Goal: Transaction & Acquisition: Purchase product/service

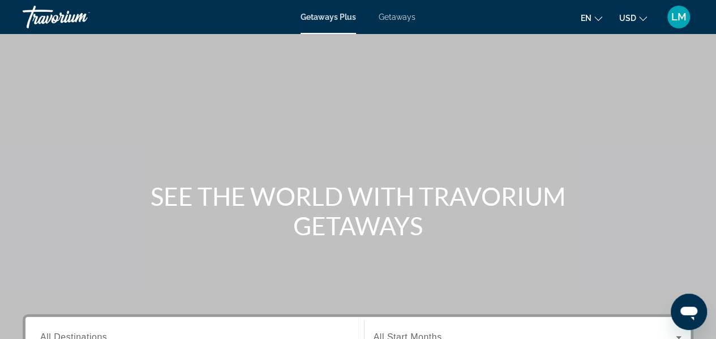
click at [407, 16] on span "Getaways" at bounding box center [397, 16] width 37 height 9
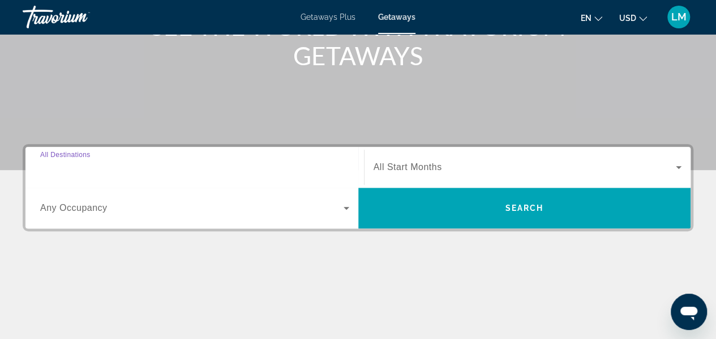
click at [325, 166] on input "Destination All Destinations" at bounding box center [194, 168] width 309 height 14
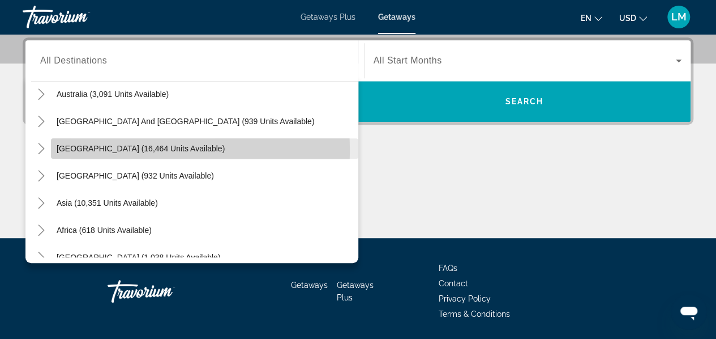
click at [138, 149] on span "[GEOGRAPHIC_DATA] (16,464 units available)" at bounding box center [141, 148] width 168 height 9
type input "**********"
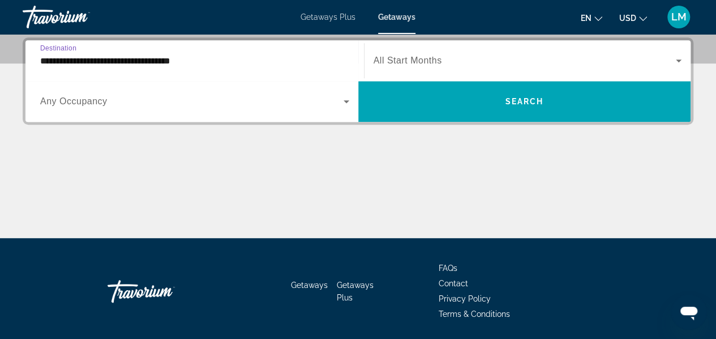
click at [391, 63] on span "All Start Months" at bounding box center [408, 61] width 69 height 10
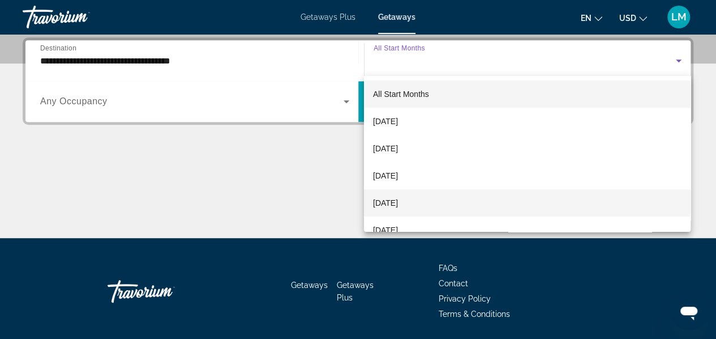
click at [398, 199] on span "[DATE]" at bounding box center [385, 203] width 25 height 14
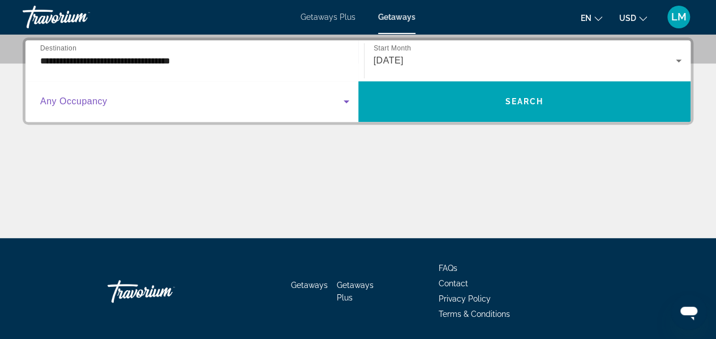
click at [344, 102] on icon "Search widget" at bounding box center [347, 102] width 14 height 14
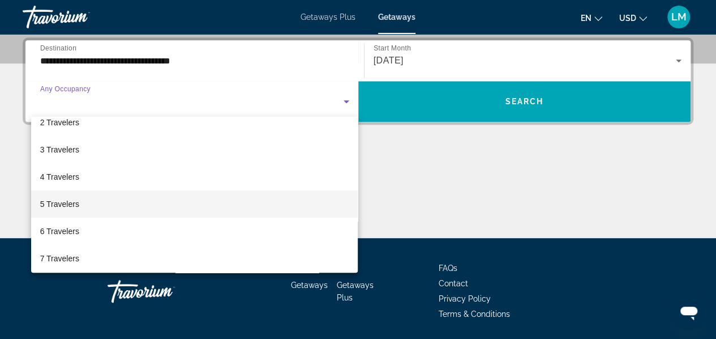
scroll to position [57, 0]
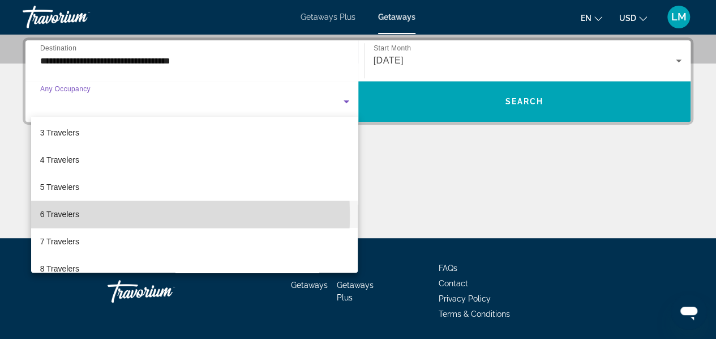
click at [82, 215] on mat-option "6 Travelers" at bounding box center [194, 213] width 327 height 27
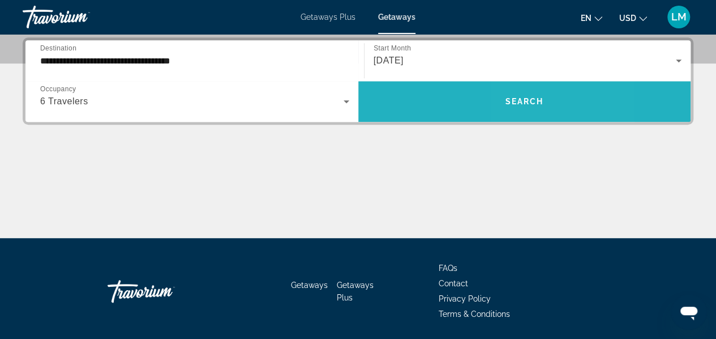
click at [520, 103] on span "Search" at bounding box center [524, 101] width 39 height 9
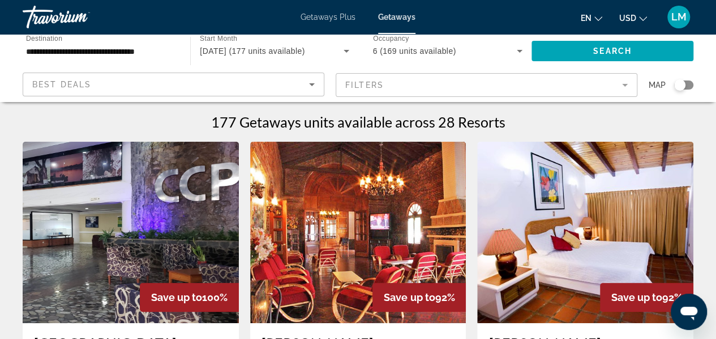
click at [462, 90] on mat-form-field "Filters" at bounding box center [487, 85] width 302 height 24
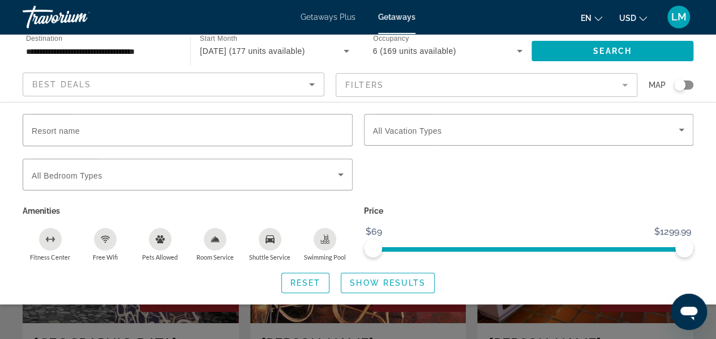
click at [114, 87] on div "Best Deals" at bounding box center [170, 85] width 277 height 14
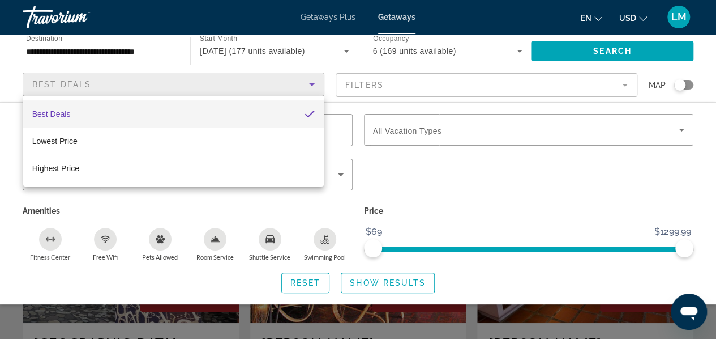
click at [105, 108] on mat-option "Best Deals" at bounding box center [173, 113] width 301 height 27
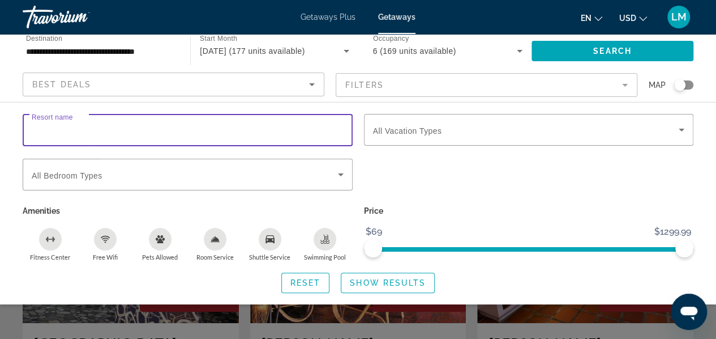
click at [113, 131] on input "Resort name" at bounding box center [188, 130] width 312 height 14
click at [167, 52] on input "**********" at bounding box center [101, 52] width 150 height 14
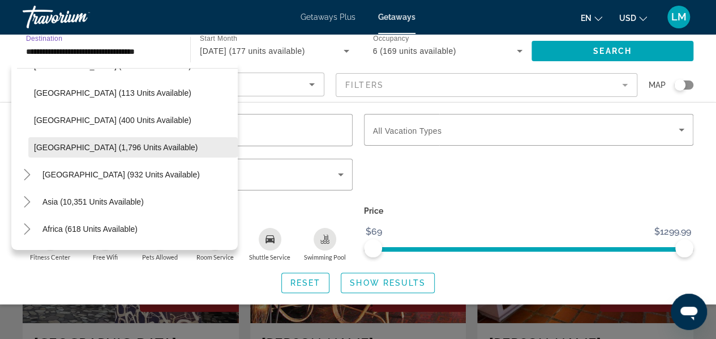
scroll to position [319, 0]
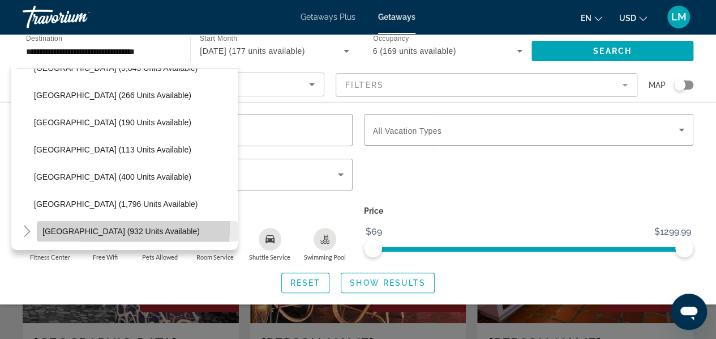
click at [82, 228] on span "[GEOGRAPHIC_DATA] (932 units available)" at bounding box center [120, 231] width 157 height 9
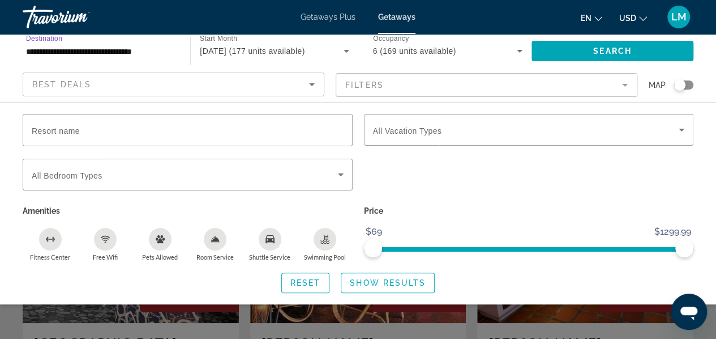
click at [161, 48] on input "**********" at bounding box center [101, 52] width 150 height 14
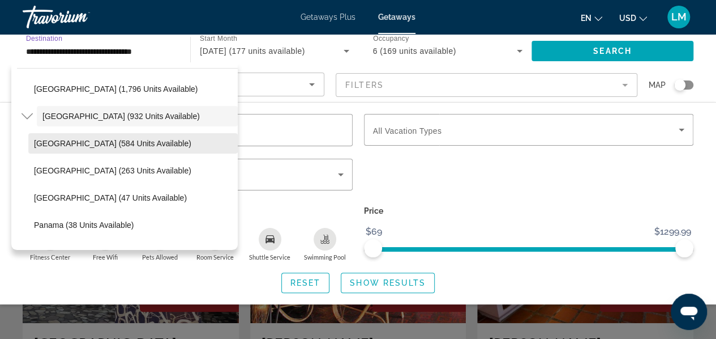
scroll to position [450, 0]
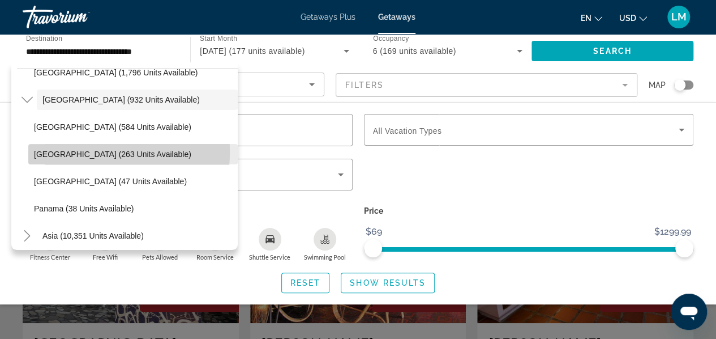
click at [65, 151] on span "Costa Rica (263 units available)" at bounding box center [112, 154] width 157 height 9
type input "**********"
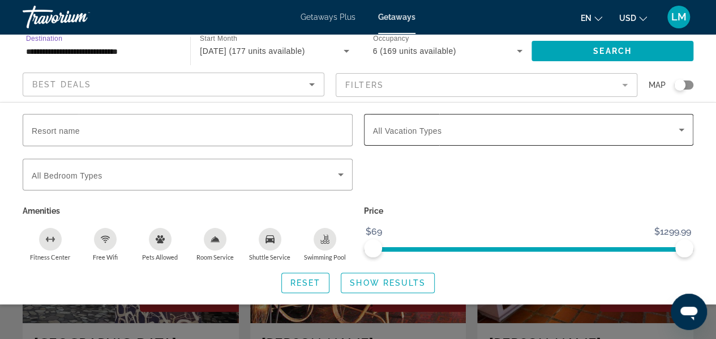
click at [682, 130] on icon "Search widget" at bounding box center [682, 130] width 14 height 14
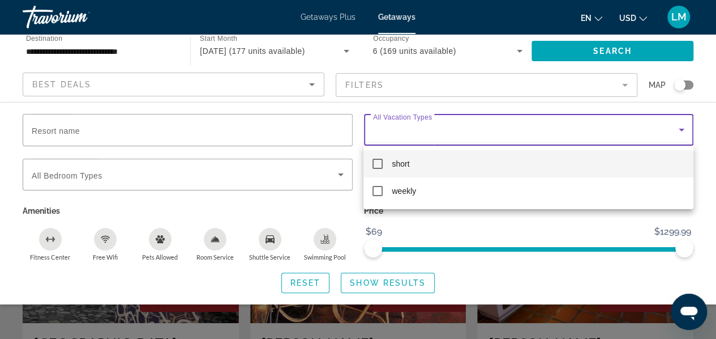
click at [444, 127] on div at bounding box center [358, 169] width 716 height 339
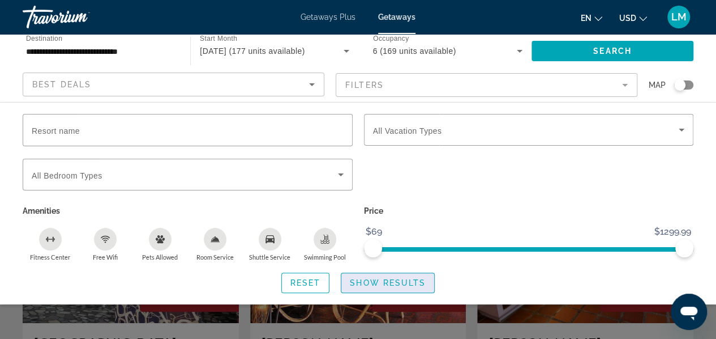
click at [392, 280] on span "Show Results" at bounding box center [388, 282] width 76 height 9
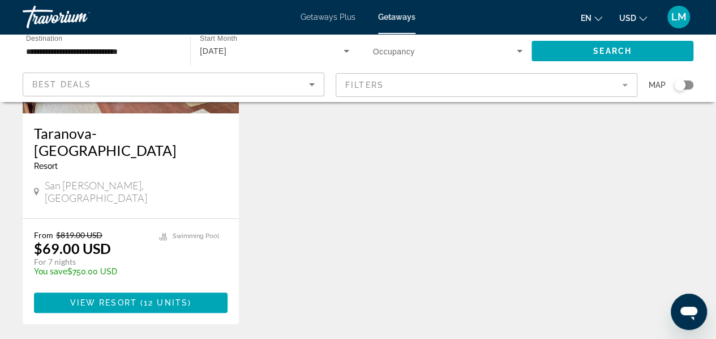
scroll to position [227, 0]
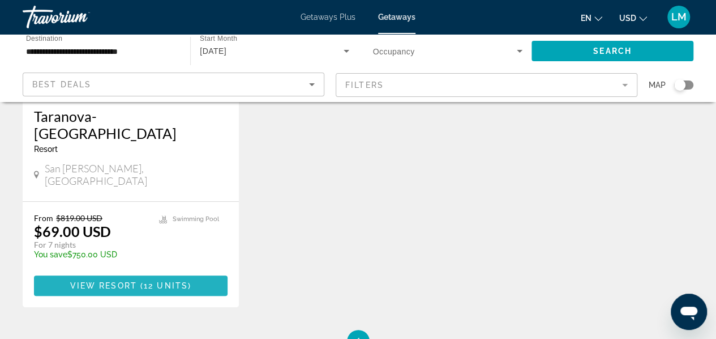
click at [167, 281] on span "12 units" at bounding box center [166, 285] width 44 height 9
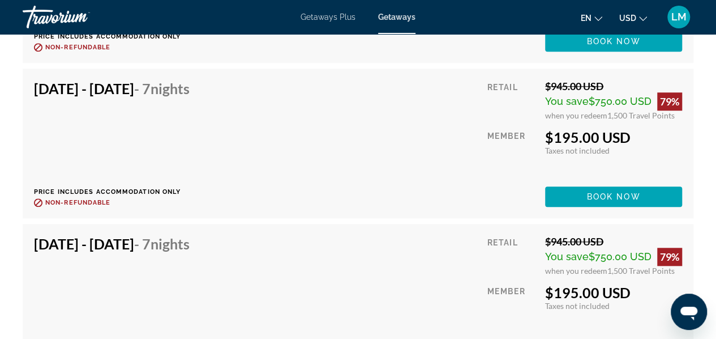
scroll to position [2605, 0]
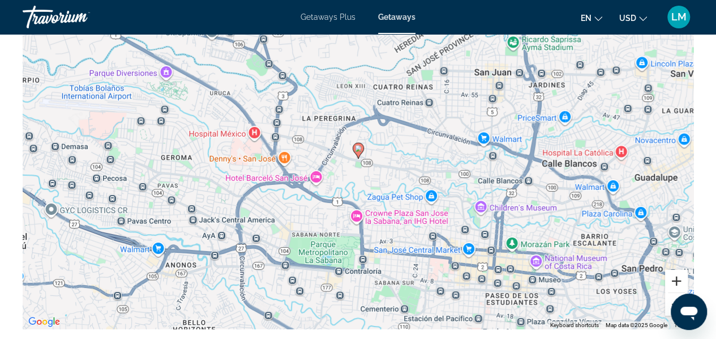
scroll to position [1792, 0]
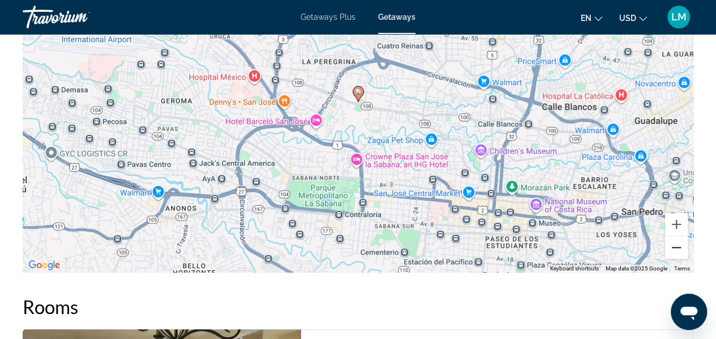
click at [678, 249] on button "Zoom out" at bounding box center [676, 247] width 23 height 23
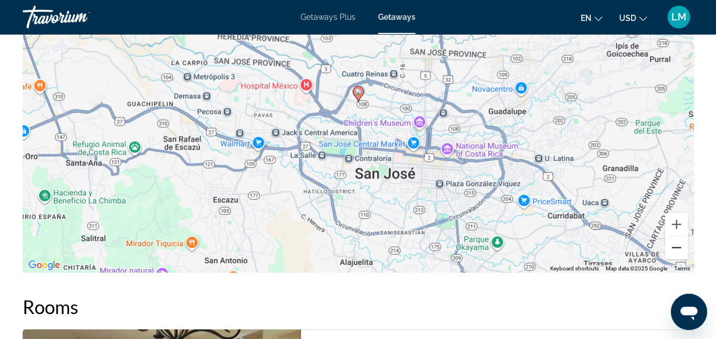
click at [678, 248] on button "Zoom out" at bounding box center [676, 247] width 23 height 23
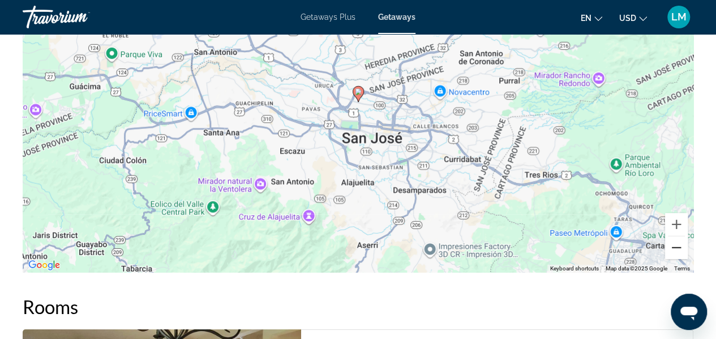
click at [678, 248] on button "Zoom out" at bounding box center [676, 247] width 23 height 23
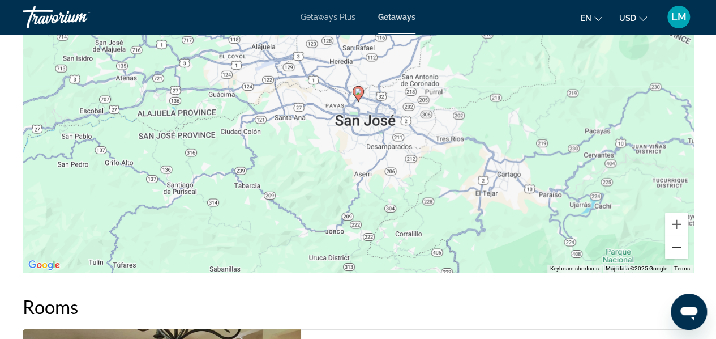
click at [678, 248] on button "Zoom out" at bounding box center [676, 247] width 23 height 23
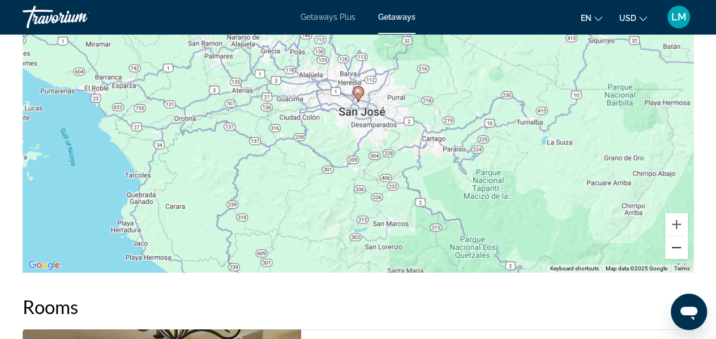
click at [675, 249] on button "Zoom out" at bounding box center [676, 247] width 23 height 23
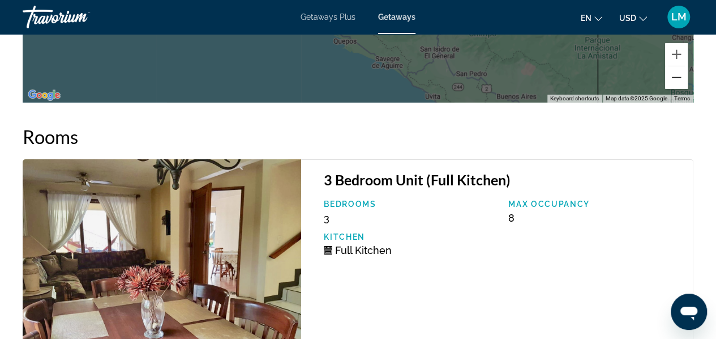
scroll to position [2076, 0]
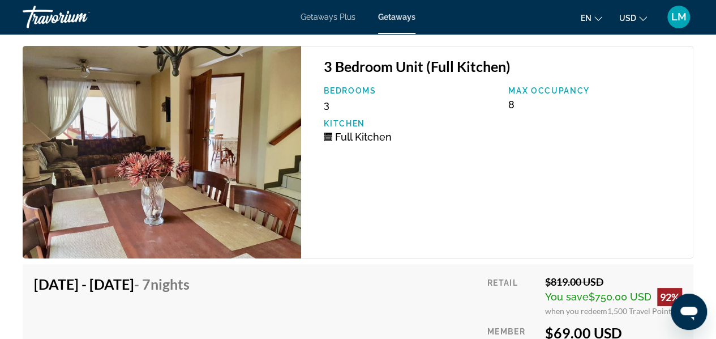
click at [220, 201] on img "Main content" at bounding box center [162, 152] width 279 height 212
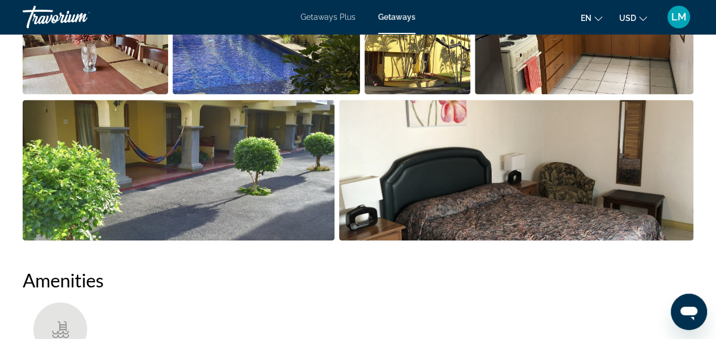
scroll to position [716, 0]
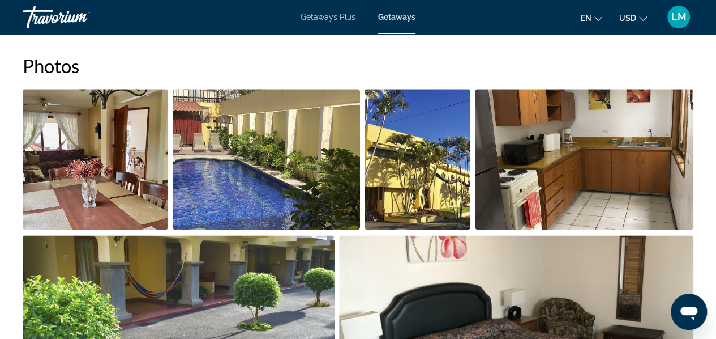
click at [466, 258] on img "Open full-screen image slider" at bounding box center [516, 305] width 355 height 140
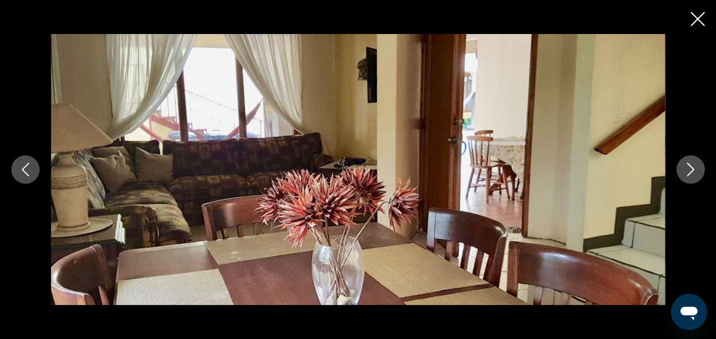
click at [702, 172] on button "Next image" at bounding box center [691, 169] width 28 height 28
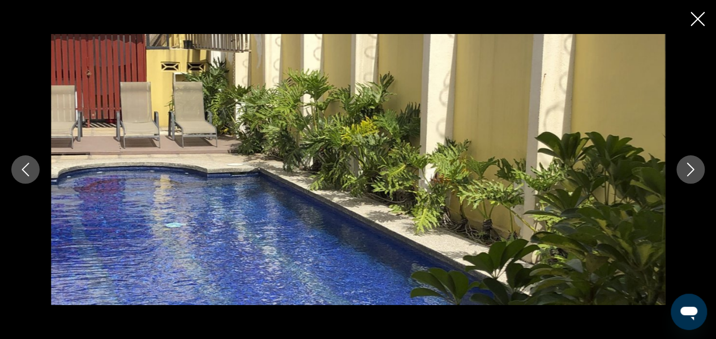
click at [702, 172] on button "Next image" at bounding box center [691, 169] width 28 height 28
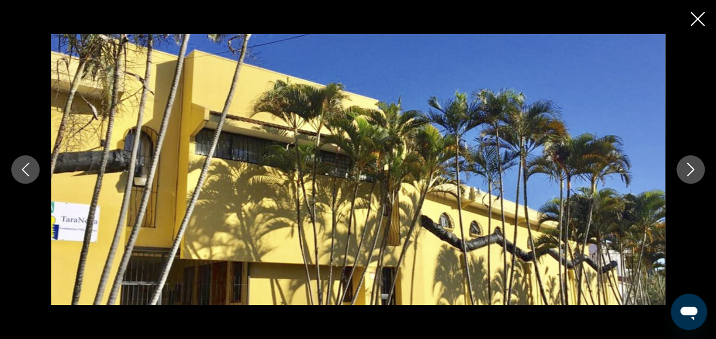
click at [702, 172] on button "Next image" at bounding box center [691, 169] width 28 height 28
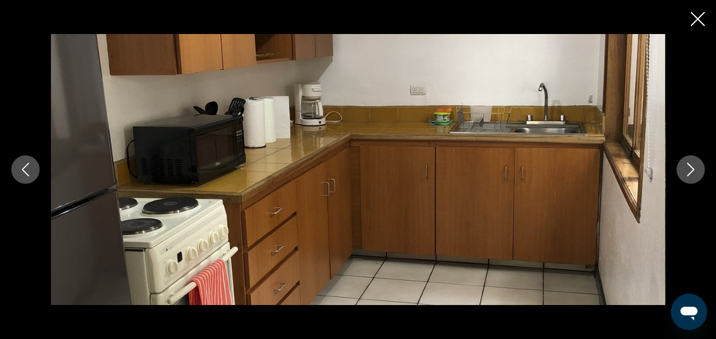
click at [702, 172] on button "Next image" at bounding box center [691, 169] width 28 height 28
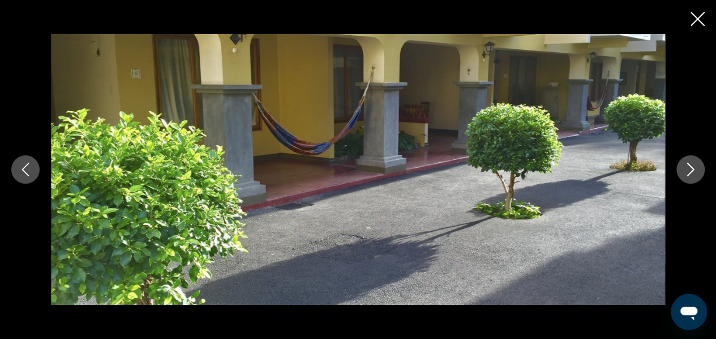
click at [702, 172] on button "Next image" at bounding box center [691, 169] width 28 height 28
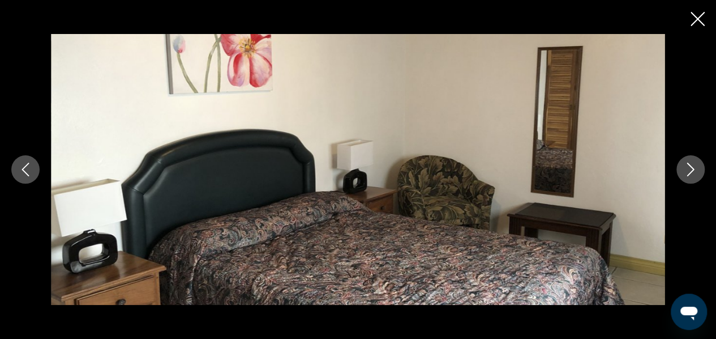
click at [702, 172] on button "Next image" at bounding box center [691, 169] width 28 height 28
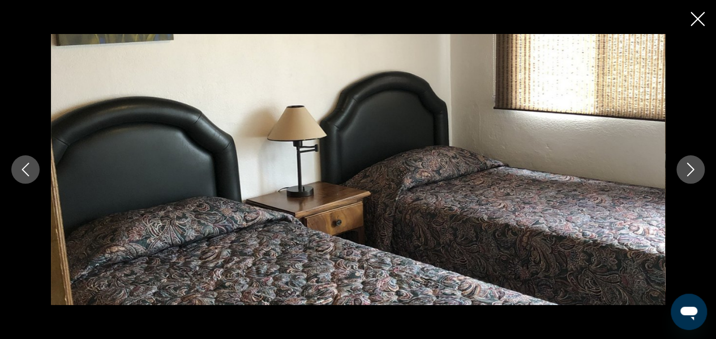
click at [702, 172] on button "Next image" at bounding box center [691, 169] width 28 height 28
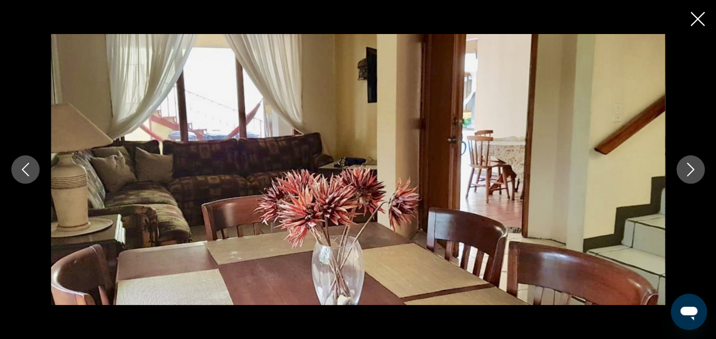
click at [702, 172] on button "Next image" at bounding box center [691, 169] width 28 height 28
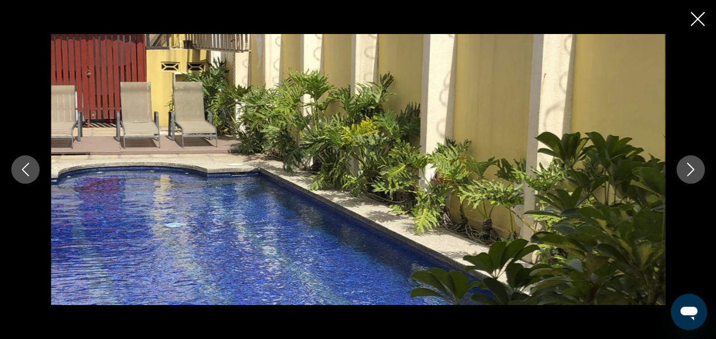
click at [703, 16] on icon "Close slideshow" at bounding box center [698, 19] width 14 height 14
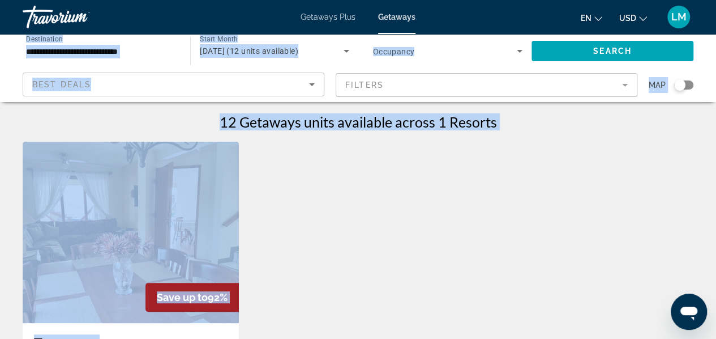
click at [153, 78] on div "Best Deals" at bounding box center [173, 89] width 283 height 32
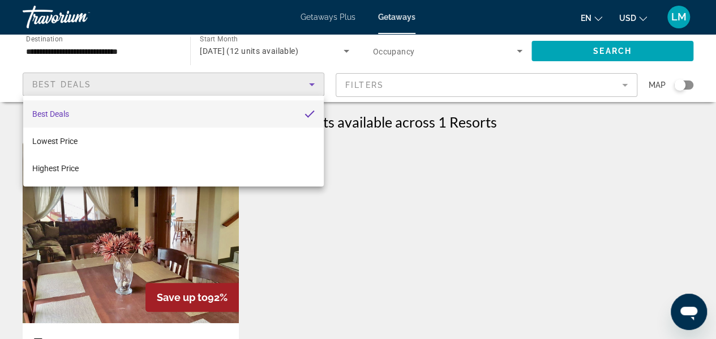
click at [164, 59] on div at bounding box center [358, 169] width 716 height 339
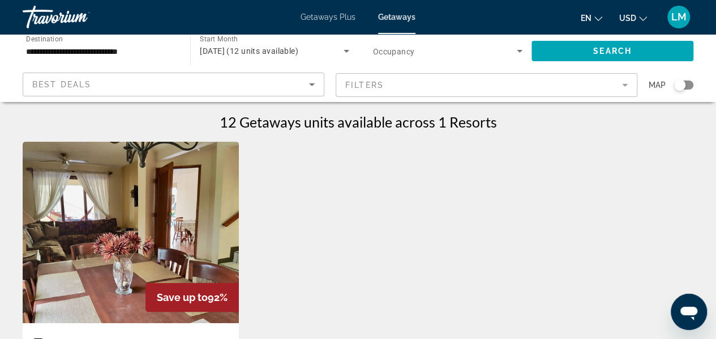
click at [328, 14] on span "Getaways Plus" at bounding box center [328, 16] width 55 height 9
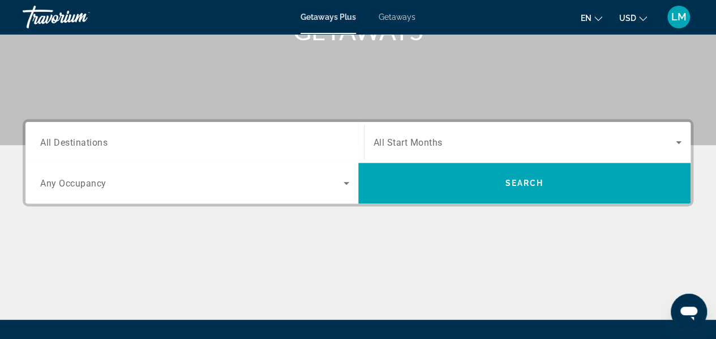
scroll to position [227, 0]
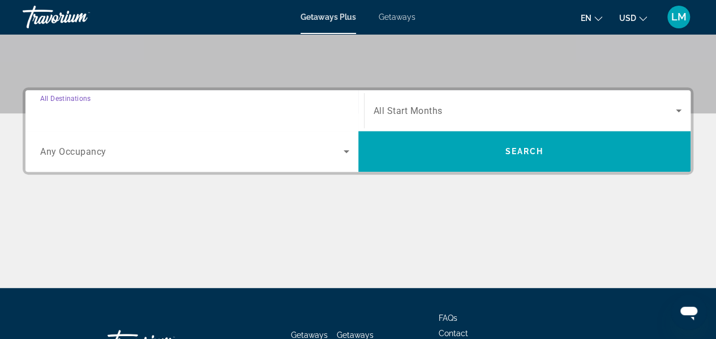
click at [186, 106] on input "Destination All Destinations" at bounding box center [194, 111] width 309 height 14
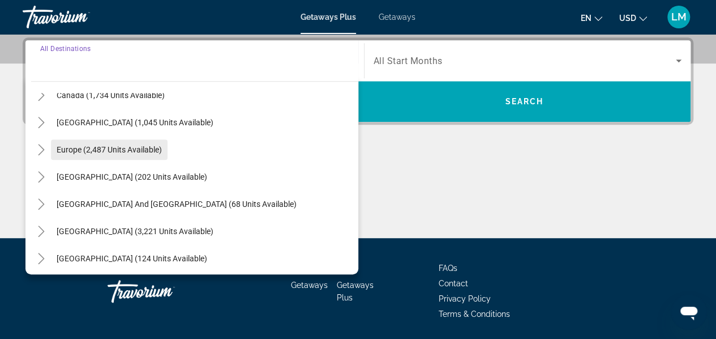
scroll to position [113, 0]
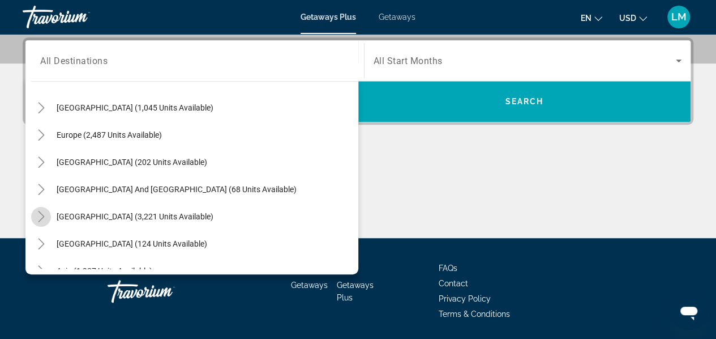
click at [41, 220] on icon "Toggle South America (3,221 units available)" at bounding box center [41, 216] width 11 height 11
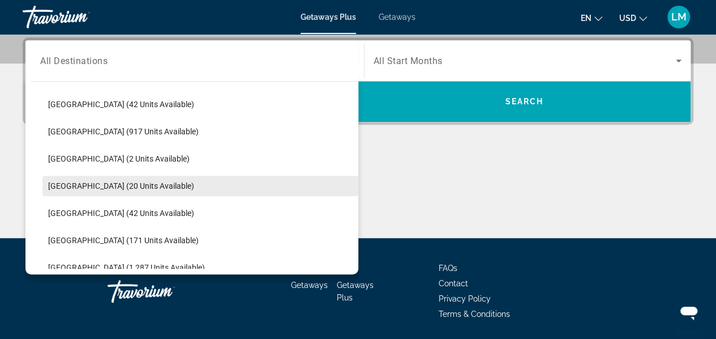
scroll to position [336, 0]
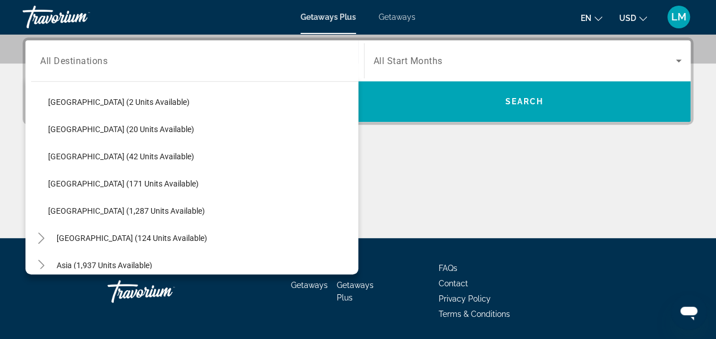
click at [101, 182] on span "Uruguay (171 units available)" at bounding box center [123, 183] width 151 height 9
type input "**********"
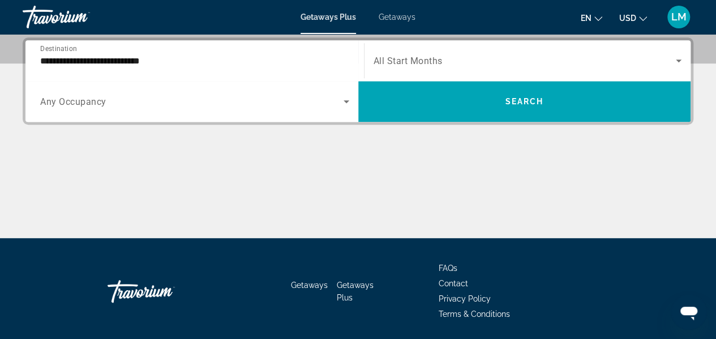
click at [399, 59] on span "All Start Months" at bounding box center [408, 61] width 69 height 11
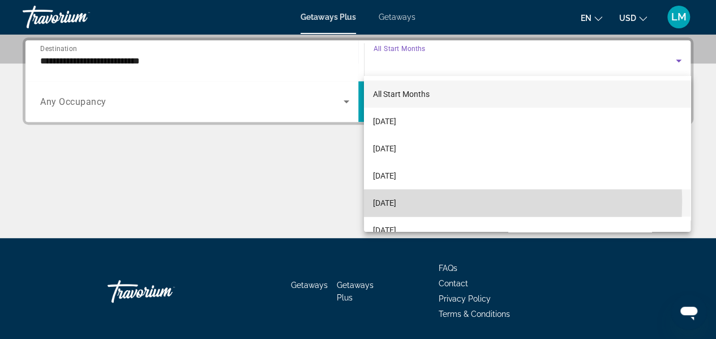
click at [386, 204] on span "[DATE]" at bounding box center [384, 203] width 23 height 14
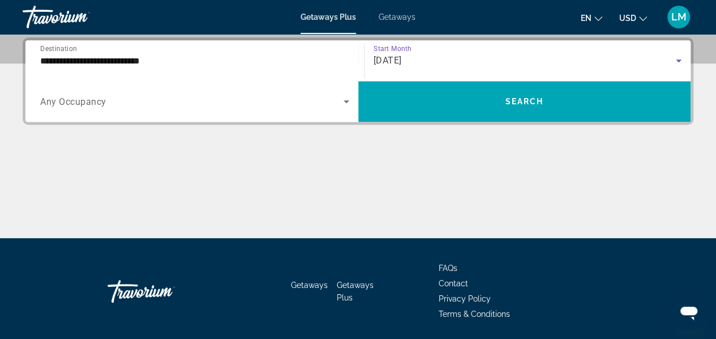
click at [347, 97] on icon "Search widget" at bounding box center [347, 102] width 14 height 14
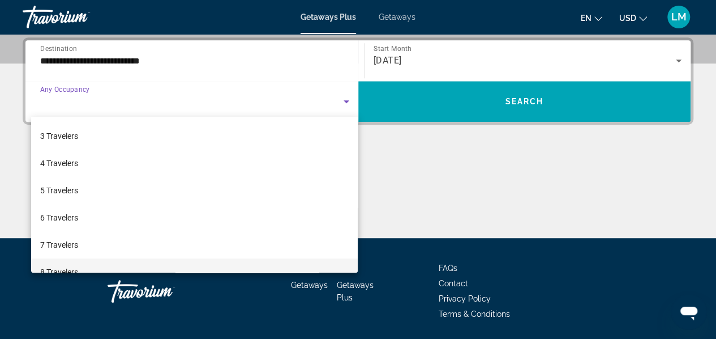
scroll to position [113, 0]
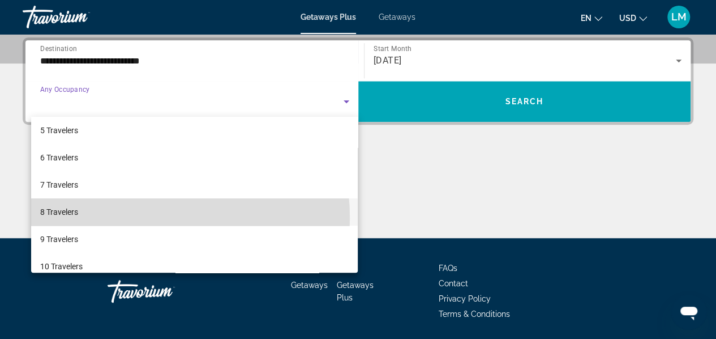
click at [116, 220] on mat-option "8 Travelers" at bounding box center [194, 211] width 327 height 27
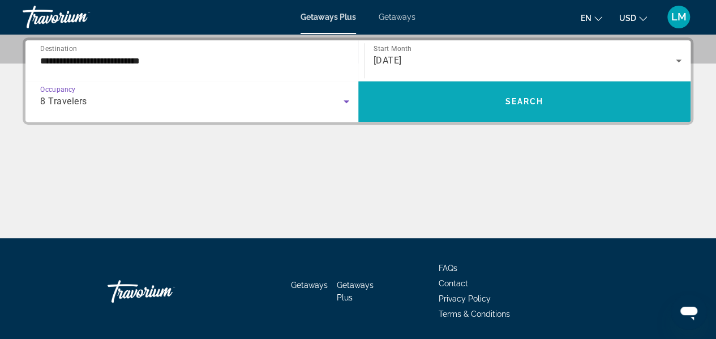
click at [560, 109] on span "Search widget" at bounding box center [524, 101] width 333 height 27
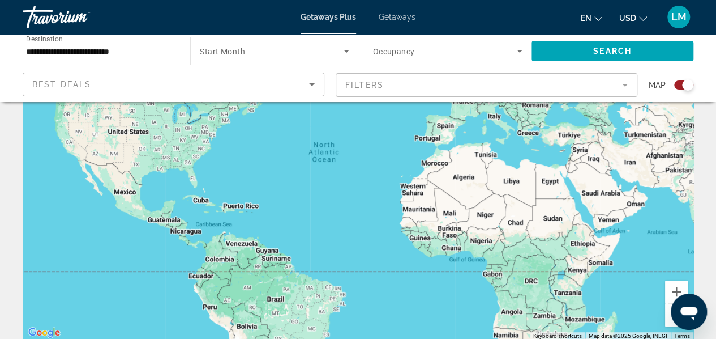
scroll to position [170, 0]
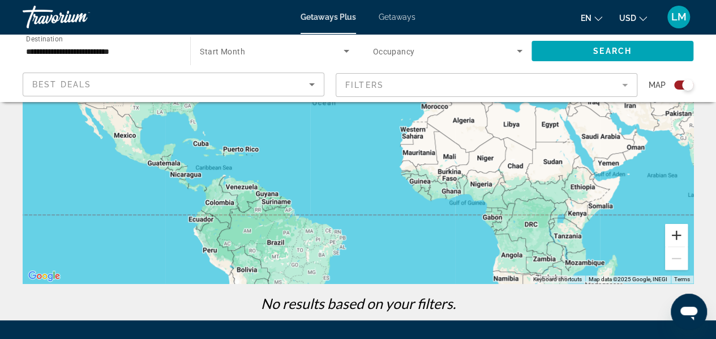
click at [684, 237] on button "Zoom in" at bounding box center [676, 235] width 23 height 23
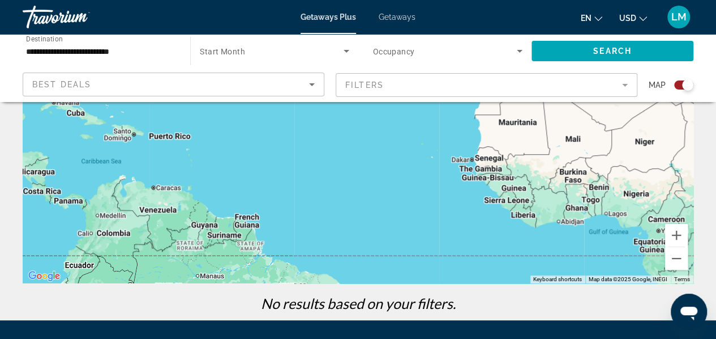
drag, startPoint x: 219, startPoint y: 257, endPoint x: 245, endPoint y: 187, distance: 74.4
click at [245, 187] on div "Main content" at bounding box center [358, 113] width 671 height 340
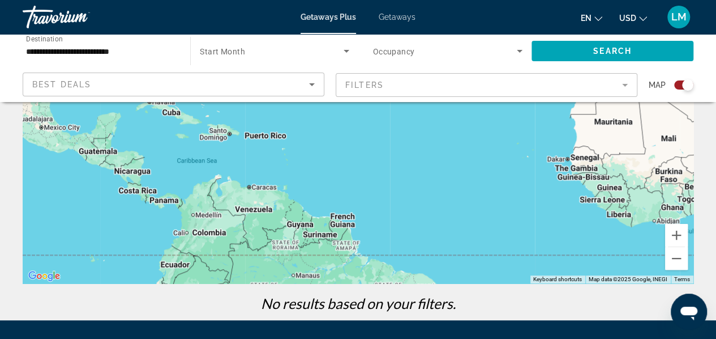
drag, startPoint x: 203, startPoint y: 253, endPoint x: 300, endPoint y: 252, distance: 97.4
click at [300, 252] on div "Main content" at bounding box center [358, 113] width 671 height 340
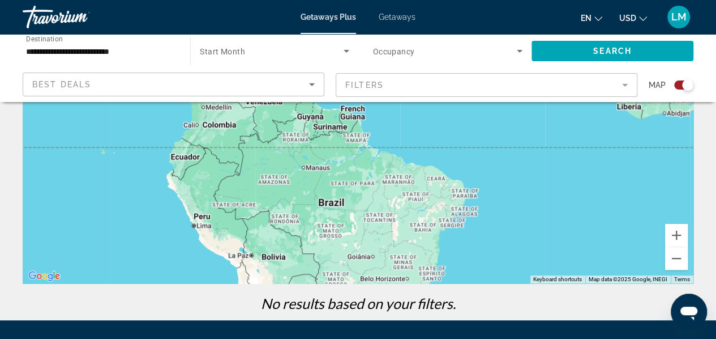
drag, startPoint x: 242, startPoint y: 260, endPoint x: 254, endPoint y: 152, distance: 108.2
click at [254, 152] on div "Main content" at bounding box center [358, 113] width 671 height 340
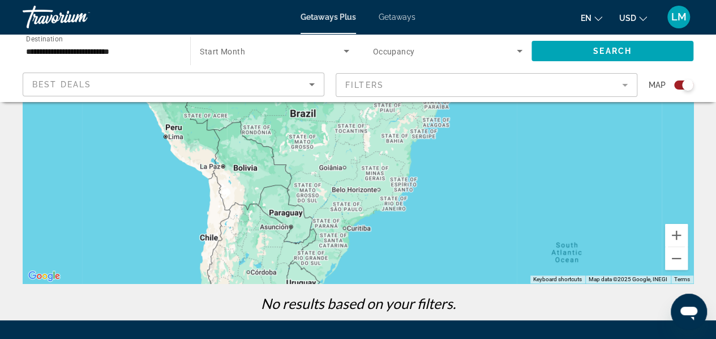
drag, startPoint x: 335, startPoint y: 254, endPoint x: 306, endPoint y: 165, distance: 93.7
click at [306, 165] on div "Main content" at bounding box center [358, 113] width 671 height 340
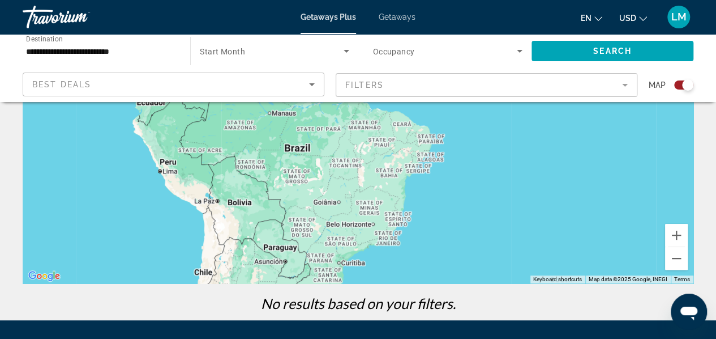
drag, startPoint x: 322, startPoint y: 249, endPoint x: 307, endPoint y: 253, distance: 15.2
click at [316, 280] on div "Main content" at bounding box center [358, 113] width 671 height 340
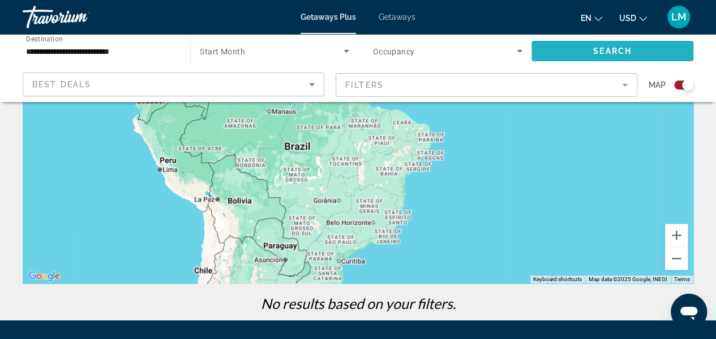
click at [611, 49] on span "Search" at bounding box center [613, 50] width 39 height 9
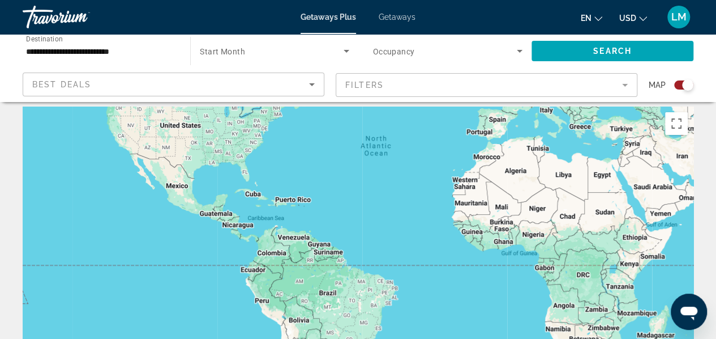
scroll to position [0, 0]
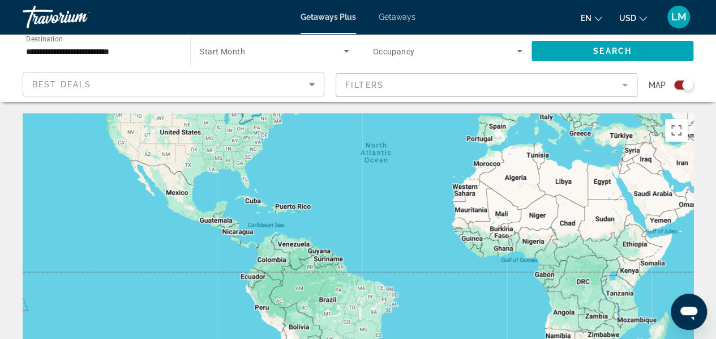
click at [395, 18] on span "Getaways" at bounding box center [397, 16] width 37 height 9
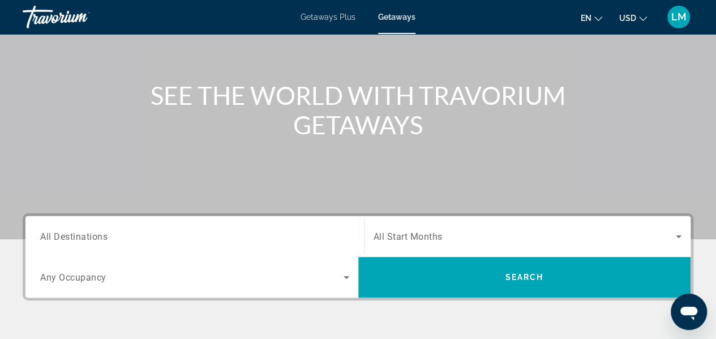
scroll to position [170, 0]
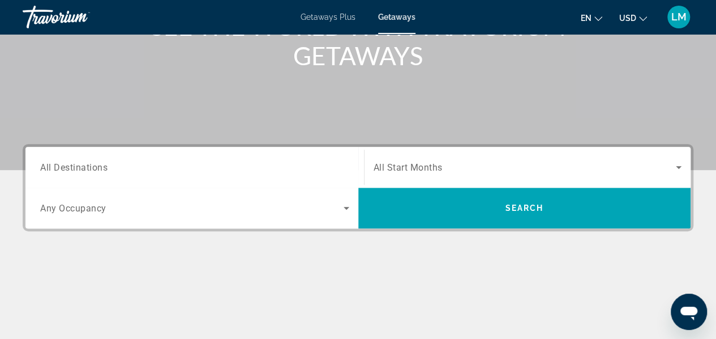
click at [220, 166] on input "Destination All Destinations" at bounding box center [194, 168] width 309 height 14
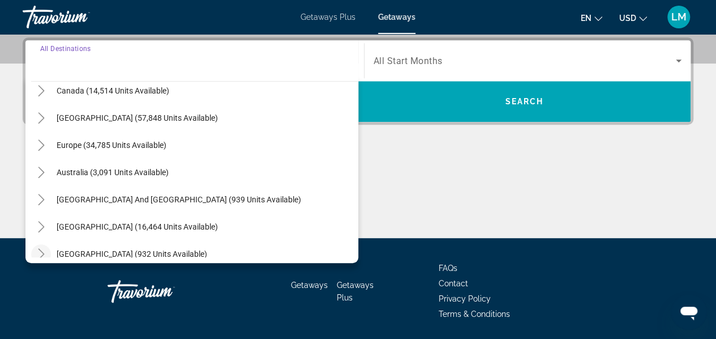
scroll to position [113, 0]
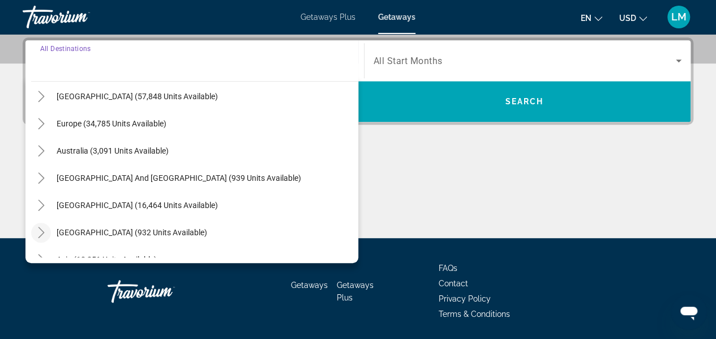
click at [43, 232] on icon "Toggle Central America (932 units available)" at bounding box center [41, 232] width 6 height 11
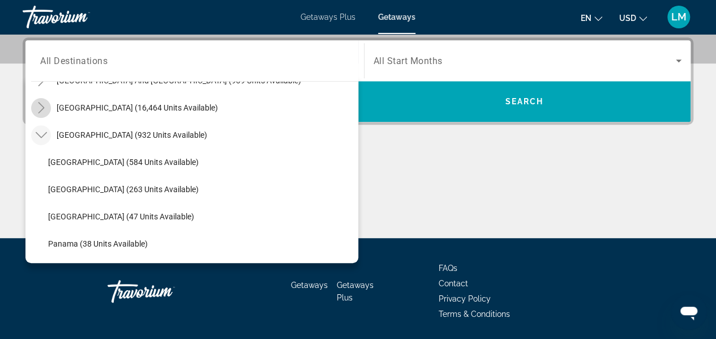
click at [47, 107] on mat-icon "Toggle South America (16,464 units available)" at bounding box center [41, 108] width 20 height 20
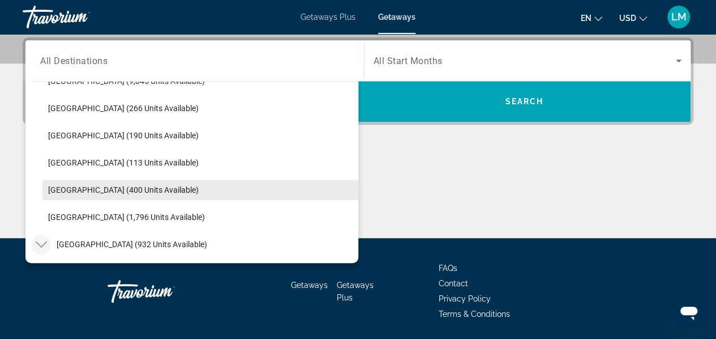
scroll to position [336, 0]
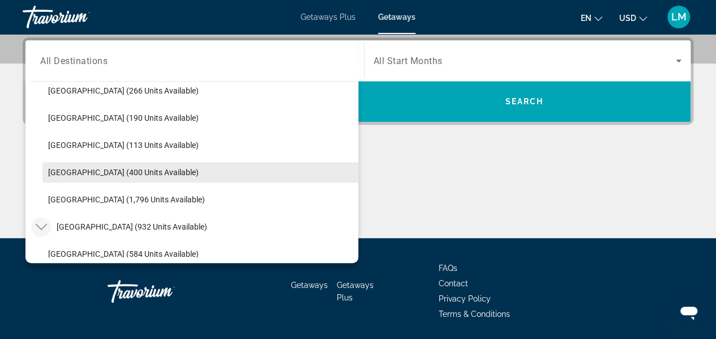
click at [88, 169] on span "Uruguay (400 units available)" at bounding box center [123, 172] width 151 height 9
type input "**********"
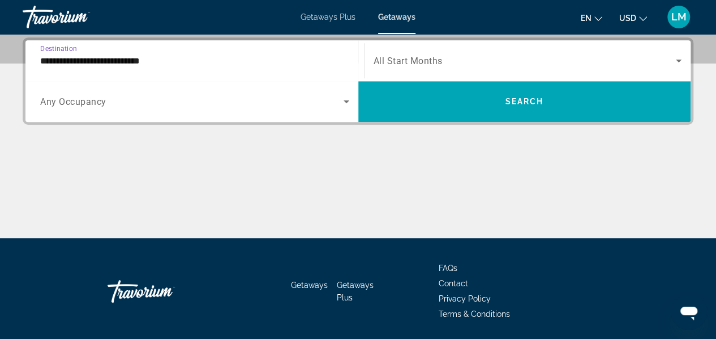
click at [404, 61] on span "All Start Months" at bounding box center [408, 61] width 69 height 11
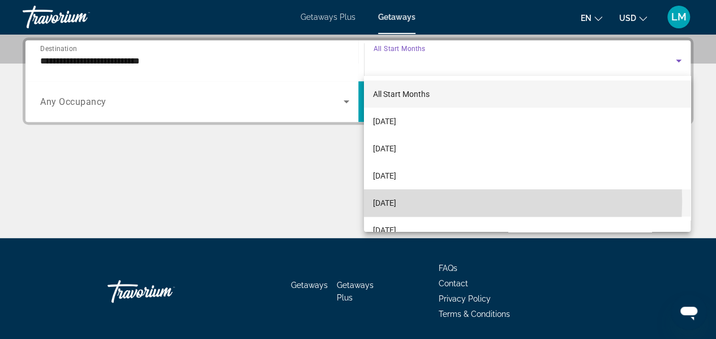
click at [396, 201] on span "[DATE]" at bounding box center [384, 203] width 23 height 14
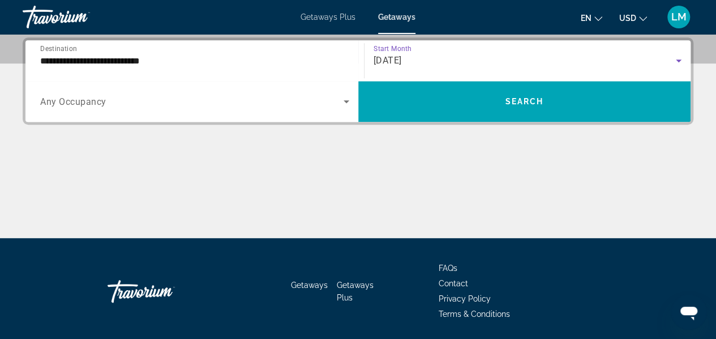
click at [348, 104] on icon "Search widget" at bounding box center [347, 102] width 14 height 14
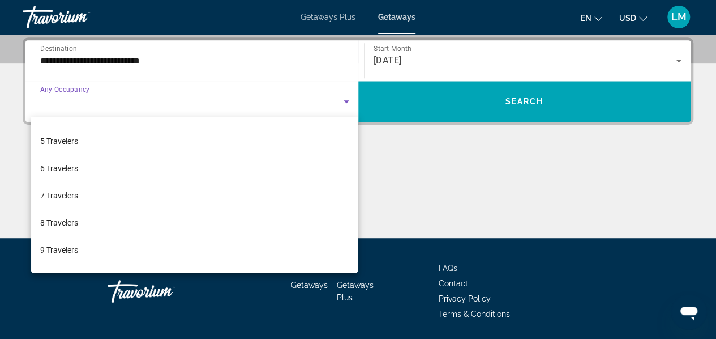
scroll to position [113, 0]
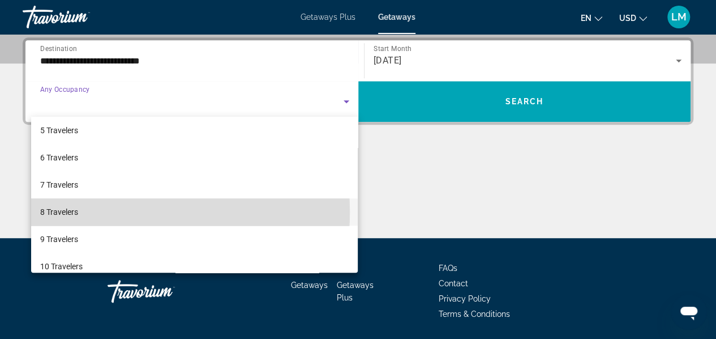
click at [82, 212] on mat-option "8 Travelers" at bounding box center [194, 211] width 327 height 27
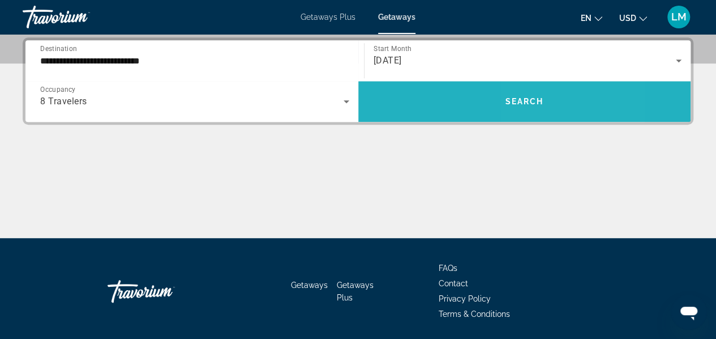
click at [543, 104] on span "Search" at bounding box center [524, 101] width 39 height 9
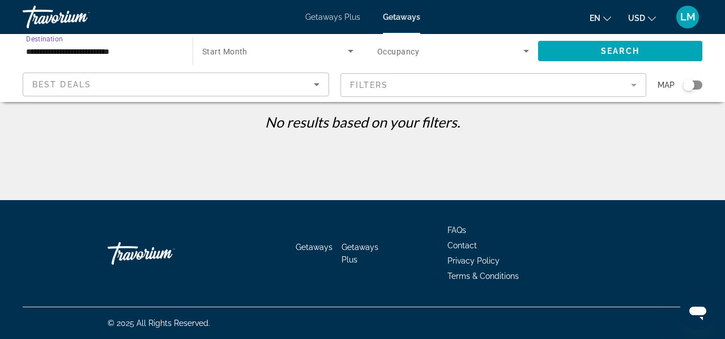
click at [143, 50] on input "**********" at bounding box center [102, 52] width 152 height 14
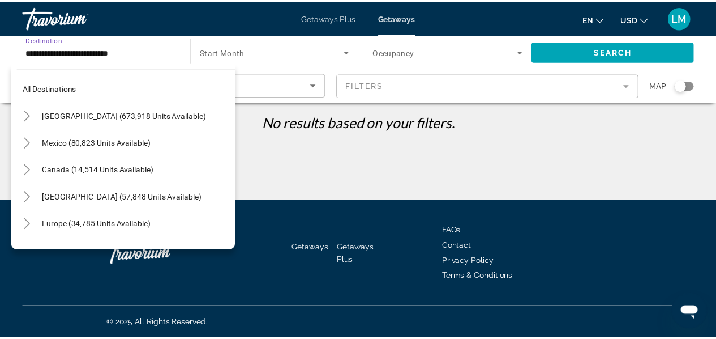
scroll to position [339, 0]
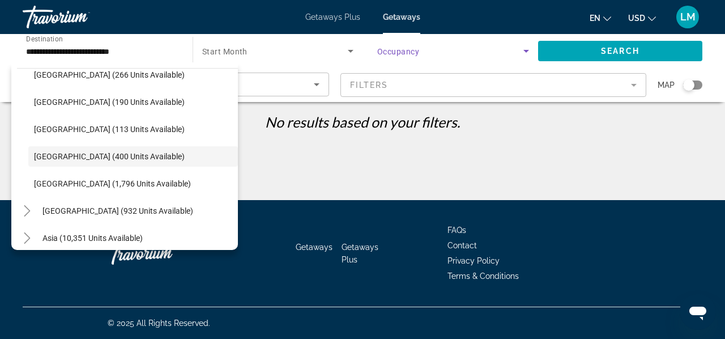
click at [511, 50] on span "Search widget" at bounding box center [450, 51] width 146 height 14
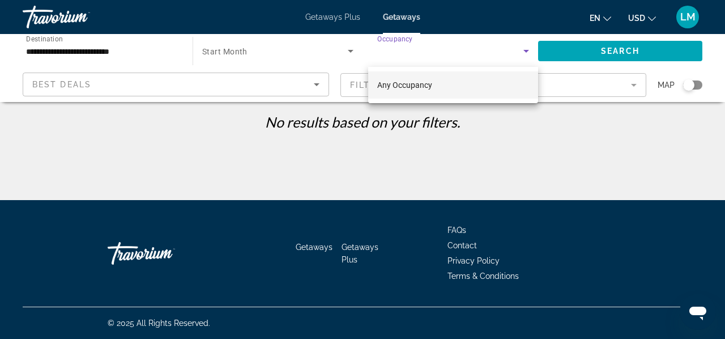
click at [438, 84] on mat-option "Any Occupancy" at bounding box center [453, 84] width 170 height 27
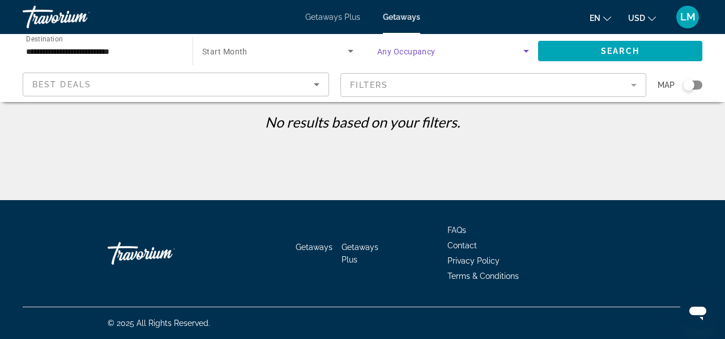
click at [340, 53] on span "Search widget" at bounding box center [275, 51] width 146 height 14
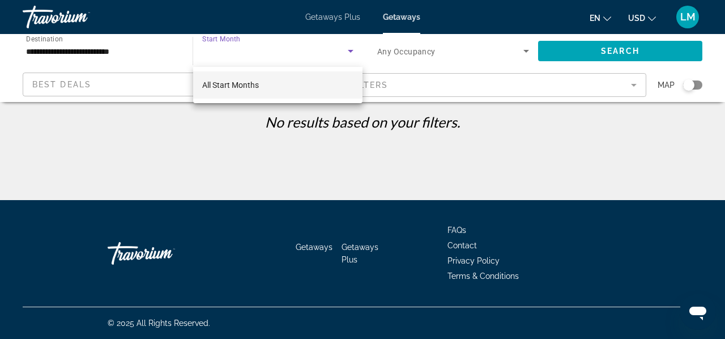
click at [266, 85] on mat-option "All Start Months" at bounding box center [277, 84] width 169 height 27
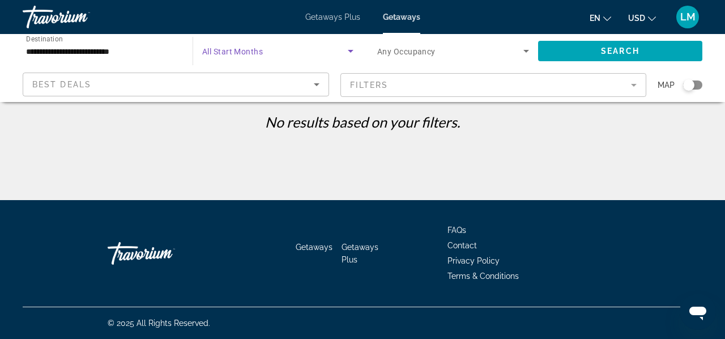
click at [350, 52] on icon "Search widget" at bounding box center [351, 51] width 14 height 14
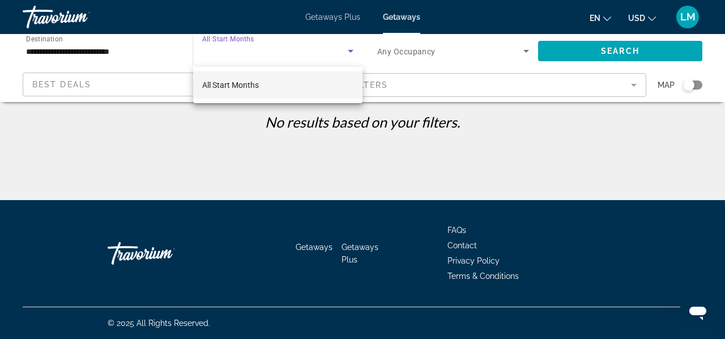
click at [603, 50] on div at bounding box center [362, 169] width 725 height 339
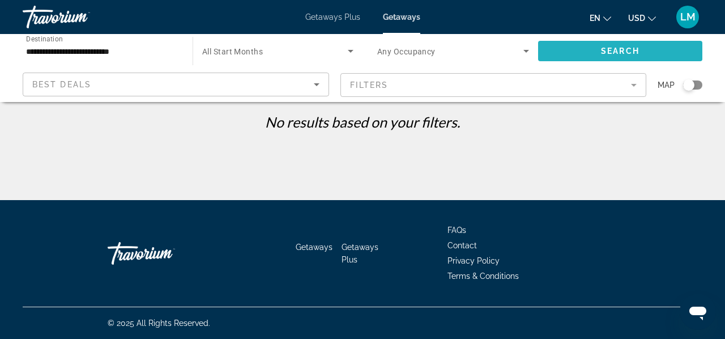
click at [603, 52] on span "Search" at bounding box center [620, 50] width 39 height 9
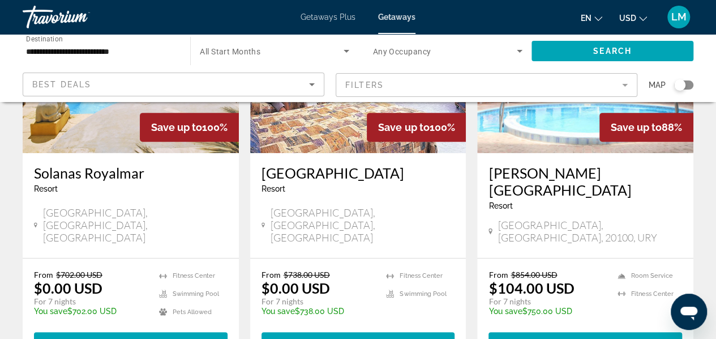
scroll to position [113, 0]
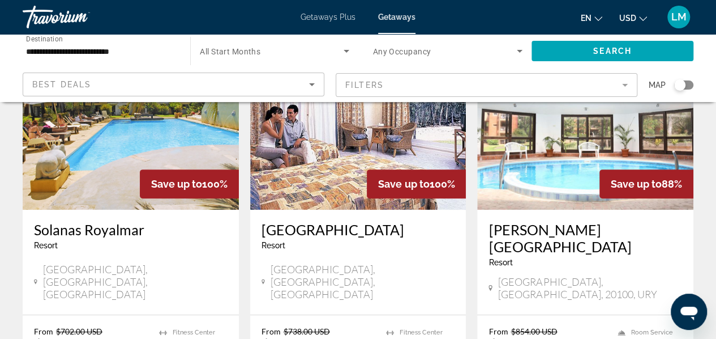
click at [295, 227] on h3 "Solanas Forest Resort" at bounding box center [359, 229] width 194 height 17
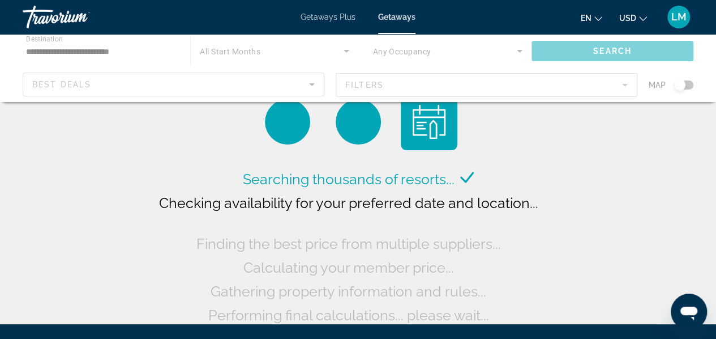
click at [169, 52] on div "Main content" at bounding box center [358, 68] width 716 height 68
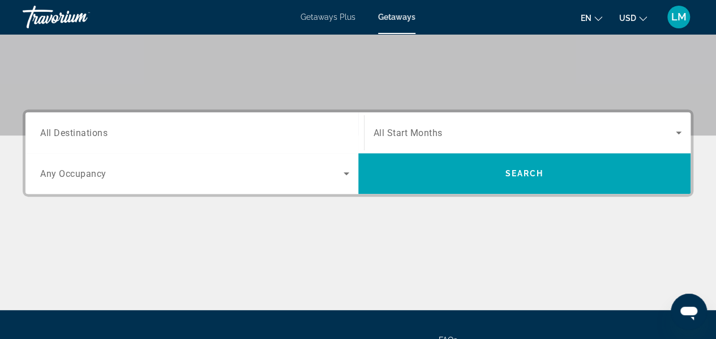
scroll to position [227, 0]
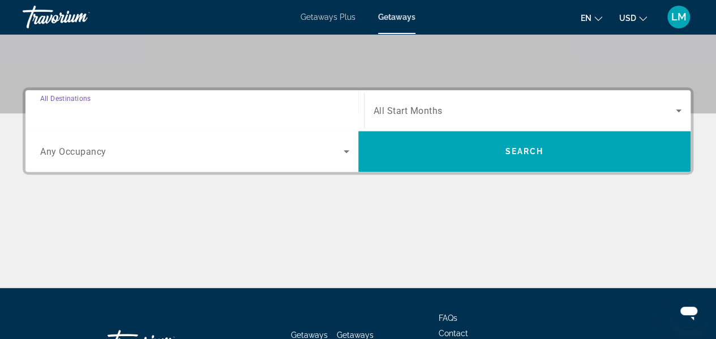
click at [306, 110] on input "Destination All Destinations" at bounding box center [194, 111] width 309 height 14
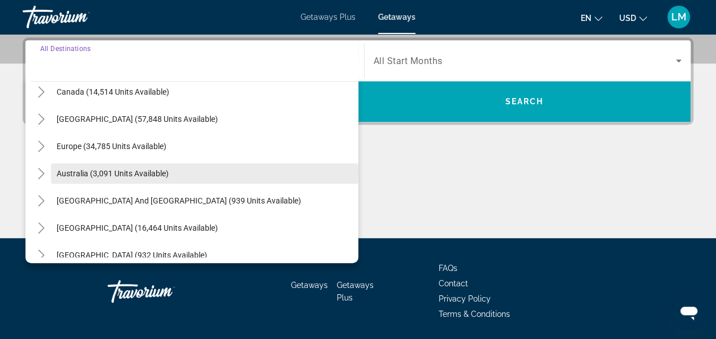
scroll to position [113, 0]
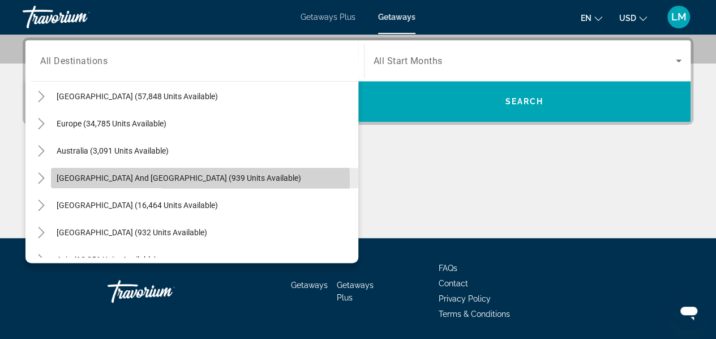
click at [185, 181] on span "[GEOGRAPHIC_DATA] and [GEOGRAPHIC_DATA] (939 units available)" at bounding box center [179, 177] width 245 height 9
type input "**********"
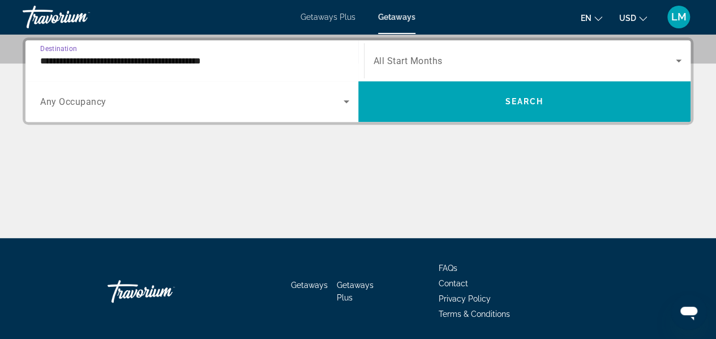
click at [315, 67] on div "**********" at bounding box center [194, 61] width 309 height 32
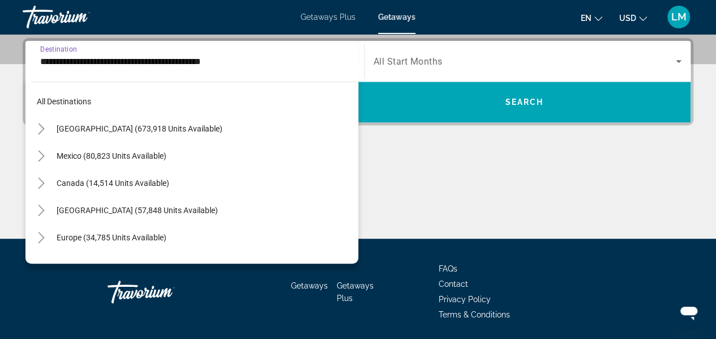
scroll to position [122, 0]
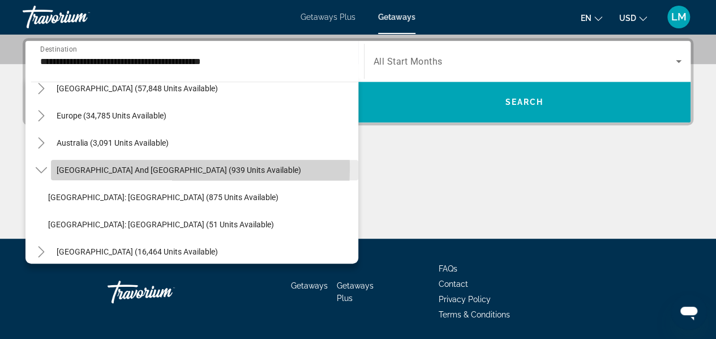
click at [117, 166] on span "[GEOGRAPHIC_DATA] and [GEOGRAPHIC_DATA] (939 units available)" at bounding box center [179, 169] width 245 height 9
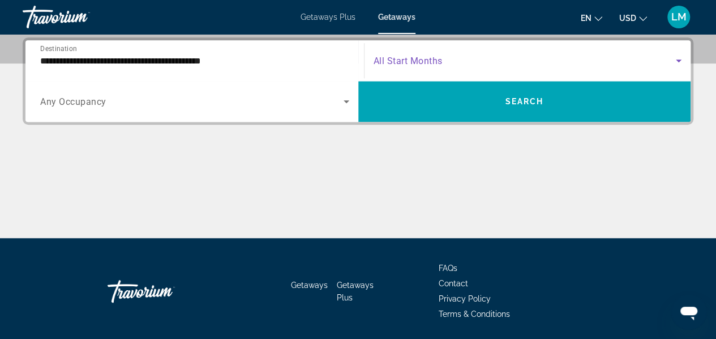
click at [446, 62] on span "Search widget" at bounding box center [525, 61] width 303 height 14
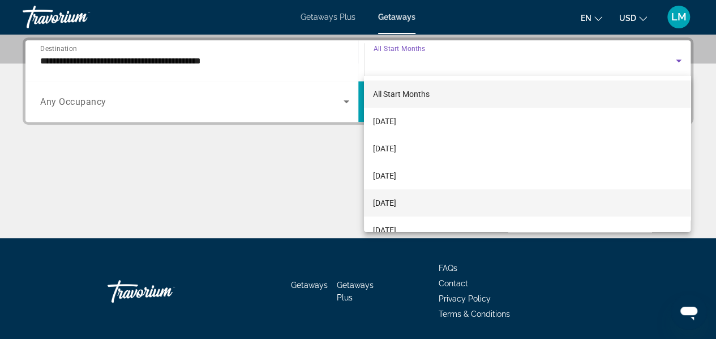
click at [396, 199] on span "[DATE]" at bounding box center [384, 203] width 23 height 14
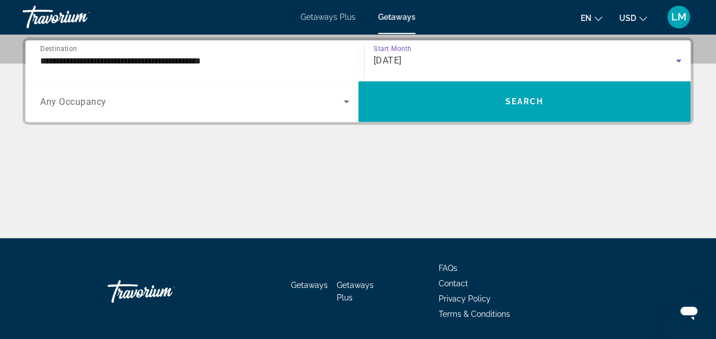
click at [352, 102] on icon "Search widget" at bounding box center [347, 102] width 14 height 14
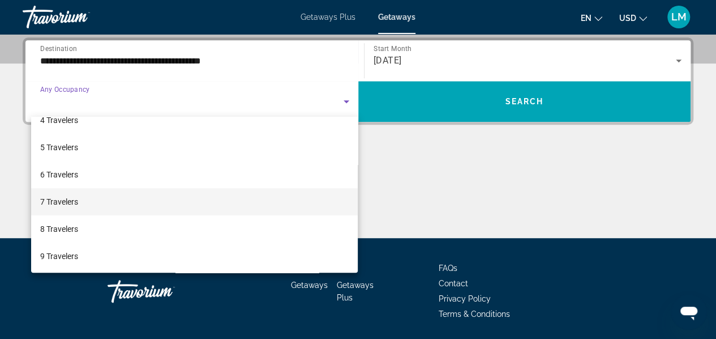
scroll to position [113, 0]
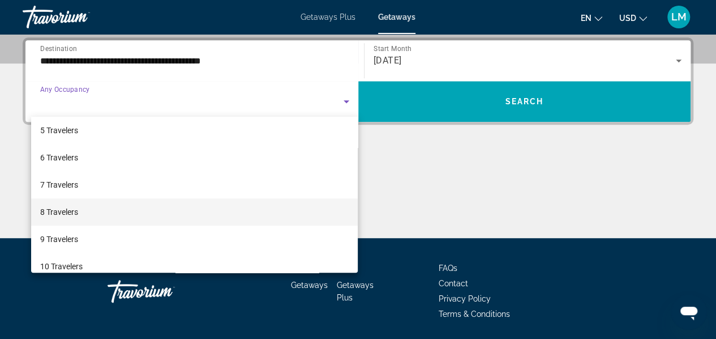
click at [86, 213] on mat-option "8 Travelers" at bounding box center [194, 211] width 327 height 27
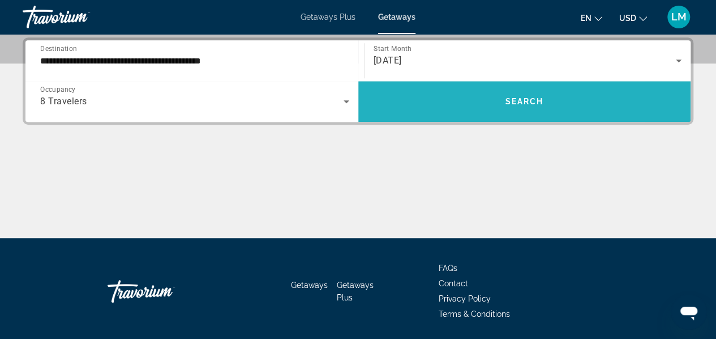
click at [527, 104] on span "Search" at bounding box center [524, 101] width 39 height 9
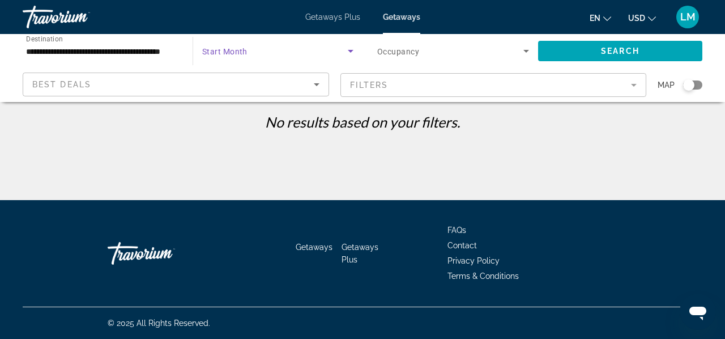
click at [333, 56] on span "Search widget" at bounding box center [275, 51] width 146 height 14
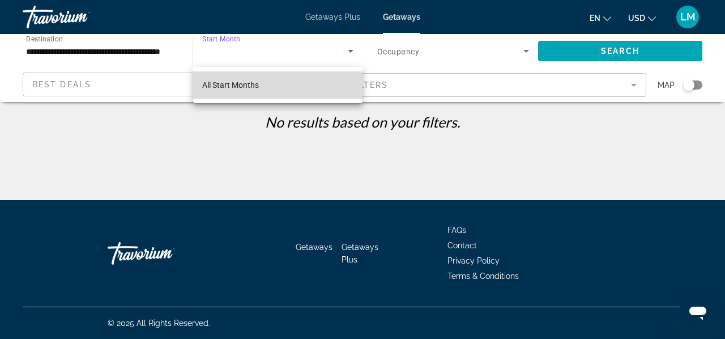
click at [265, 88] on mat-option "All Start Months" at bounding box center [277, 84] width 169 height 27
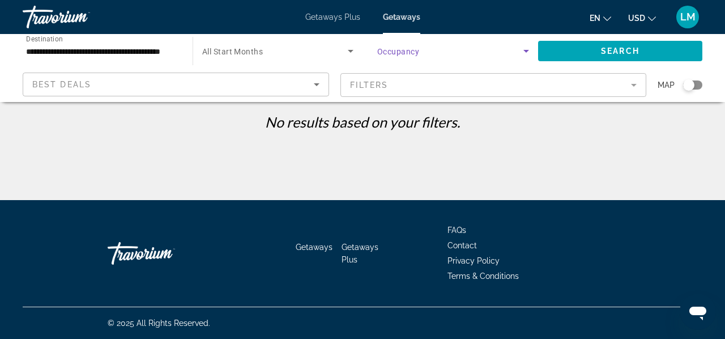
click at [523, 49] on icon "Search widget" at bounding box center [526, 51] width 14 height 14
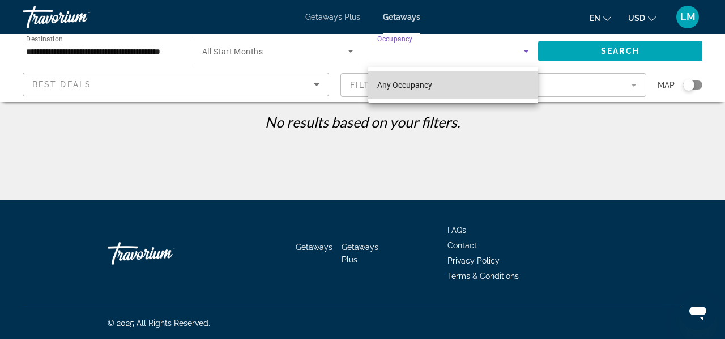
click at [446, 91] on mat-option "Any Occupancy" at bounding box center [453, 84] width 170 height 27
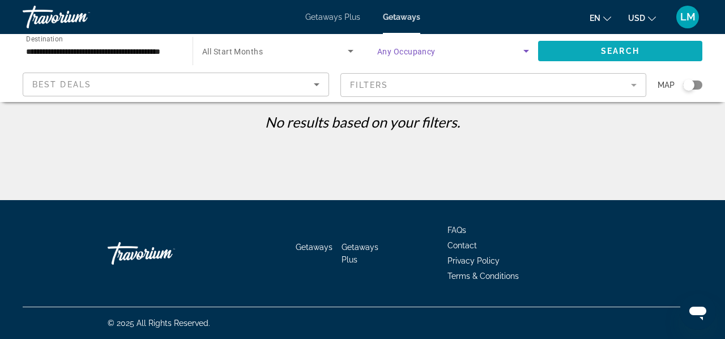
click at [611, 48] on span "Search" at bounding box center [620, 50] width 39 height 9
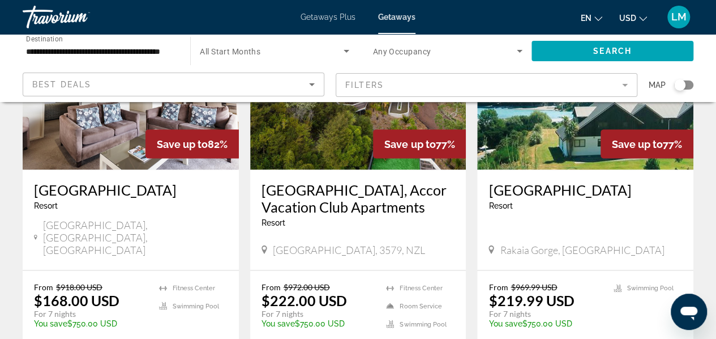
scroll to position [1019, 0]
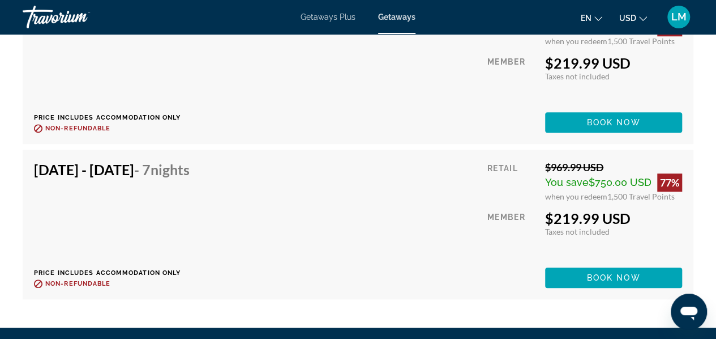
scroll to position [2605, 0]
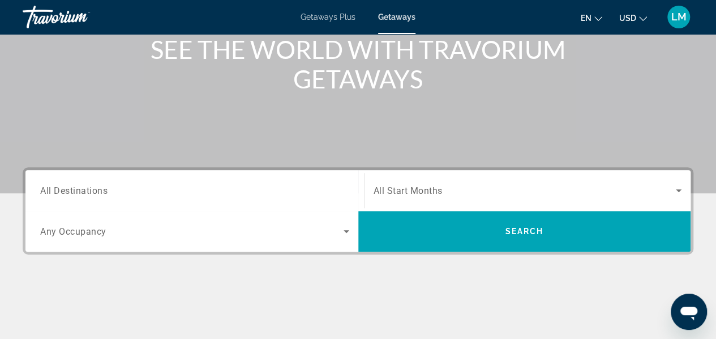
scroll to position [144, 0]
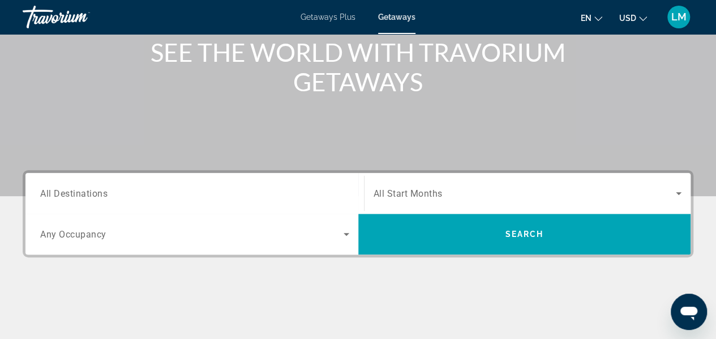
click at [274, 196] on input "Destination All Destinations" at bounding box center [194, 194] width 309 height 14
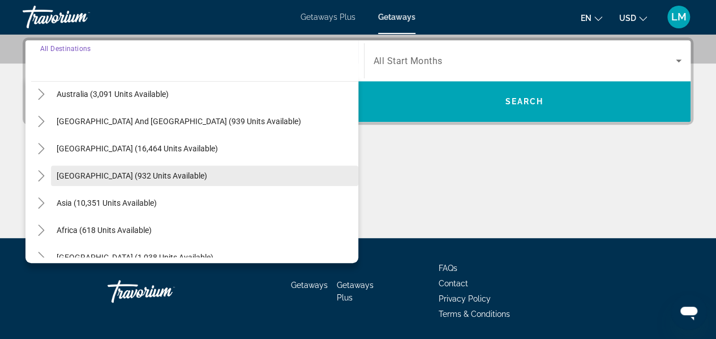
scroll to position [183, 0]
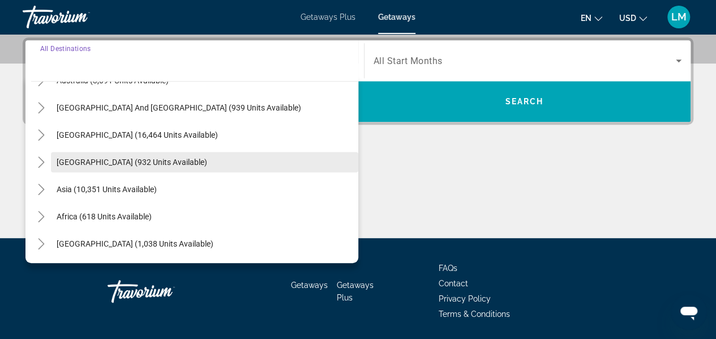
click at [138, 165] on span "[GEOGRAPHIC_DATA] (932 units available)" at bounding box center [132, 161] width 151 height 9
type input "**********"
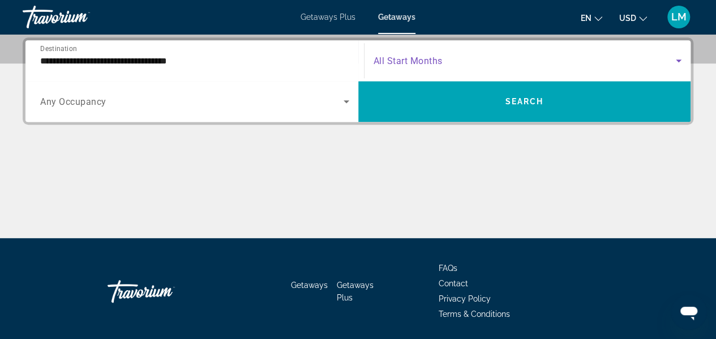
click at [463, 63] on span "Search widget" at bounding box center [525, 61] width 303 height 14
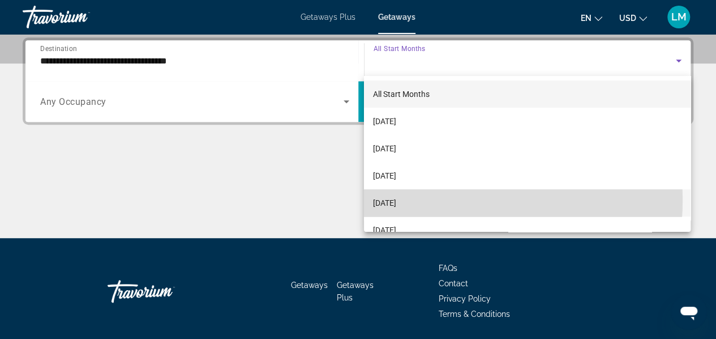
click at [396, 198] on span "[DATE]" at bounding box center [384, 203] width 23 height 14
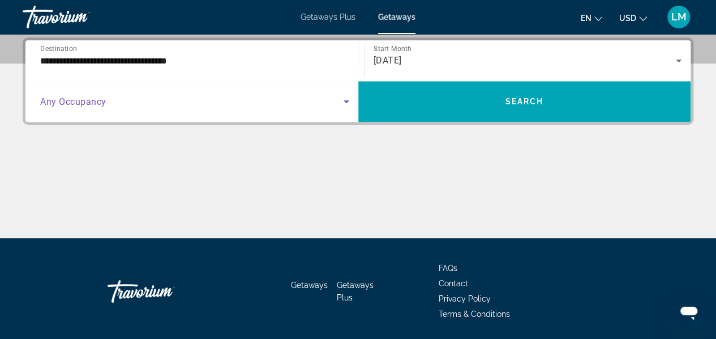
click at [352, 105] on icon "Search widget" at bounding box center [347, 102] width 14 height 14
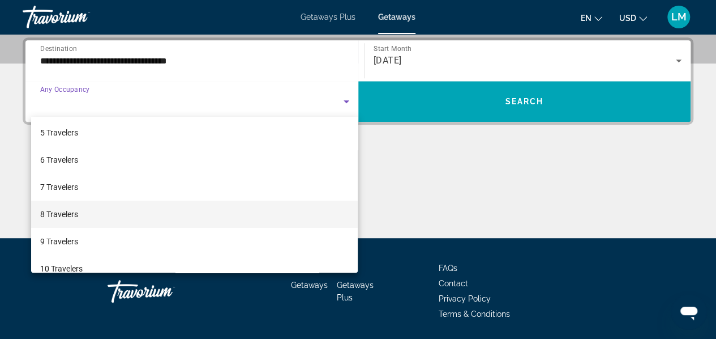
scroll to position [113, 0]
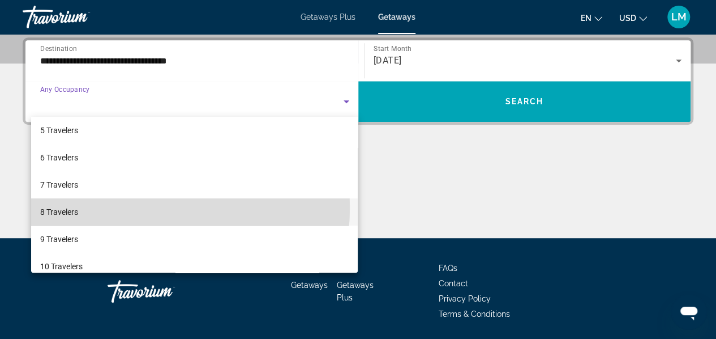
click at [117, 207] on mat-option "8 Travelers" at bounding box center [194, 211] width 327 height 27
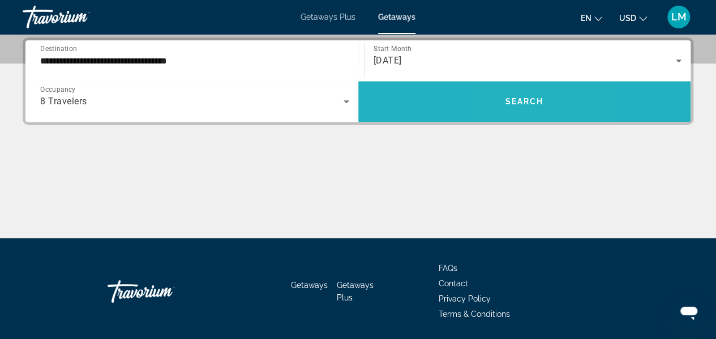
click at [511, 110] on span "Search widget" at bounding box center [524, 101] width 333 height 27
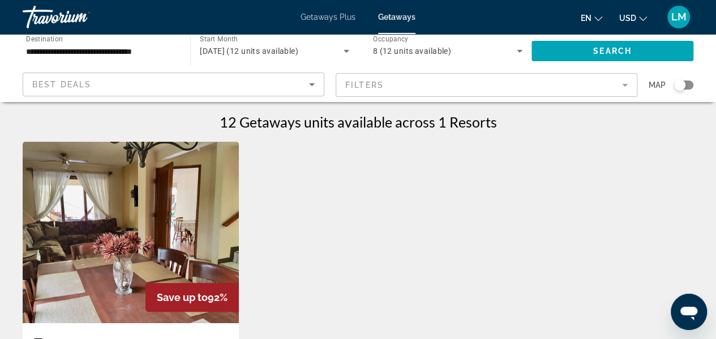
click at [518, 52] on icon "Search widget" at bounding box center [520, 51] width 14 height 14
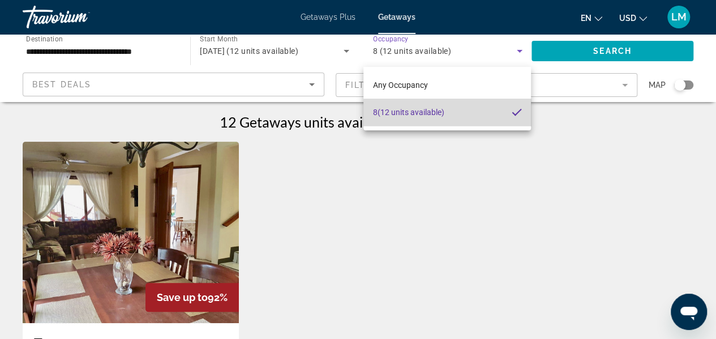
click at [515, 114] on mat-pseudo-checkbox at bounding box center [517, 112] width 10 height 10
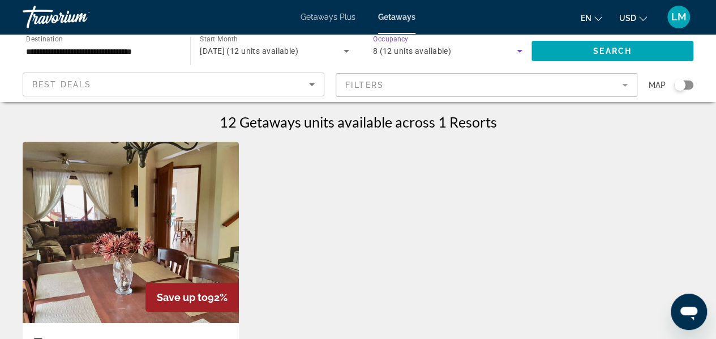
click at [515, 54] on icon "Search widget" at bounding box center [520, 51] width 14 height 14
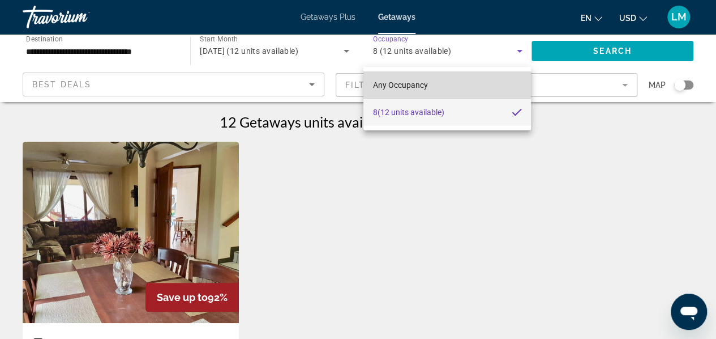
click at [424, 86] on span "Any Occupancy" at bounding box center [400, 84] width 55 height 9
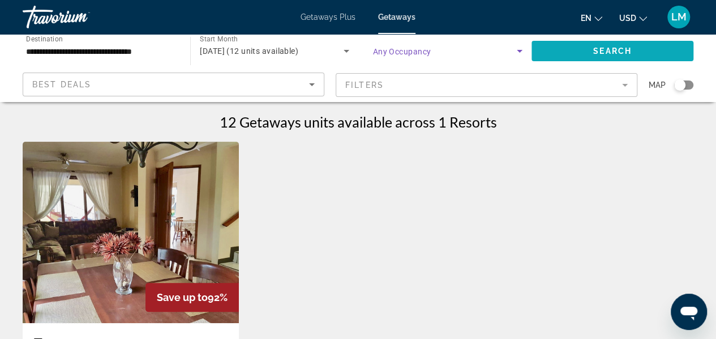
click at [579, 59] on span "Search widget" at bounding box center [613, 50] width 162 height 27
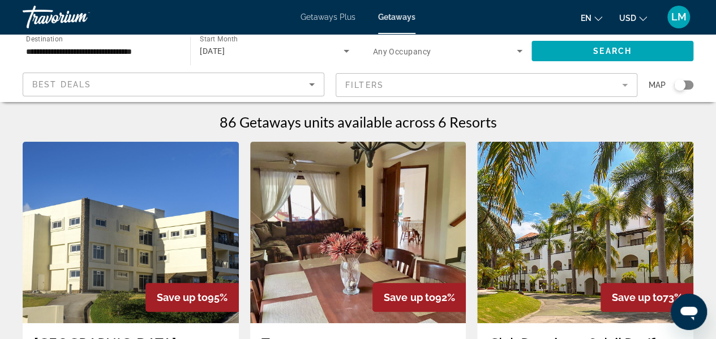
click at [626, 86] on mat-form-field "Filters" at bounding box center [487, 85] width 302 height 24
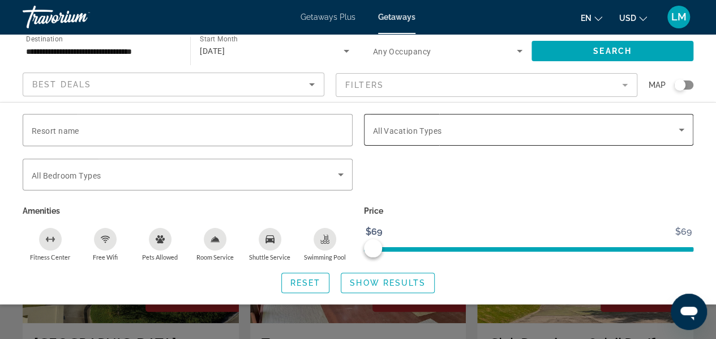
click at [418, 139] on div "Search widget" at bounding box center [529, 130] width 312 height 32
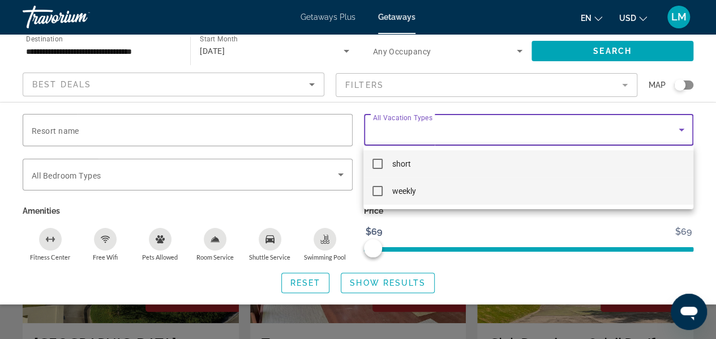
click at [400, 189] on span "weekly" at bounding box center [404, 191] width 24 height 14
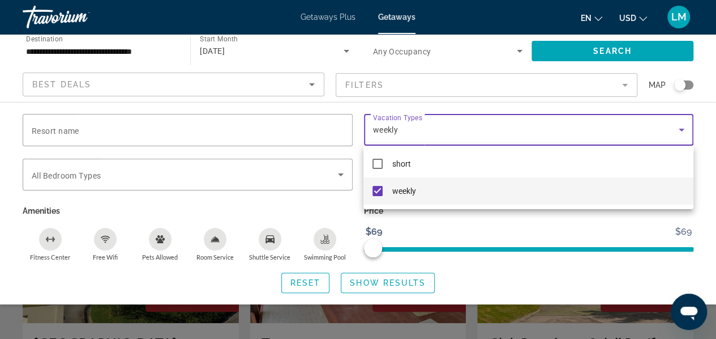
click at [382, 285] on div at bounding box center [358, 169] width 716 height 339
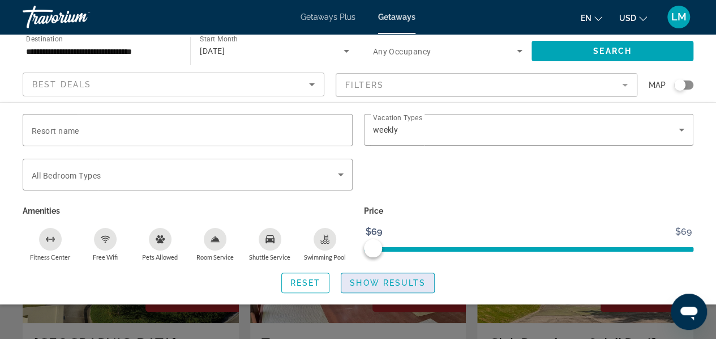
click at [383, 283] on span "Show Results" at bounding box center [388, 282] width 76 height 9
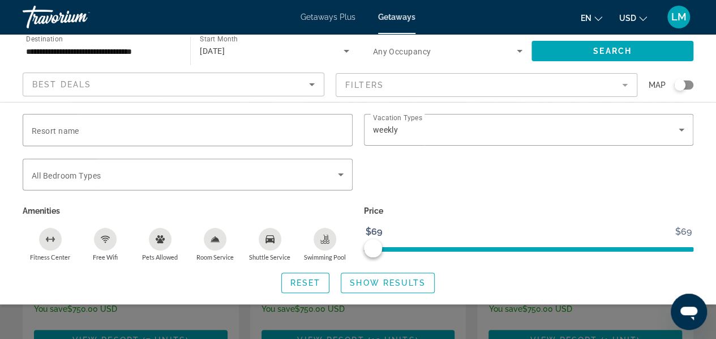
scroll to position [283, 0]
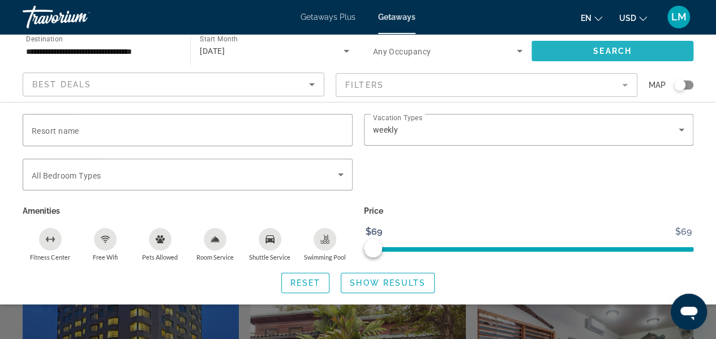
click at [628, 46] on span "Search" at bounding box center [613, 50] width 39 height 9
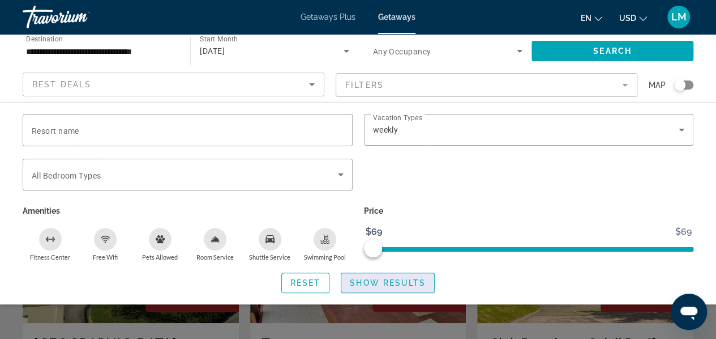
click at [363, 284] on span "Show Results" at bounding box center [388, 282] width 76 height 9
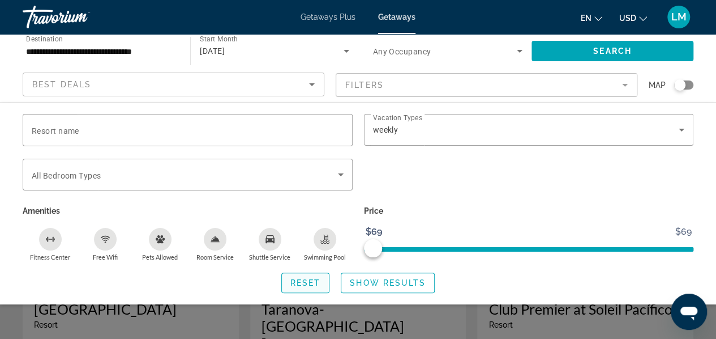
scroll to position [32, 0]
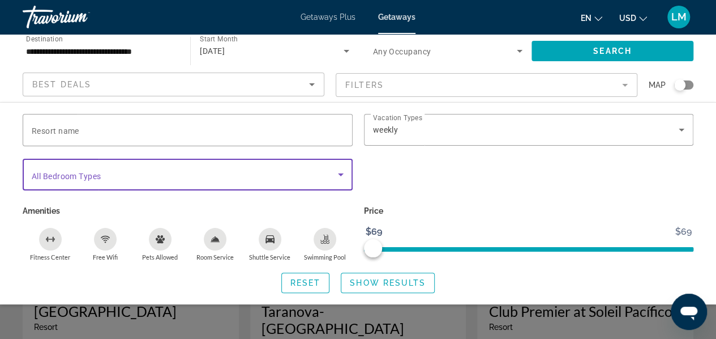
click at [340, 177] on icon "Search widget" at bounding box center [341, 175] width 14 height 14
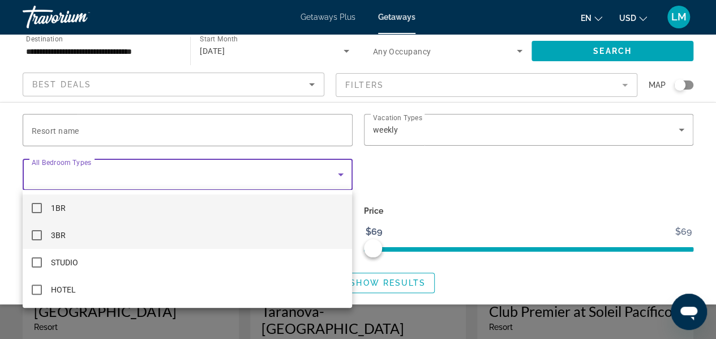
click at [39, 237] on mat-pseudo-checkbox at bounding box center [37, 235] width 10 height 10
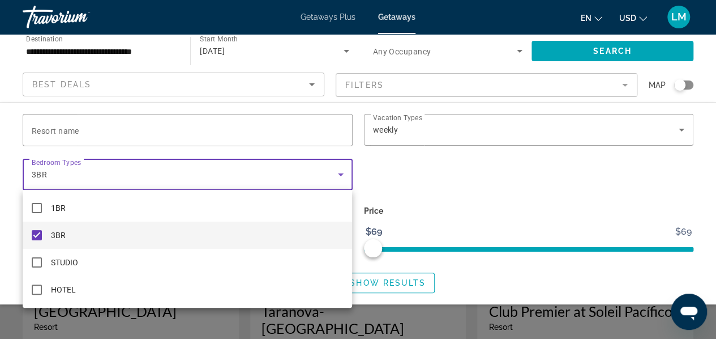
click at [658, 49] on div at bounding box center [358, 169] width 716 height 339
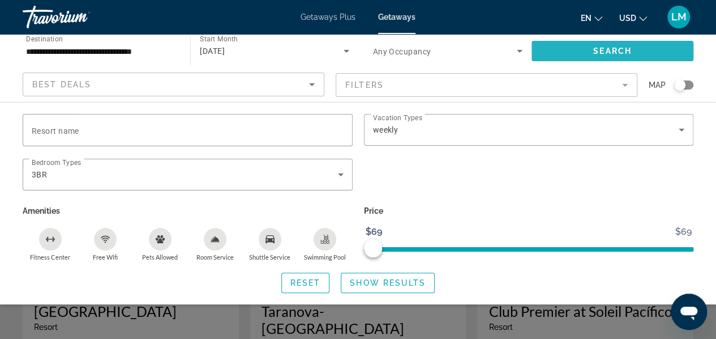
click at [623, 49] on span "Search" at bounding box center [613, 50] width 39 height 9
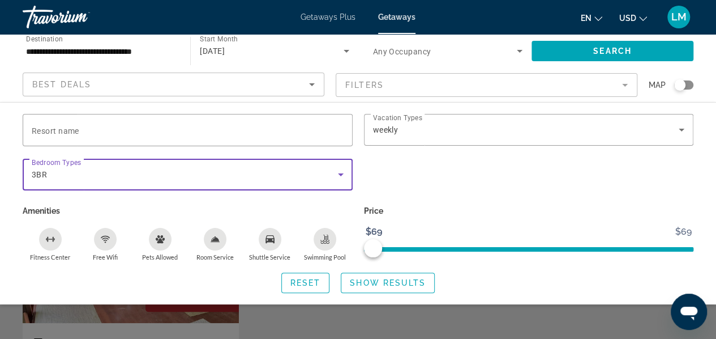
click at [340, 177] on icon "Search widget" at bounding box center [341, 175] width 14 height 14
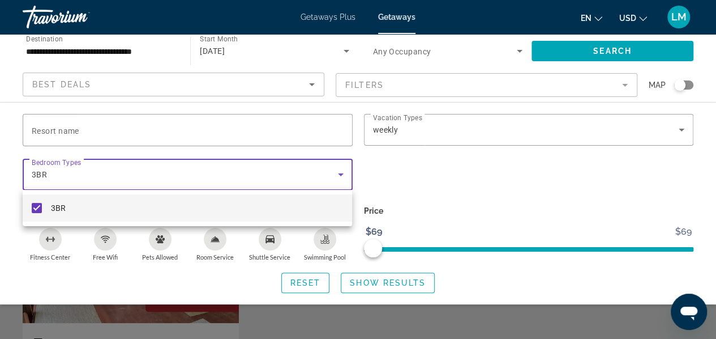
click at [42, 206] on mat-option "3BR" at bounding box center [188, 207] width 330 height 27
click at [686, 129] on div at bounding box center [358, 169] width 716 height 339
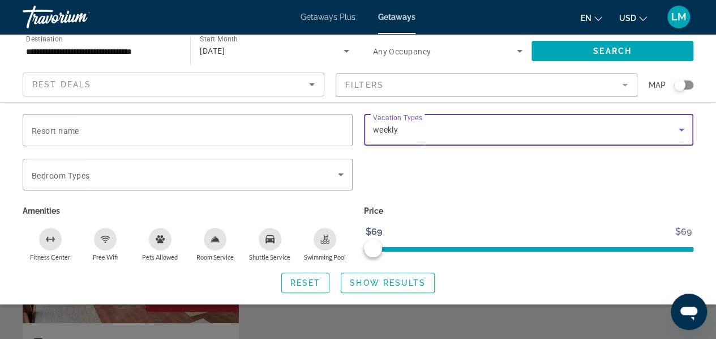
click at [683, 130] on icon "Search widget" at bounding box center [682, 130] width 6 height 3
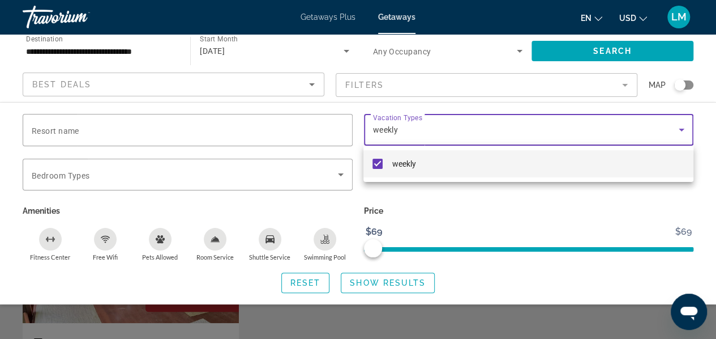
click at [382, 162] on mat-pseudo-checkbox at bounding box center [378, 164] width 10 height 10
click at [590, 49] on div at bounding box center [358, 169] width 716 height 339
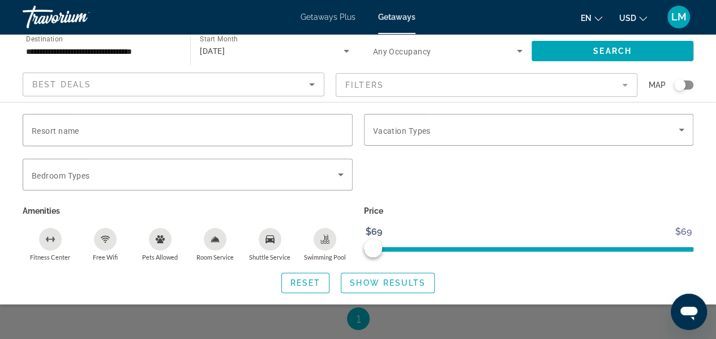
scroll to position [340, 0]
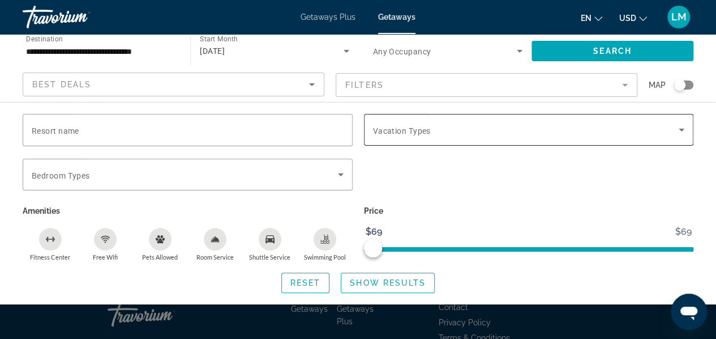
click at [570, 134] on span "Search widget" at bounding box center [526, 130] width 306 height 14
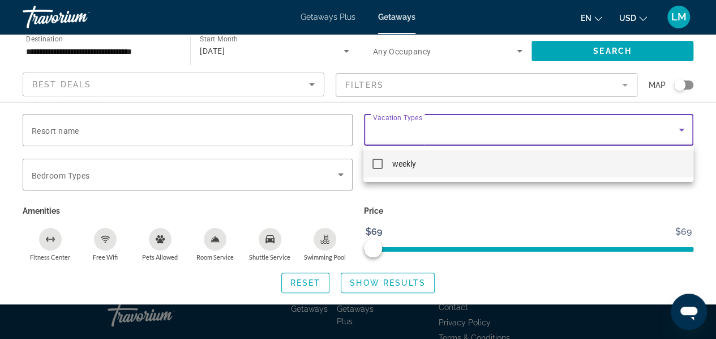
click at [421, 169] on mat-option "weekly" at bounding box center [529, 163] width 330 height 27
click at [305, 285] on div at bounding box center [358, 169] width 716 height 339
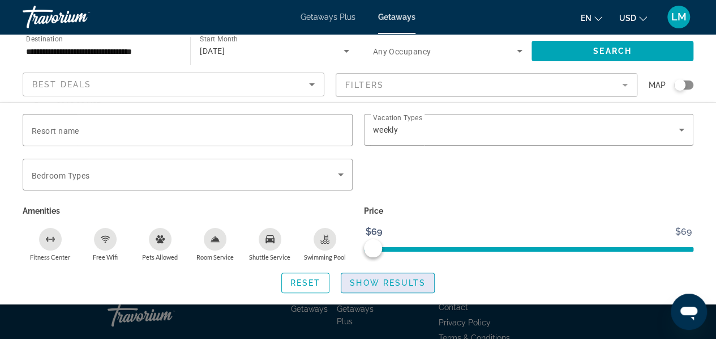
click at [377, 285] on span "Show Results" at bounding box center [388, 282] width 76 height 9
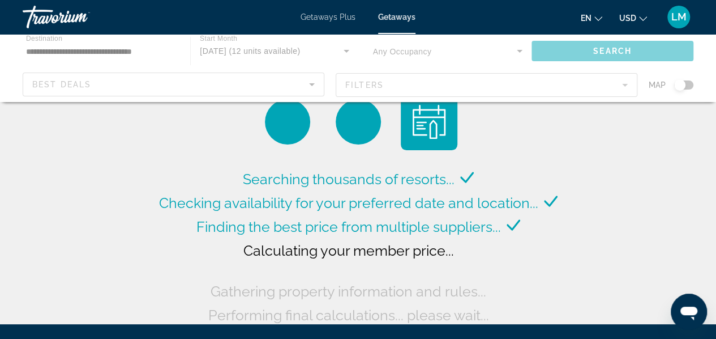
click at [279, 169] on div "Searching thousands of resorts..." at bounding box center [358, 179] width 231 height 24
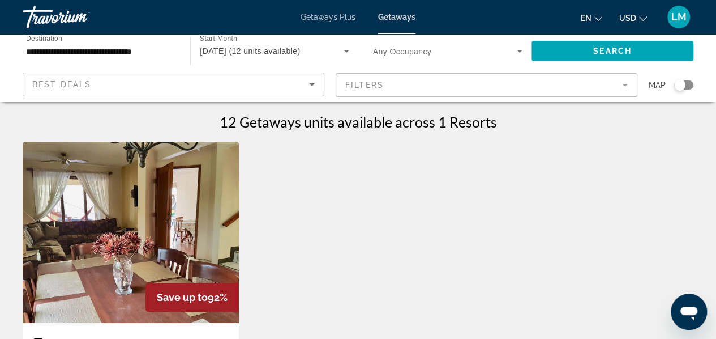
click at [181, 57] on div "**********" at bounding box center [101, 51] width 168 height 32
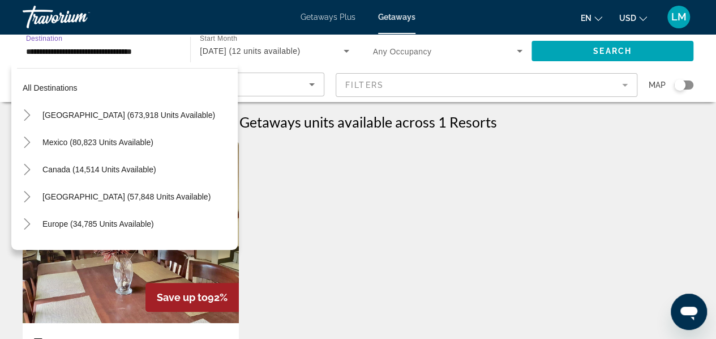
scroll to position [176, 0]
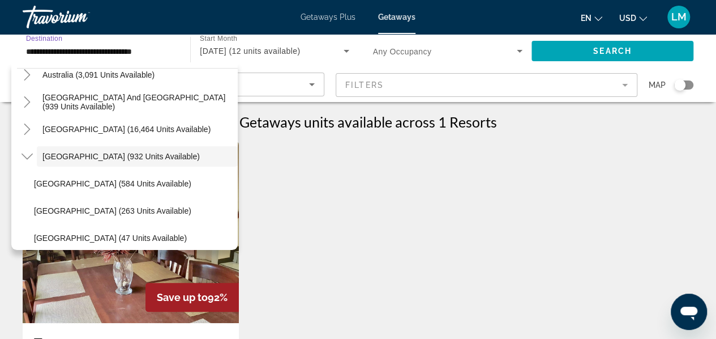
click at [132, 133] on span "[GEOGRAPHIC_DATA] (16,464 units available)" at bounding box center [126, 129] width 168 height 9
type input "**********"
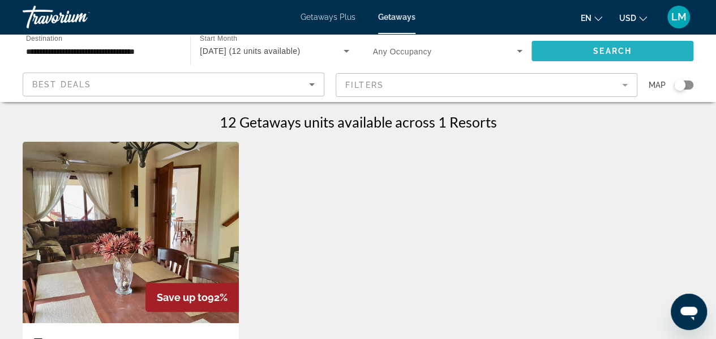
click at [557, 61] on span "Search widget" at bounding box center [613, 50] width 162 height 27
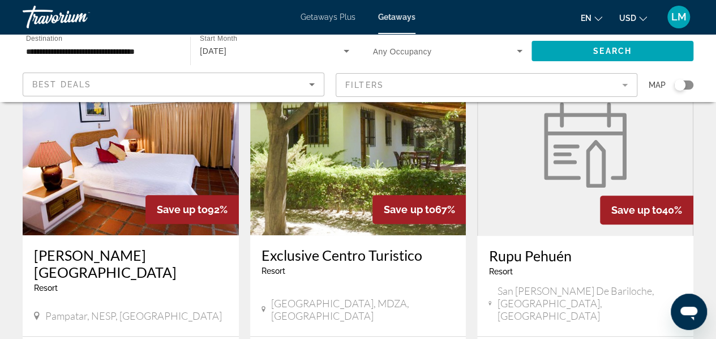
scroll to position [57, 0]
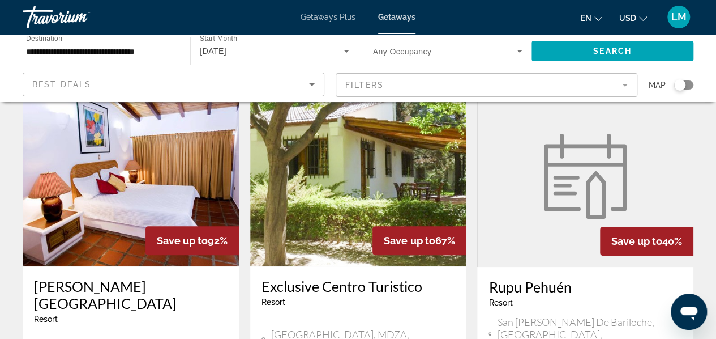
click at [688, 83] on div "Search widget" at bounding box center [684, 84] width 19 height 9
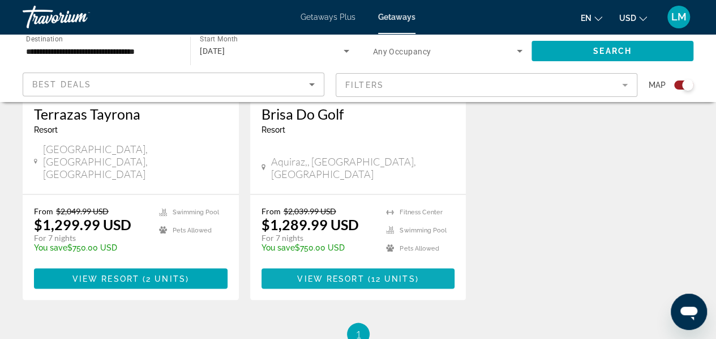
scroll to position [974, 0]
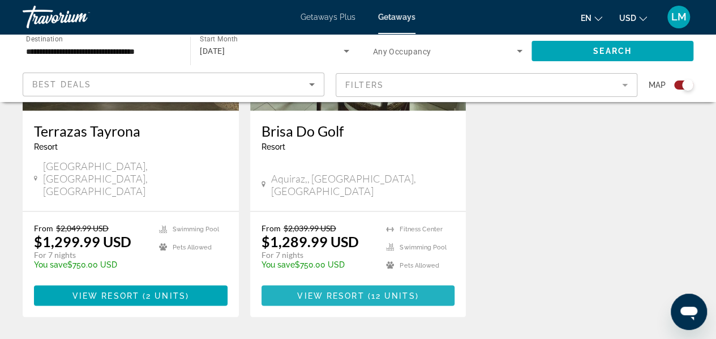
click at [347, 291] on span "View Resort" at bounding box center [330, 295] width 67 height 9
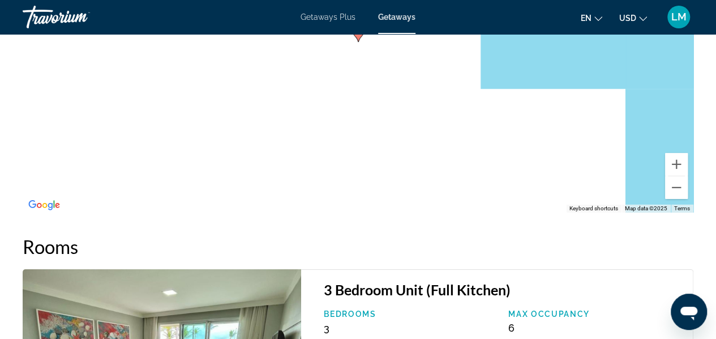
scroll to position [1699, 0]
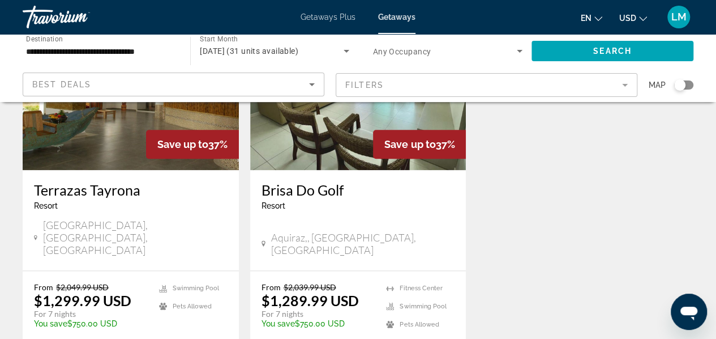
scroll to position [623, 0]
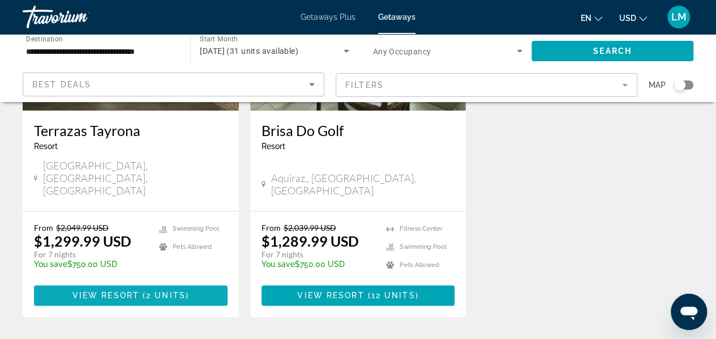
click at [104, 281] on span "Main content" at bounding box center [131, 294] width 194 height 27
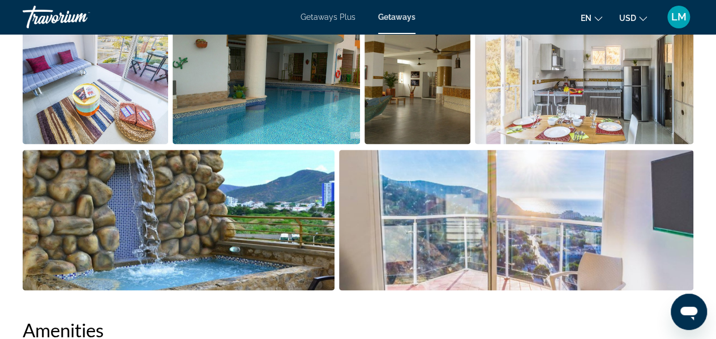
scroll to position [906, 0]
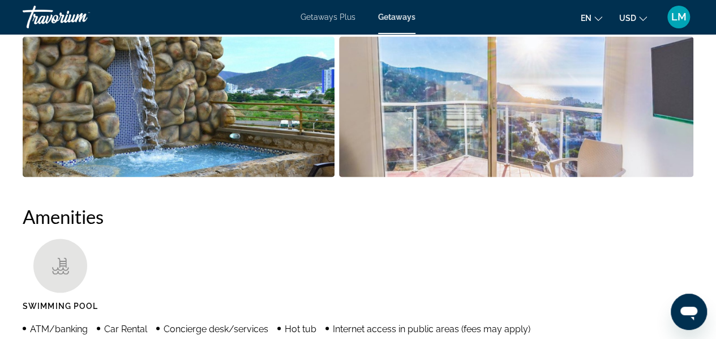
click at [566, 134] on img "Open full-screen image slider" at bounding box center [516, 106] width 355 height 140
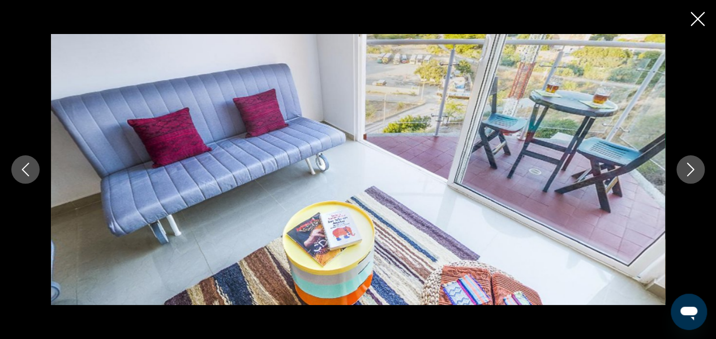
click at [692, 174] on icon "Next image" at bounding box center [691, 170] width 14 height 14
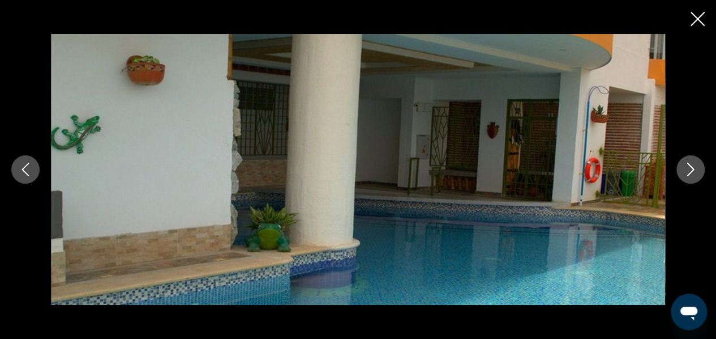
click at [693, 174] on icon "Next image" at bounding box center [691, 170] width 14 height 14
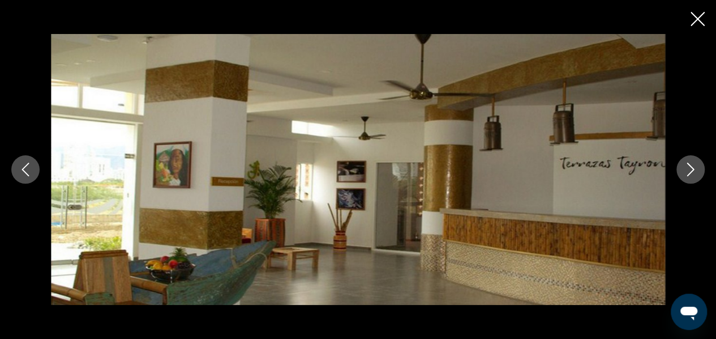
click at [693, 175] on icon "Next image" at bounding box center [691, 170] width 14 height 14
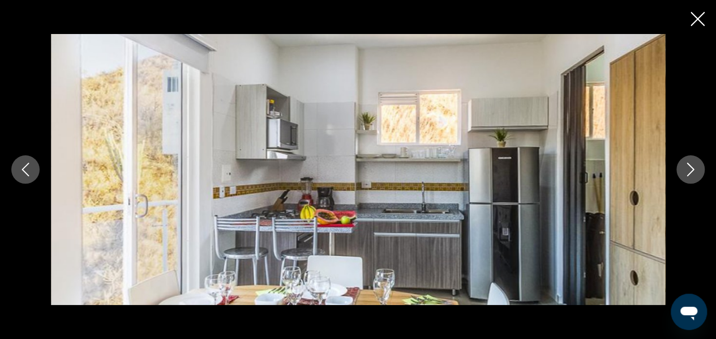
click at [693, 176] on icon "Next image" at bounding box center [691, 170] width 14 height 14
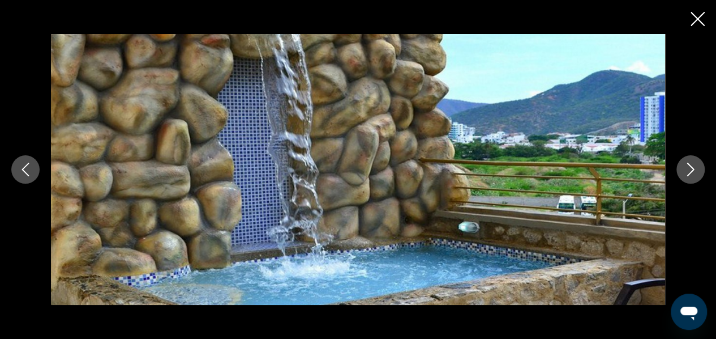
click at [693, 176] on icon "Next image" at bounding box center [691, 170] width 14 height 14
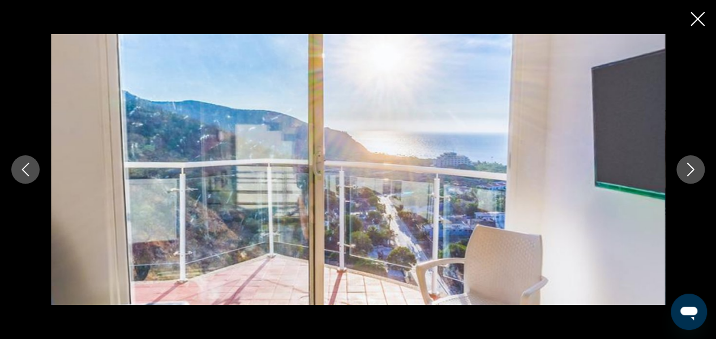
click at [416, 219] on img "Main content" at bounding box center [358, 169] width 614 height 271
click at [705, 20] on icon "Close slideshow" at bounding box center [698, 19] width 14 height 14
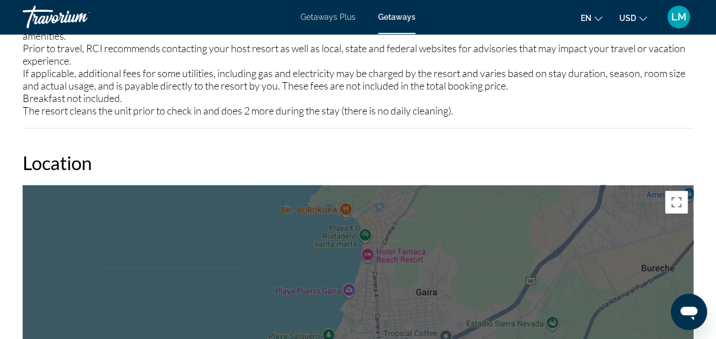
scroll to position [1586, 0]
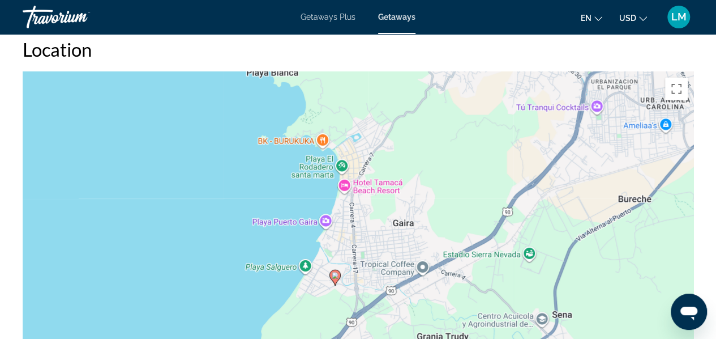
drag, startPoint x: 403, startPoint y: 194, endPoint x: 380, endPoint y: 239, distance: 50.9
click at [380, 239] on div "To activate drag with keyboard, press Alt + Enter. Once in keyboard drag state,…" at bounding box center [358, 242] width 671 height 340
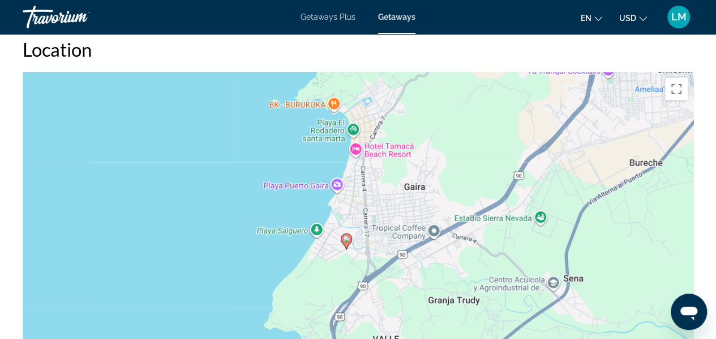
drag, startPoint x: 344, startPoint y: 302, endPoint x: 356, endPoint y: 267, distance: 36.9
click at [356, 267] on div "To activate drag with keyboard, press Alt + Enter. Once in keyboard drag state,…" at bounding box center [358, 242] width 671 height 340
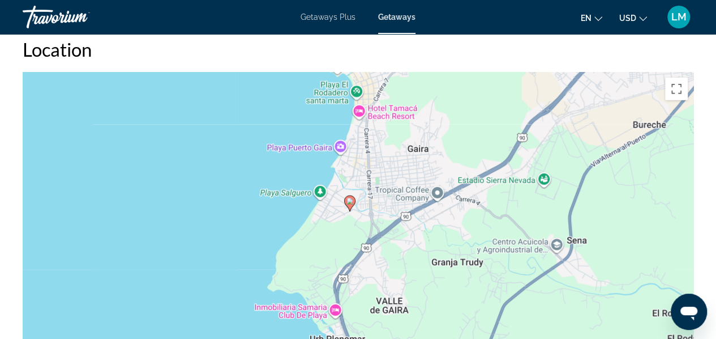
drag, startPoint x: 421, startPoint y: 304, endPoint x: 426, endPoint y: 266, distance: 38.8
click at [426, 266] on div "To activate drag with keyboard, press Alt + Enter. Once in keyboard drag state,…" at bounding box center [358, 242] width 671 height 340
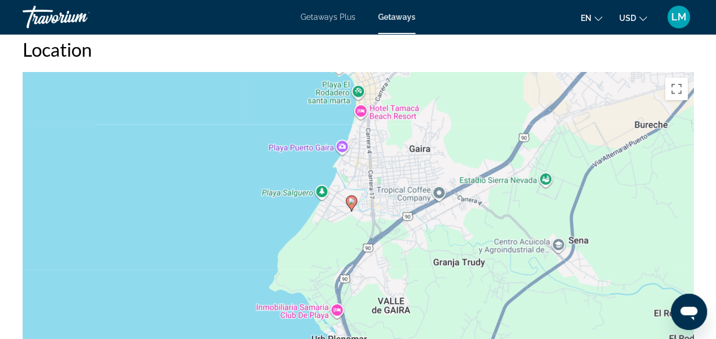
drag, startPoint x: 688, startPoint y: 319, endPoint x: 696, endPoint y: 300, distance: 21.6
click at [696, 300] on div "Open messaging window" at bounding box center [689, 311] width 34 height 34
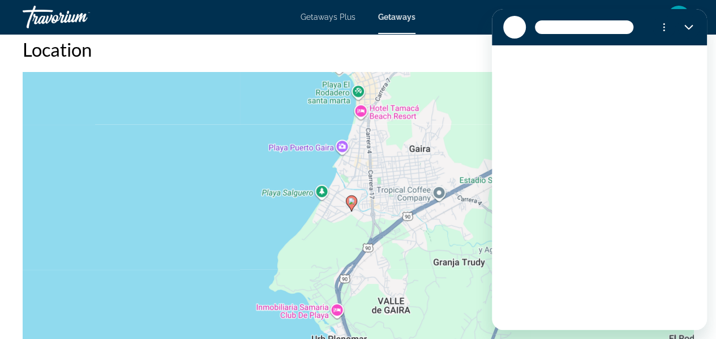
scroll to position [0, 0]
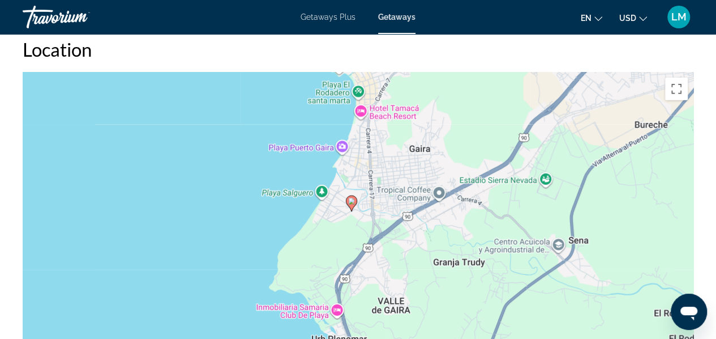
type textarea "*"
click at [679, 99] on button "Toggle fullscreen view" at bounding box center [676, 89] width 23 height 23
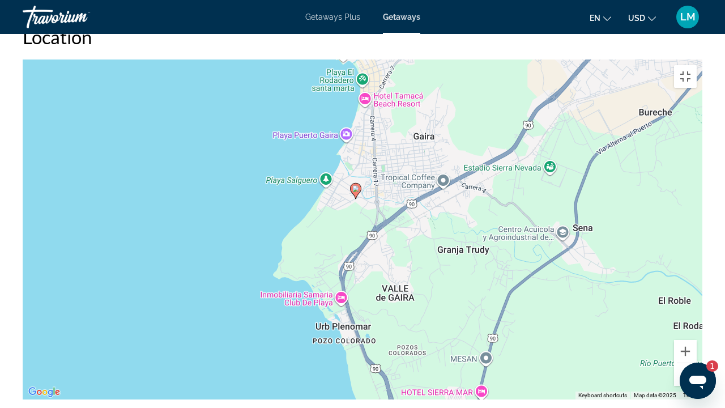
click at [358, 185] on image "Main content" at bounding box center [355, 188] width 7 height 7
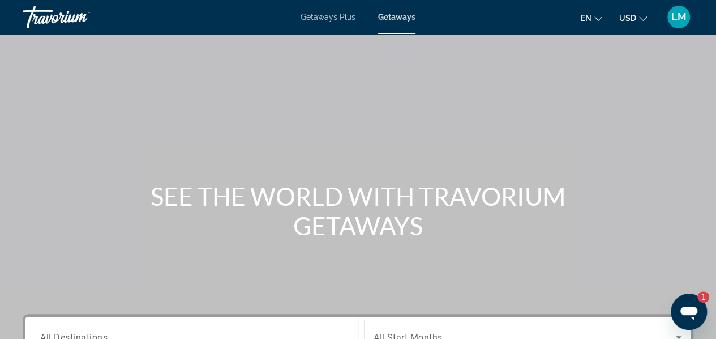
scroll to position [113, 0]
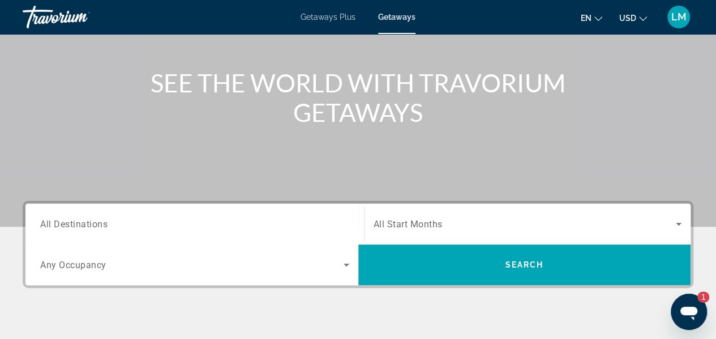
click at [340, 220] on input "Destination All Destinations" at bounding box center [194, 224] width 309 height 14
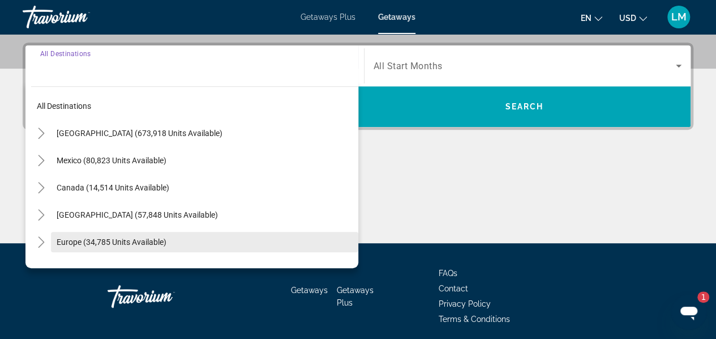
scroll to position [276, 0]
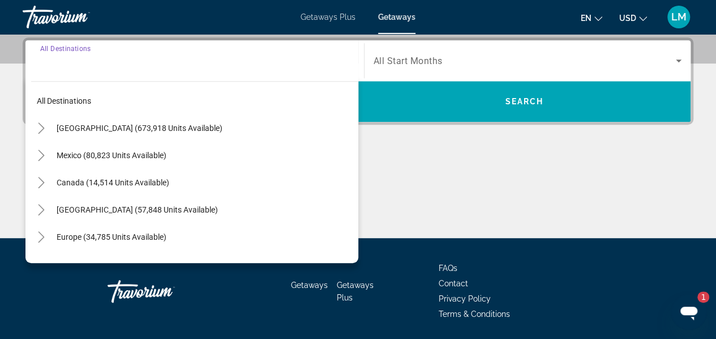
click at [189, 126] on span "[GEOGRAPHIC_DATA] (673,918 units available)" at bounding box center [140, 127] width 166 height 9
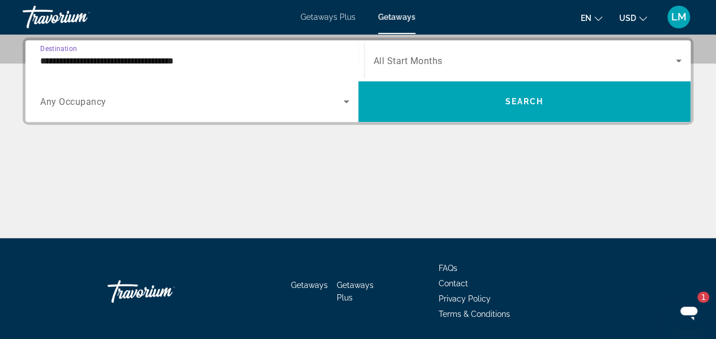
click at [65, 58] on input "**********" at bounding box center [194, 61] width 309 height 14
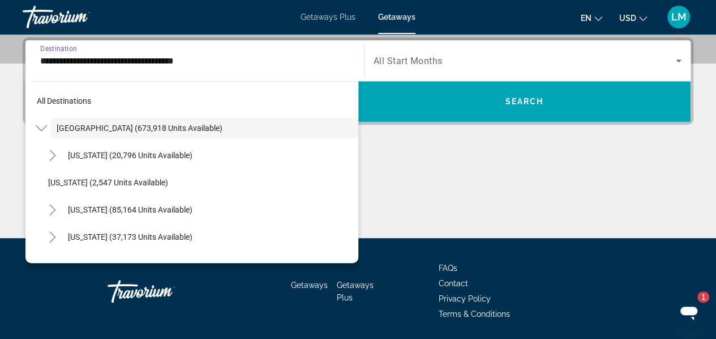
scroll to position [234, 0]
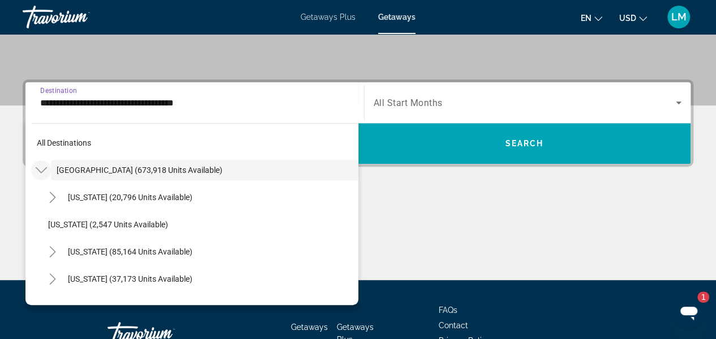
click at [42, 170] on icon "Toggle United States (673,918 units available)" at bounding box center [41, 169] width 11 height 11
click at [45, 168] on icon "Toggle United States (673,918 units available)" at bounding box center [41, 169] width 11 height 11
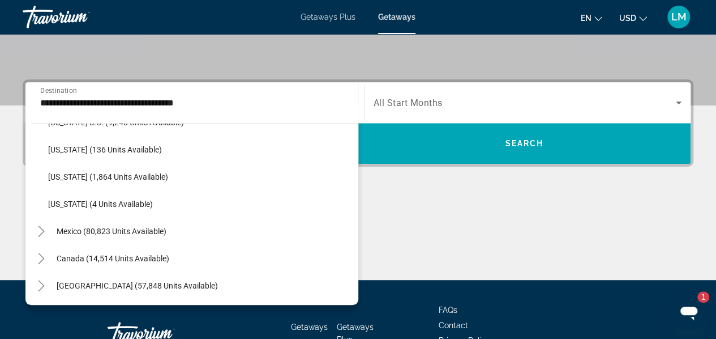
scroll to position [1246, 0]
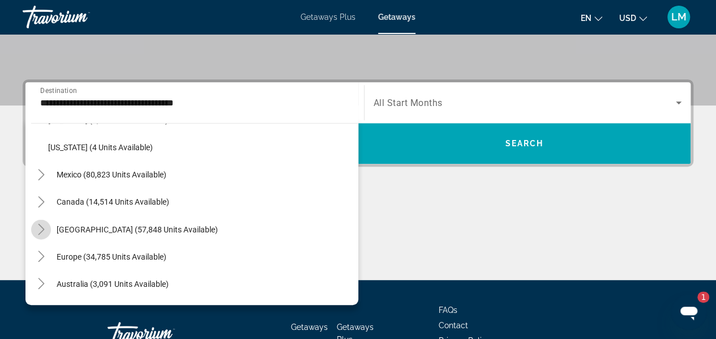
click at [45, 227] on icon "Toggle Caribbean & Atlantic Islands (57,848 units available)" at bounding box center [41, 228] width 11 height 11
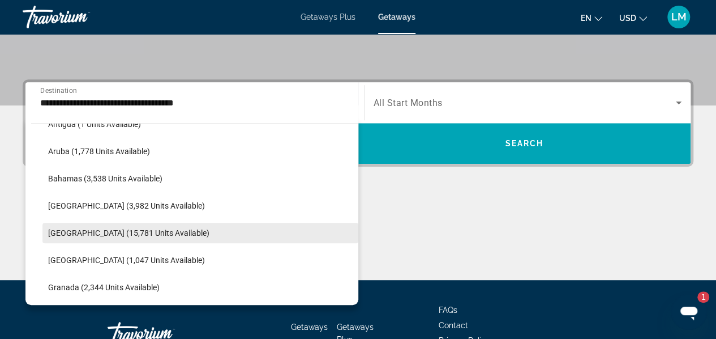
scroll to position [1394, 0]
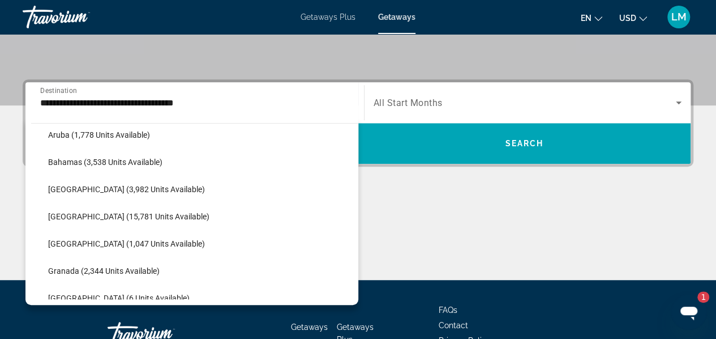
click at [121, 220] on button "[GEOGRAPHIC_DATA] (15,781 units available)" at bounding box center [200, 216] width 316 height 20
type input "**********"
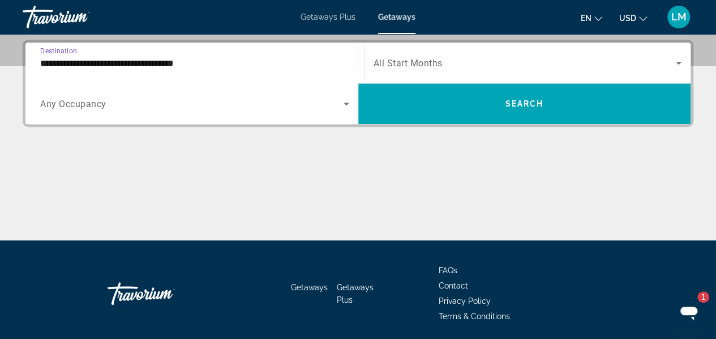
scroll to position [276, 0]
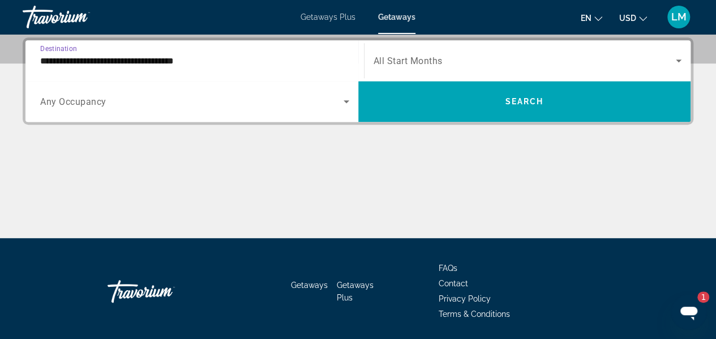
click at [441, 63] on span "All Start Months" at bounding box center [408, 61] width 69 height 11
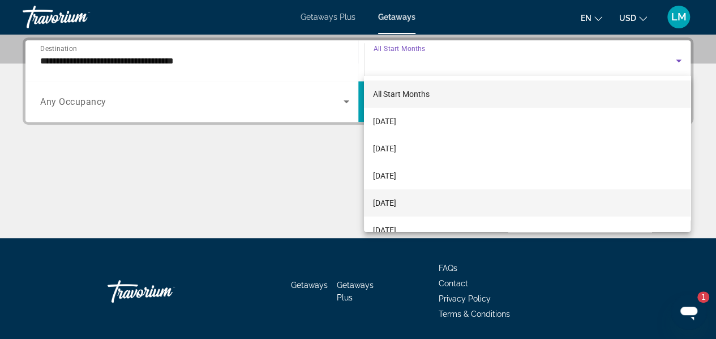
click at [396, 208] on span "[DATE]" at bounding box center [384, 203] width 23 height 14
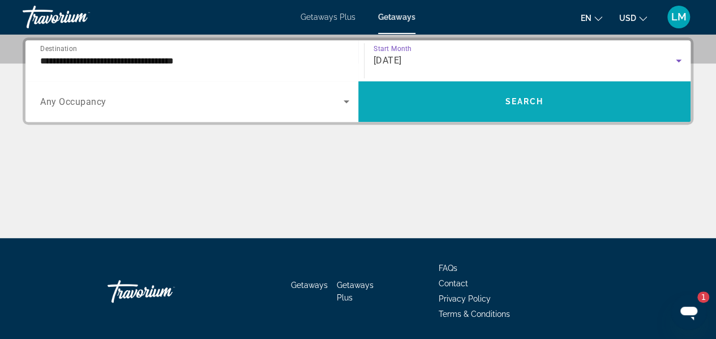
click at [461, 88] on span "Search widget" at bounding box center [524, 101] width 333 height 27
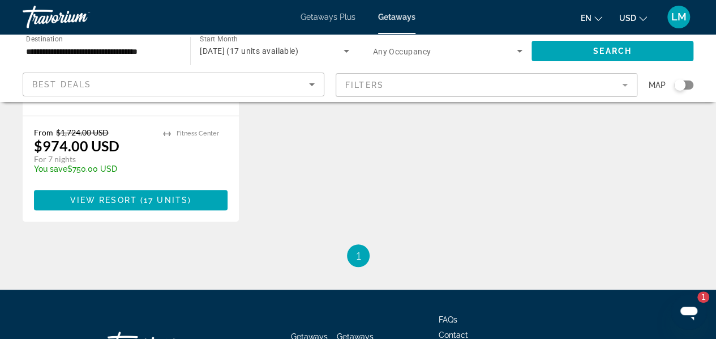
scroll to position [283, 0]
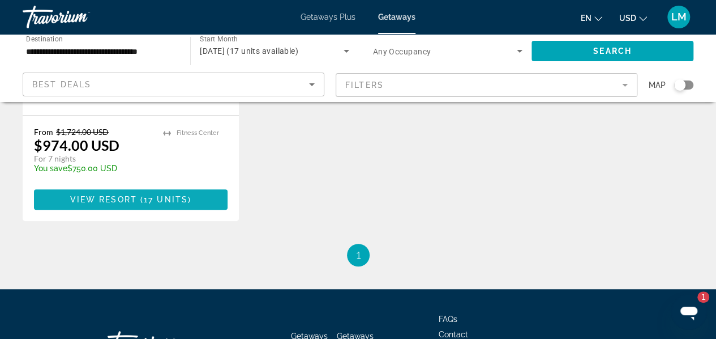
click at [167, 198] on span "17 units" at bounding box center [166, 199] width 44 height 9
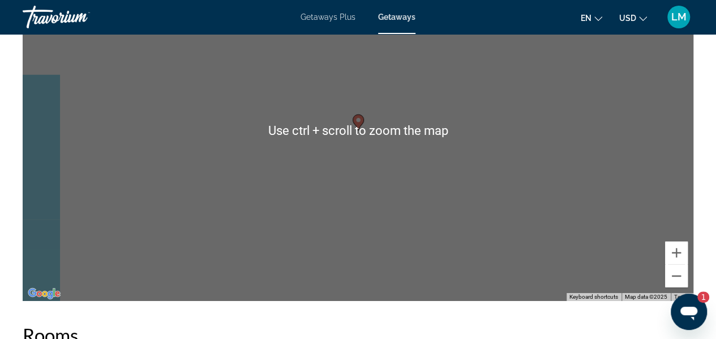
scroll to position [1832, 0]
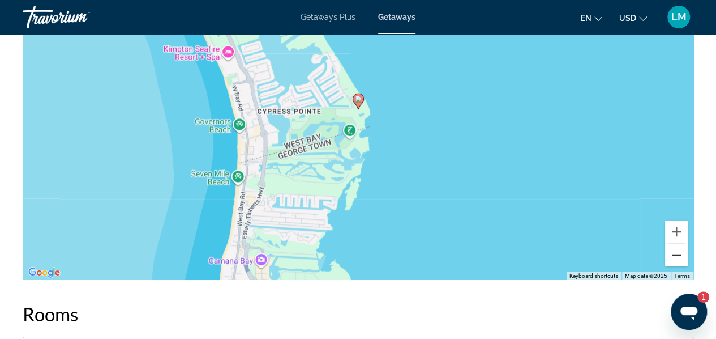
click at [675, 254] on button "Zoom out" at bounding box center [676, 255] width 23 height 23
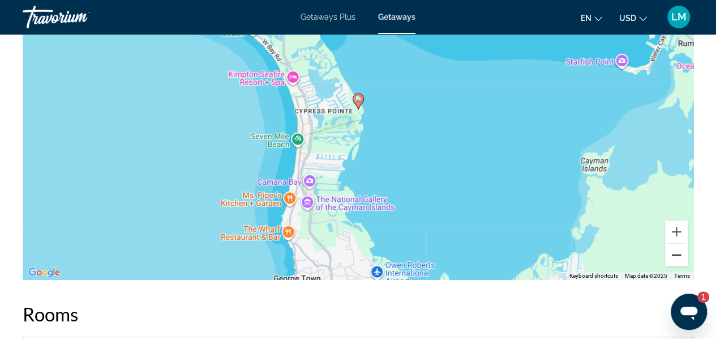
click at [674, 260] on button "Zoom out" at bounding box center [676, 255] width 23 height 23
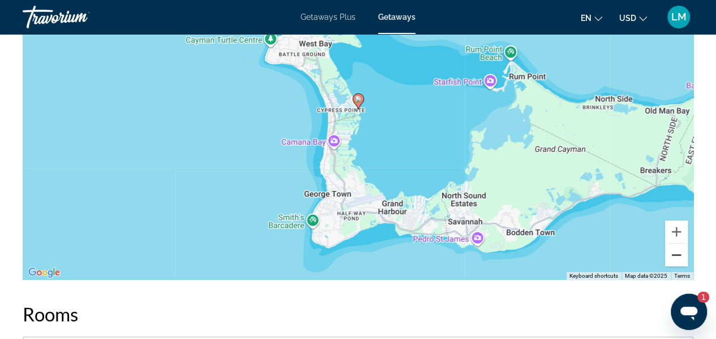
click at [674, 254] on button "Zoom out" at bounding box center [676, 255] width 23 height 23
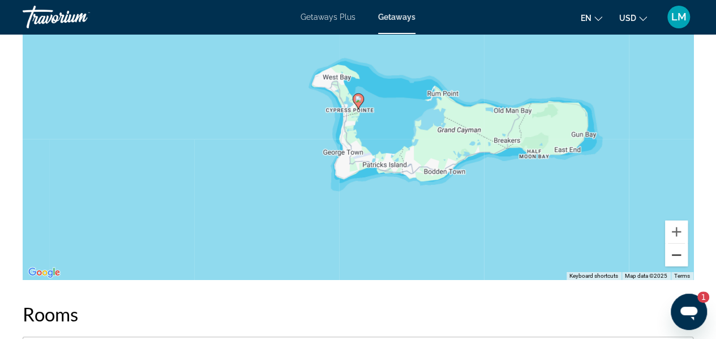
click at [674, 254] on button "Zoom out" at bounding box center [676, 255] width 23 height 23
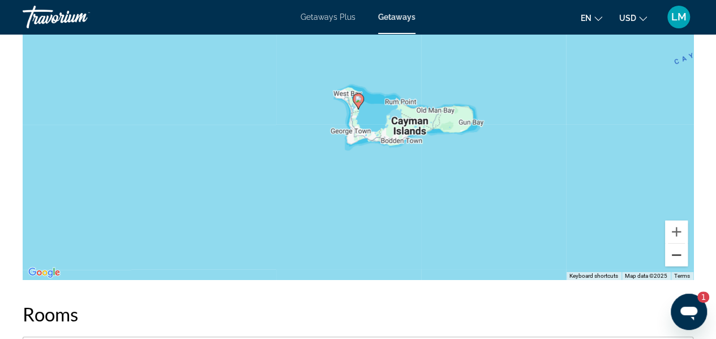
click at [680, 254] on button "Zoom out" at bounding box center [676, 255] width 23 height 23
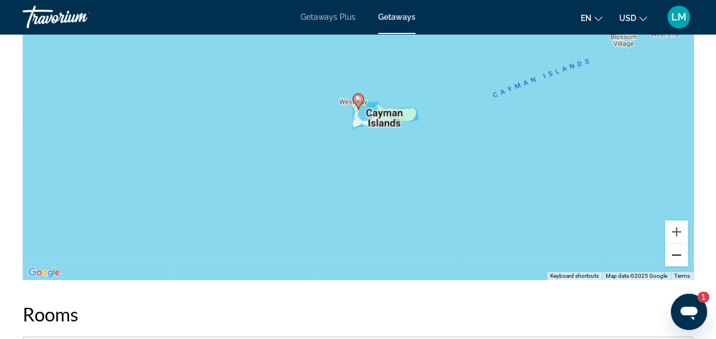
click at [679, 254] on button "Zoom out" at bounding box center [676, 255] width 23 height 23
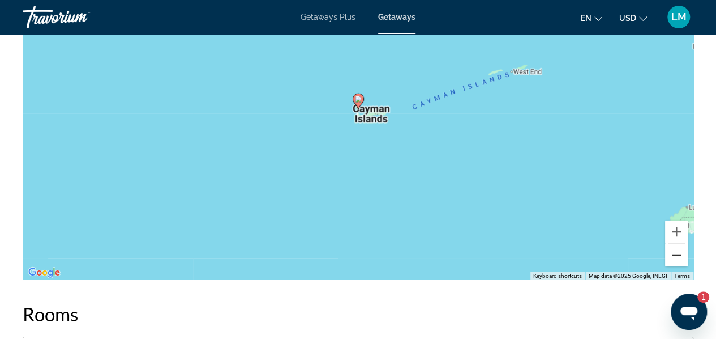
click at [667, 254] on button "Zoom out" at bounding box center [676, 255] width 23 height 23
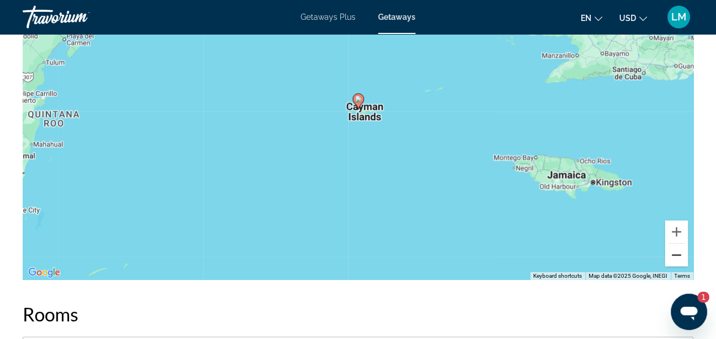
click at [673, 254] on button "Zoom out" at bounding box center [676, 255] width 23 height 23
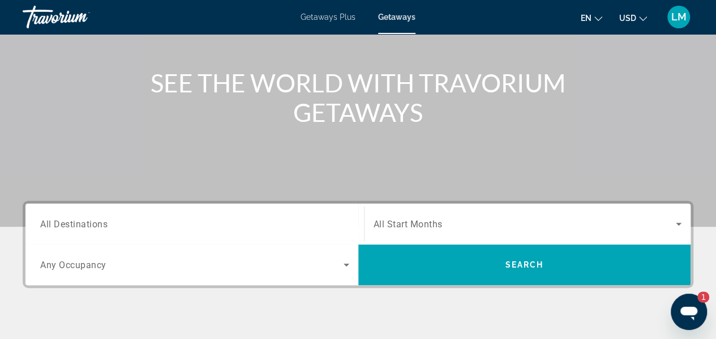
scroll to position [227, 0]
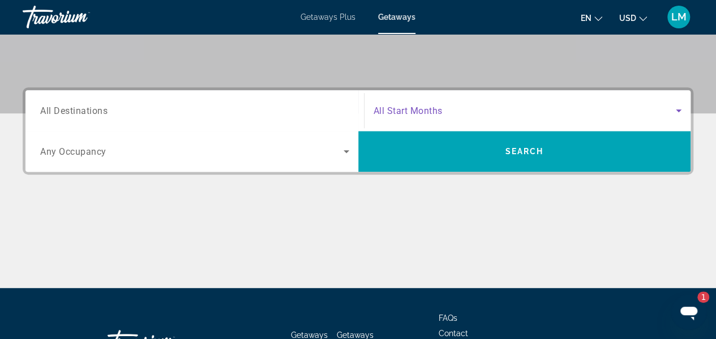
click at [681, 110] on icon "Search widget" at bounding box center [679, 111] width 14 height 14
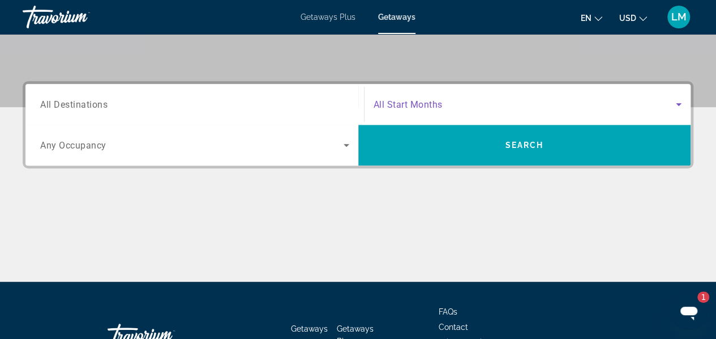
scroll to position [276, 0]
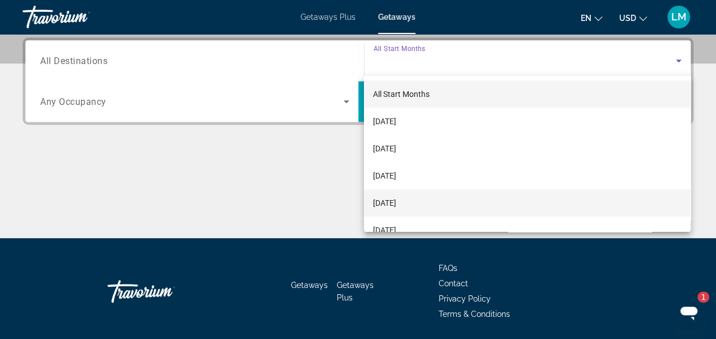
click at [396, 202] on span "[DATE]" at bounding box center [384, 203] width 23 height 14
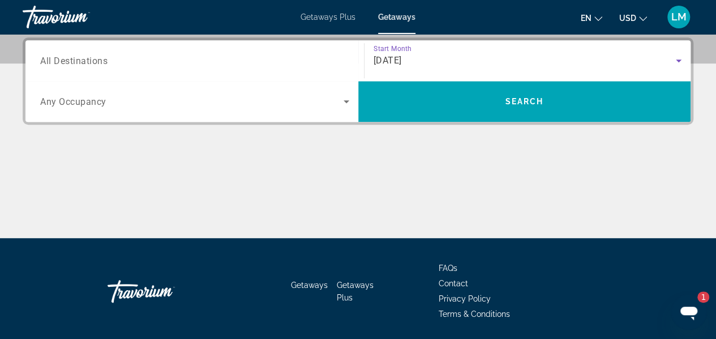
click at [345, 100] on icon "Search widget" at bounding box center [347, 101] width 6 height 3
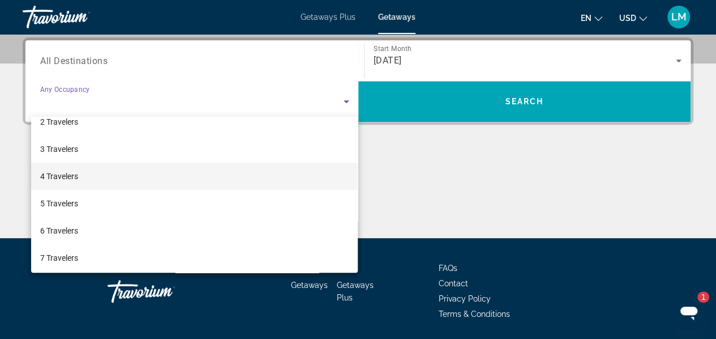
scroll to position [57, 0]
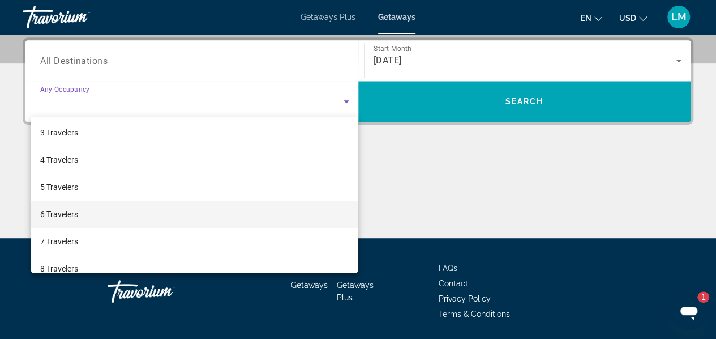
click at [130, 210] on mat-option "6 Travelers" at bounding box center [194, 213] width 327 height 27
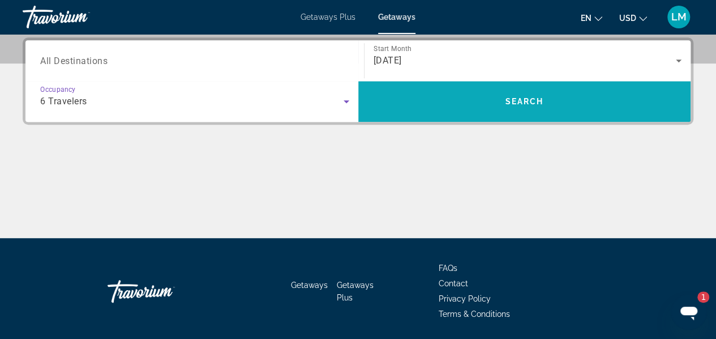
click at [550, 93] on span "Search widget" at bounding box center [524, 101] width 333 height 27
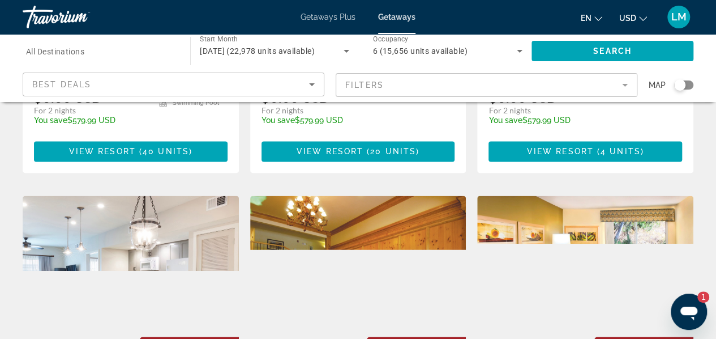
scroll to position [850, 0]
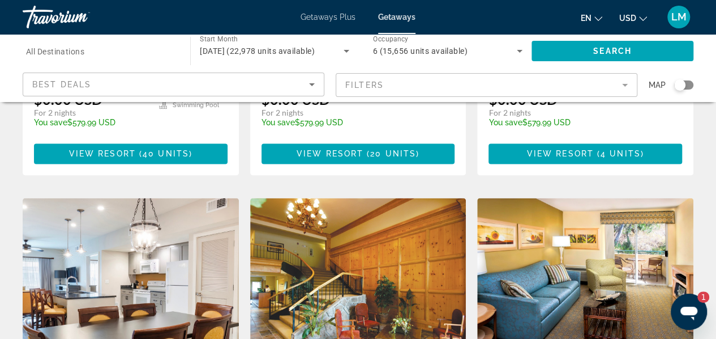
click at [612, 88] on mat-form-field "Filters" at bounding box center [487, 85] width 302 height 24
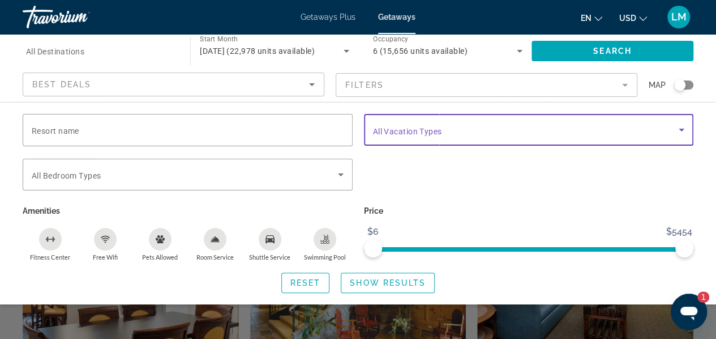
click at [674, 132] on span "Search widget" at bounding box center [526, 130] width 306 height 14
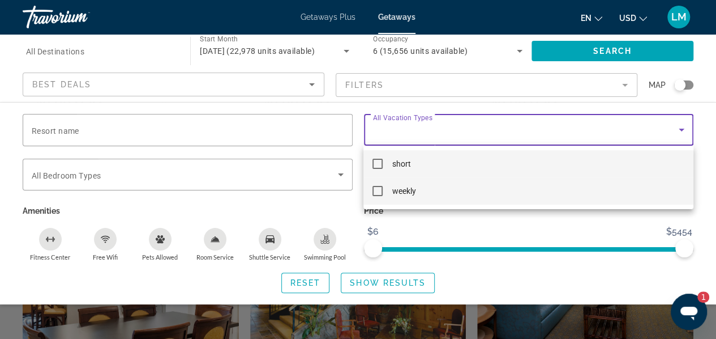
click at [413, 187] on span "weekly" at bounding box center [404, 191] width 24 height 14
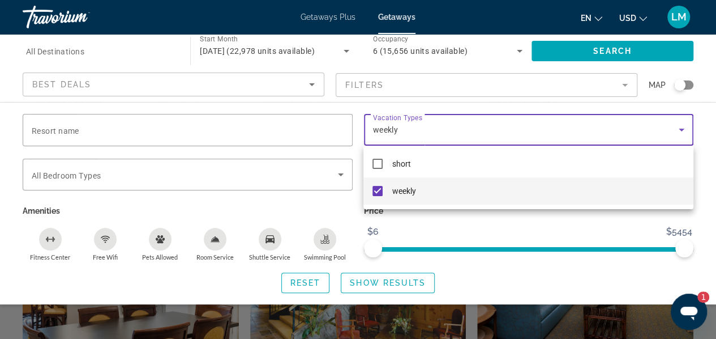
click at [691, 84] on div at bounding box center [358, 169] width 716 height 339
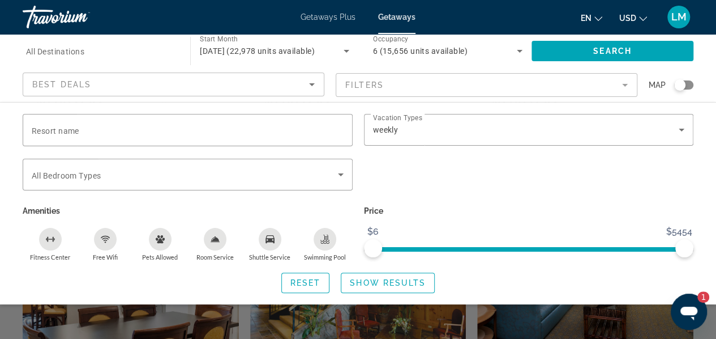
click at [420, 279] on span "Show Results" at bounding box center [388, 282] width 76 height 9
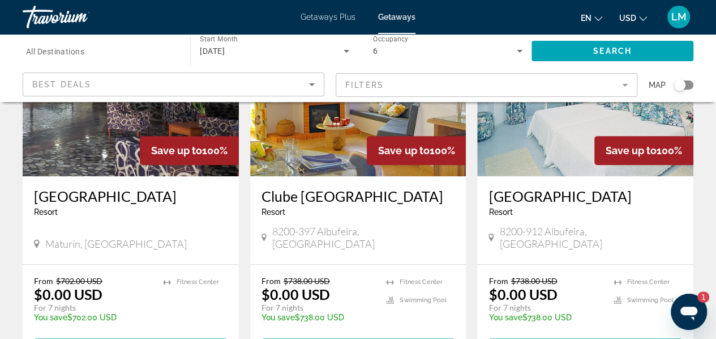
scroll to position [170, 0]
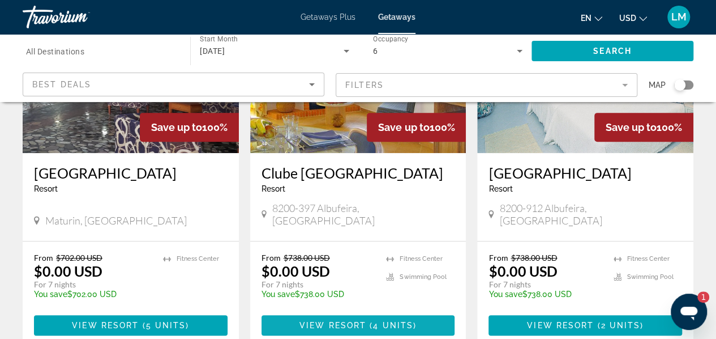
click at [394, 321] on span "4 units" at bounding box center [393, 325] width 40 height 9
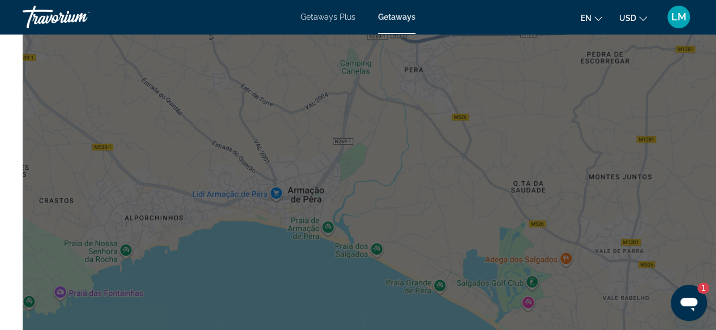
scroll to position [1699, 0]
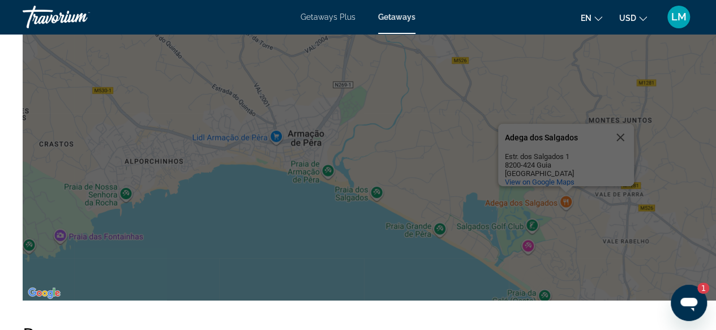
scroll to position [1586, 0]
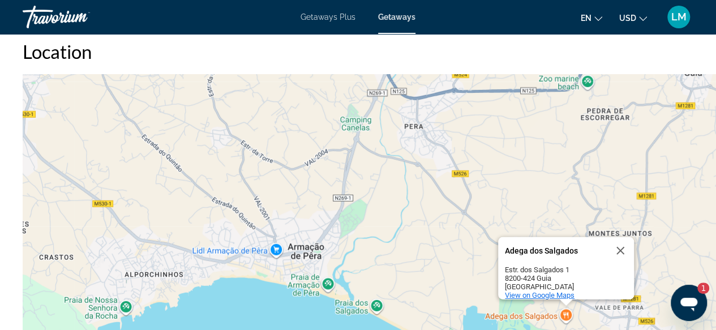
click at [610, 291] on div "View on Google Maps" at bounding box center [569, 295] width 129 height 8
click at [575, 291] on span "View on Google Maps" at bounding box center [540, 295] width 70 height 8
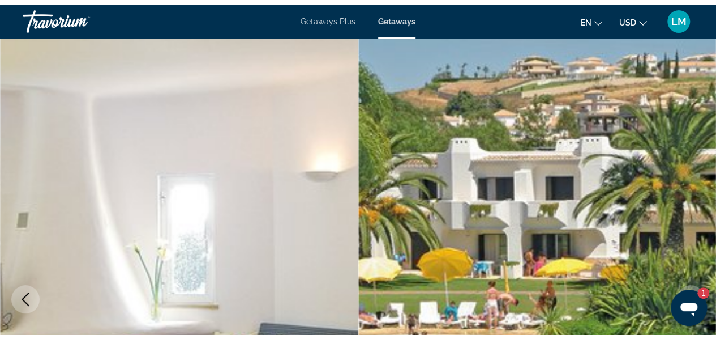
scroll to position [0, 0]
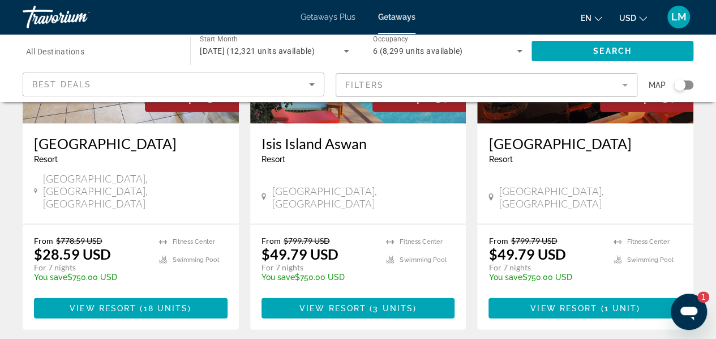
scroll to position [1472, 0]
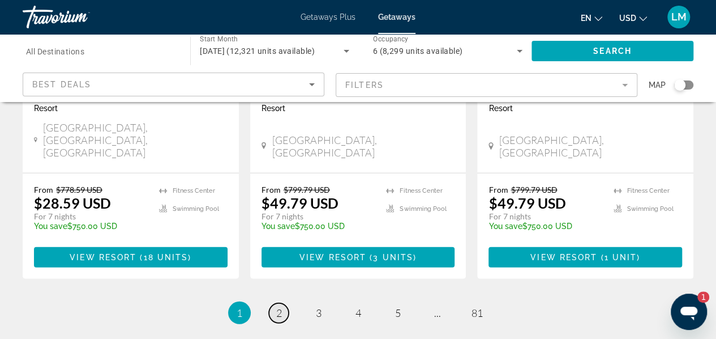
click at [276, 306] on span "2" at bounding box center [279, 312] width 6 height 12
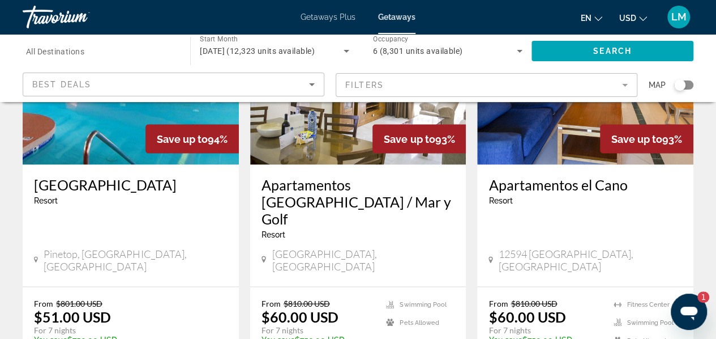
scroll to position [1019, 0]
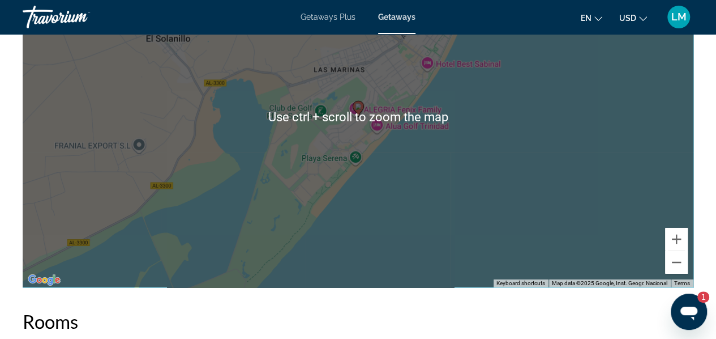
scroll to position [1812, 0]
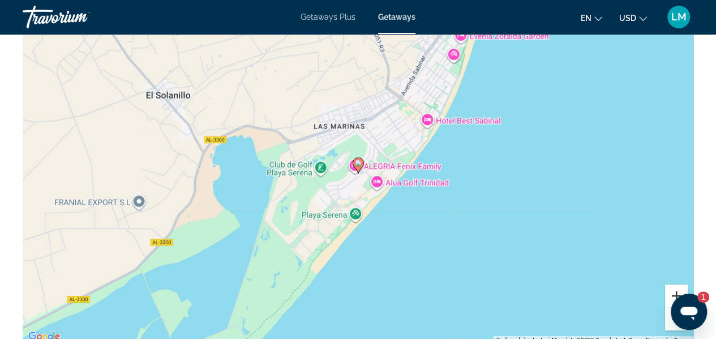
click at [671, 294] on button "Zoom in" at bounding box center [676, 295] width 23 height 23
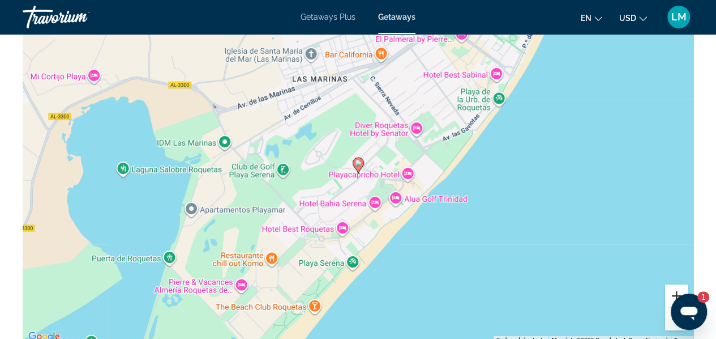
click at [671, 294] on button "Zoom in" at bounding box center [676, 295] width 23 height 23
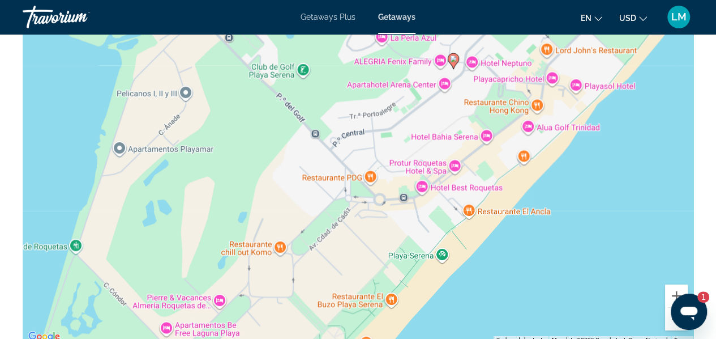
drag, startPoint x: 503, startPoint y: 279, endPoint x: 599, endPoint y: 173, distance: 142.4
click at [599, 173] on div "To activate drag with keyboard, press Alt + Enter. Once in keyboard drag state,…" at bounding box center [358, 174] width 671 height 340
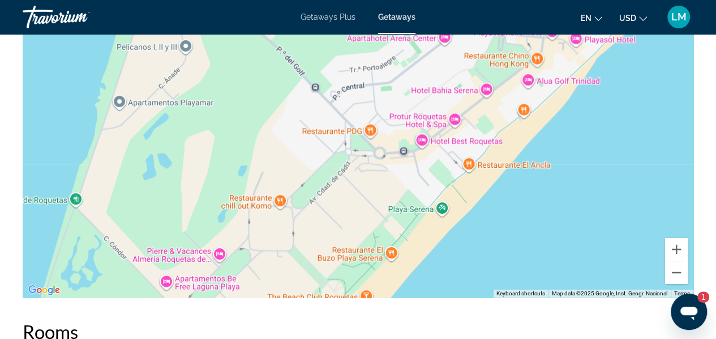
scroll to position [1844, 0]
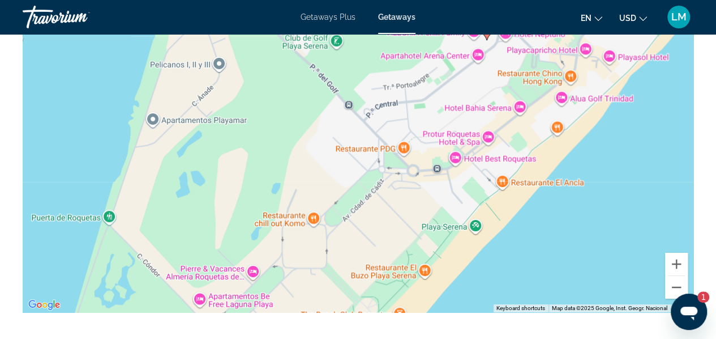
drag, startPoint x: 415, startPoint y: 251, endPoint x: 449, endPoint y: 254, distance: 34.7
click at [449, 254] on div "To activate drag with keyboard, press Alt + Enter. Once in keyboard drag state,…" at bounding box center [358, 142] width 671 height 340
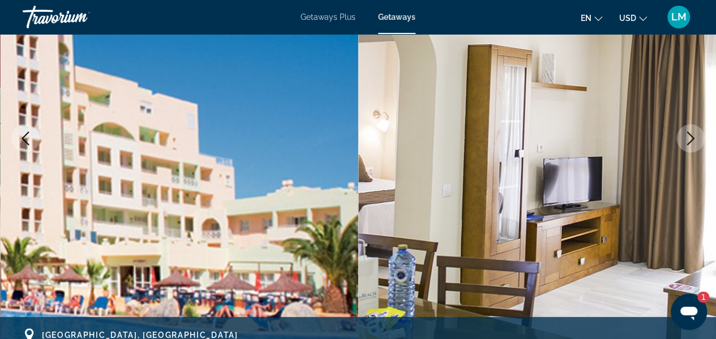
scroll to position [292, 0]
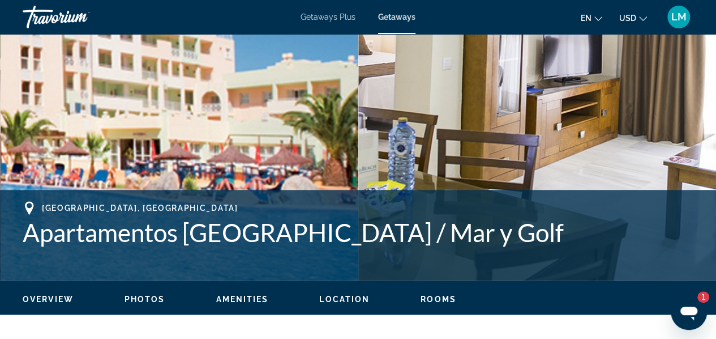
click at [33, 204] on icon "Main content" at bounding box center [29, 208] width 8 height 14
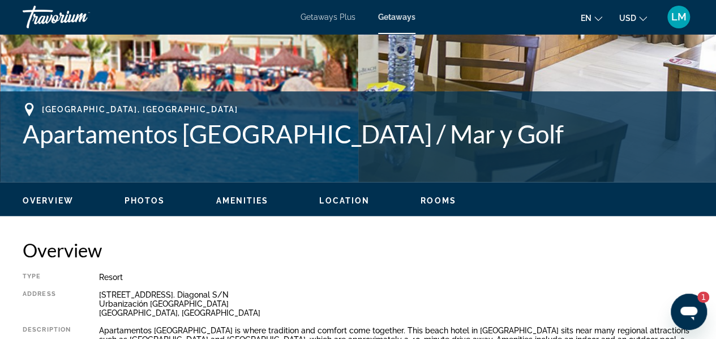
scroll to position [348, 0]
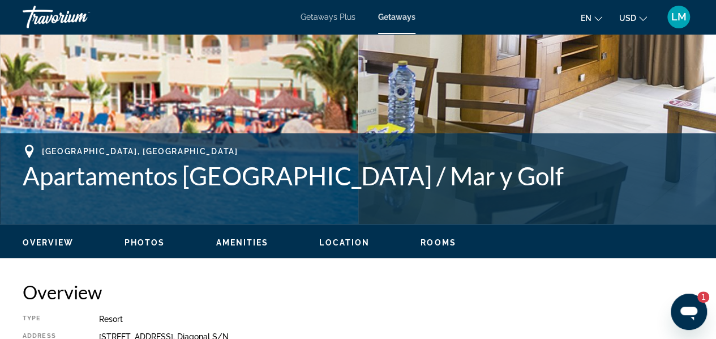
click at [352, 246] on span "Location" at bounding box center [344, 242] width 50 height 9
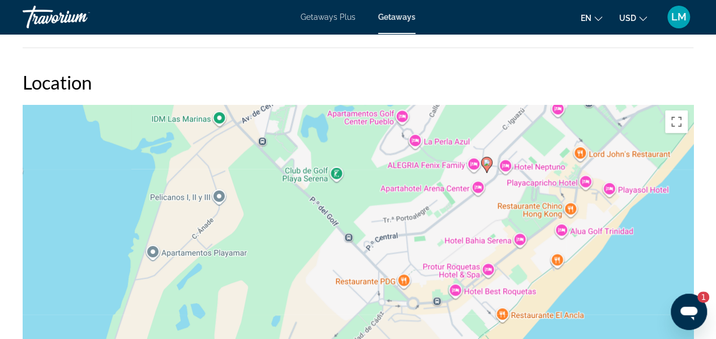
scroll to position [1714, 0]
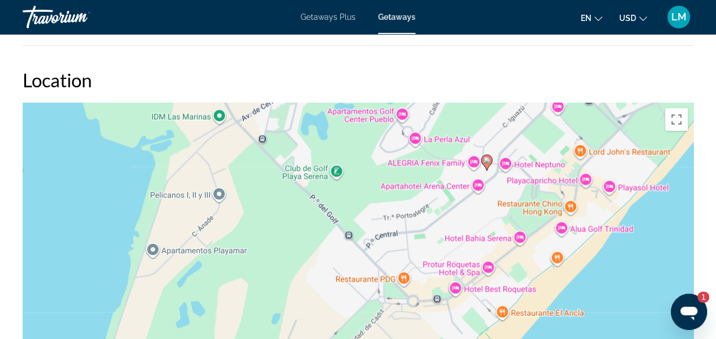
click at [488, 160] on image "Main content" at bounding box center [487, 160] width 7 height 7
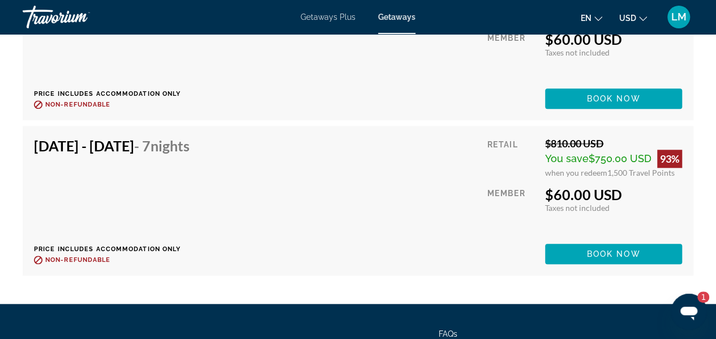
scroll to position [2677, 0]
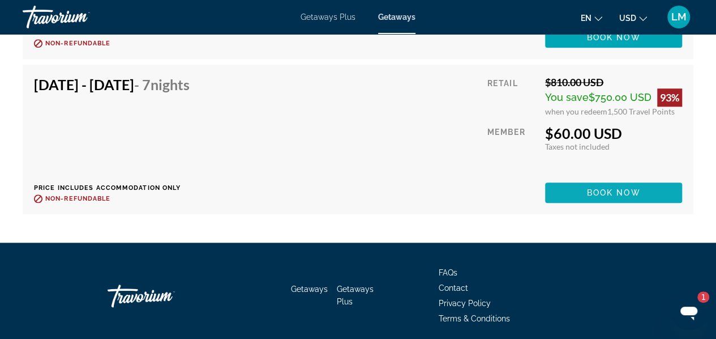
click at [647, 192] on span "Main content" at bounding box center [613, 192] width 137 height 27
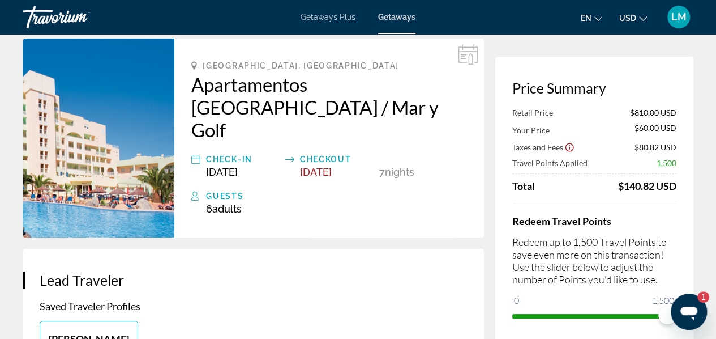
scroll to position [57, 0]
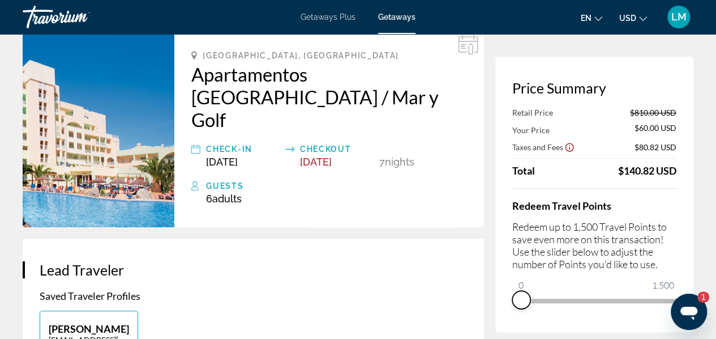
drag, startPoint x: 668, startPoint y: 317, endPoint x: 514, endPoint y: 331, distance: 155.3
click at [514, 331] on div "Price Summary Retail Price $810.00 USD Your Price $60.00 USD Taxes and Fees $80…" at bounding box center [595, 194] width 198 height 275
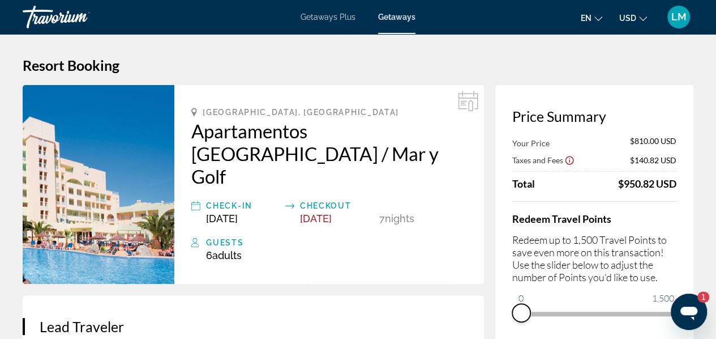
scroll to position [0, 0]
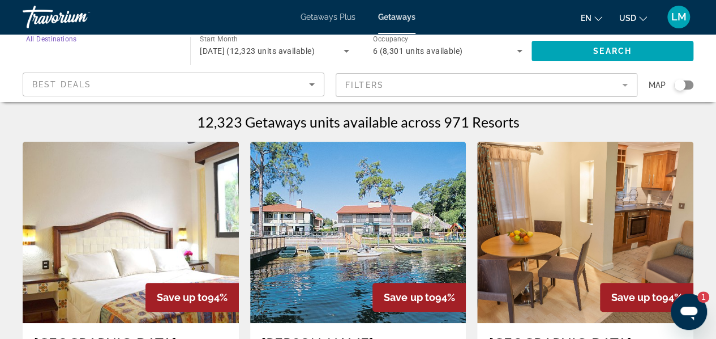
click at [110, 54] on input "Destination All Destinations" at bounding box center [101, 52] width 150 height 14
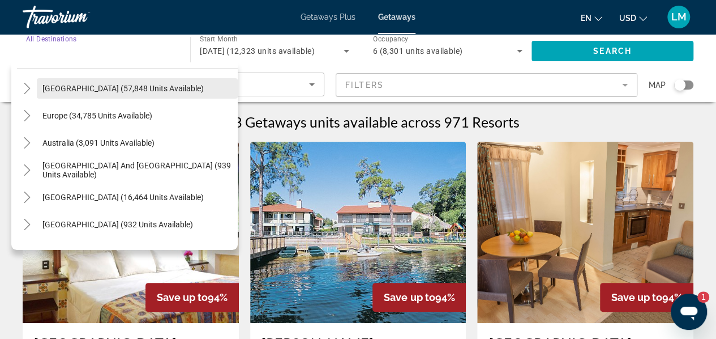
scroll to position [113, 0]
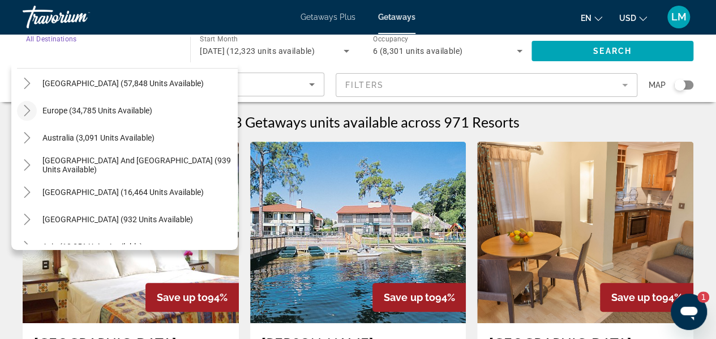
click at [25, 106] on icon "Toggle Europe (34,785 units available)" at bounding box center [27, 110] width 6 height 11
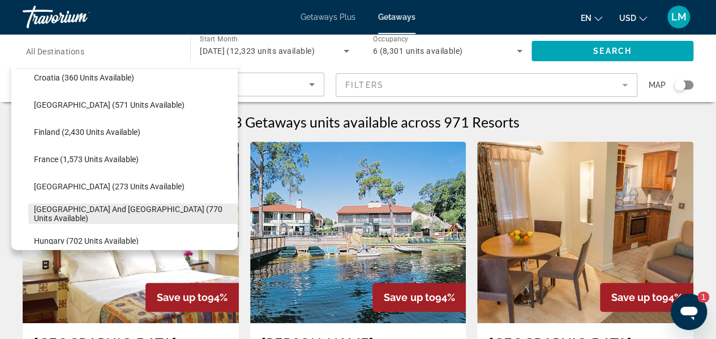
scroll to position [311, 0]
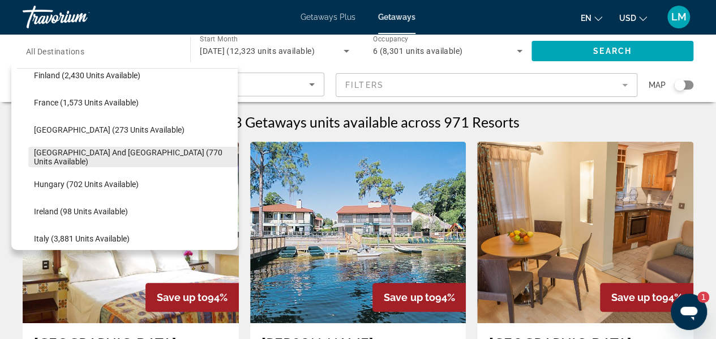
click at [88, 159] on span "[GEOGRAPHIC_DATA] and [GEOGRAPHIC_DATA] (770 units available)" at bounding box center [133, 157] width 198 height 18
type input "**********"
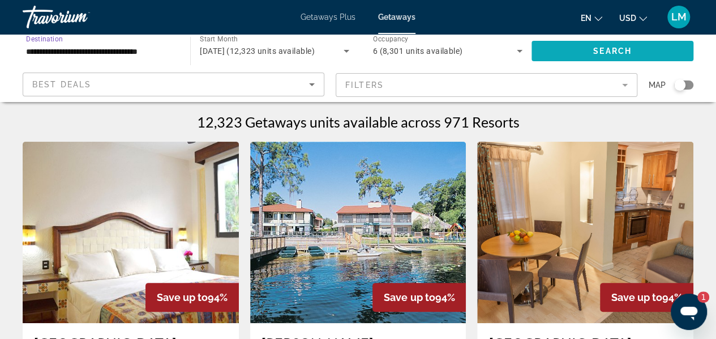
click at [621, 47] on span "Search" at bounding box center [613, 50] width 39 height 9
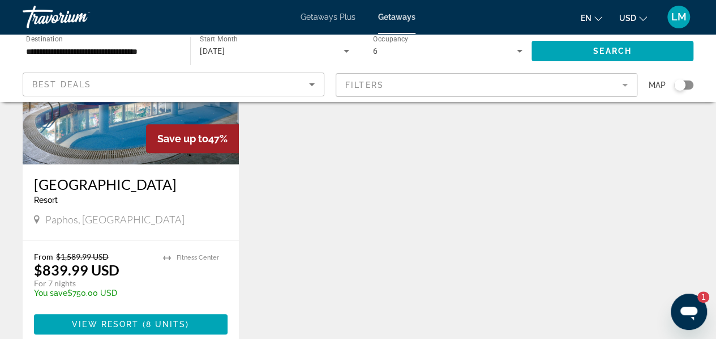
scroll to position [227, 0]
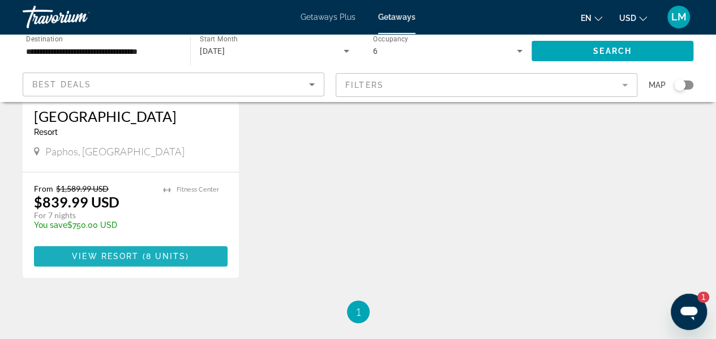
click at [163, 257] on span "8 units" at bounding box center [166, 255] width 40 height 9
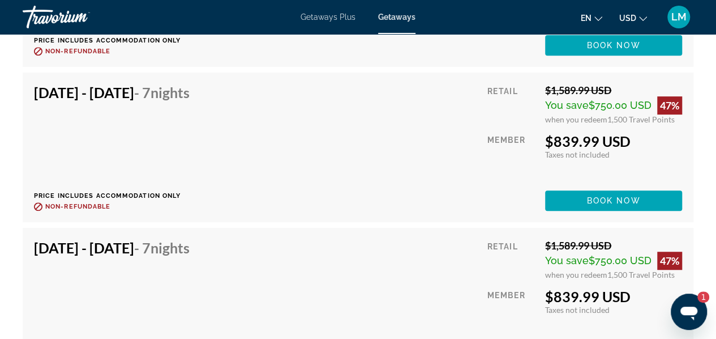
scroll to position [2435, 0]
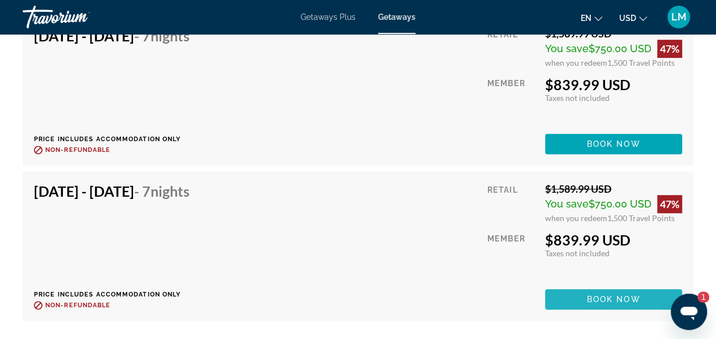
click at [623, 298] on span "Book now" at bounding box center [614, 298] width 54 height 9
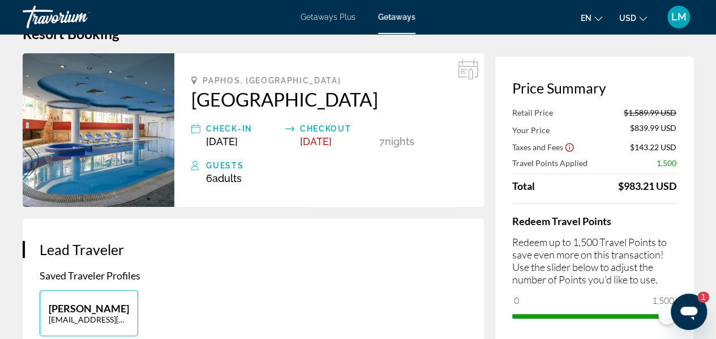
scroll to position [57, 0]
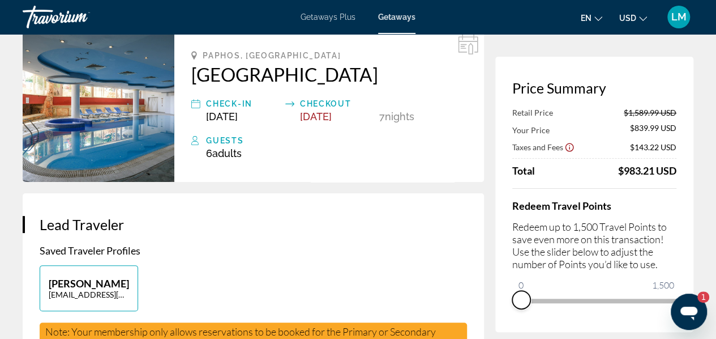
drag, startPoint x: 664, startPoint y: 321, endPoint x: 514, endPoint y: 323, distance: 149.5
click at [514, 323] on div "Price Summary Retail Price $1,589.99 USD Your Price $839.99 USD Taxes and Fees …" at bounding box center [595, 194] width 198 height 275
click at [523, 298] on ngx-slider "0 1,500 19" at bounding box center [595, 299] width 164 height 2
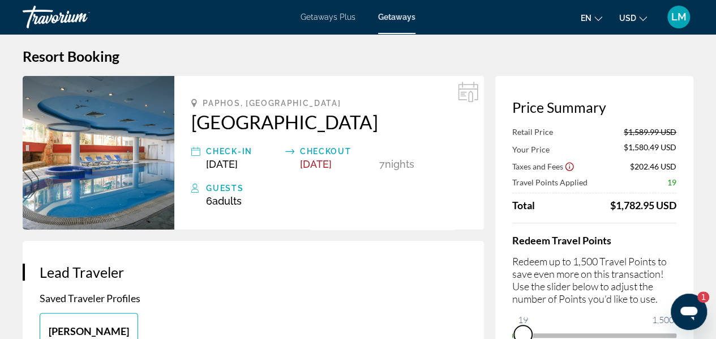
scroll to position [0, 0]
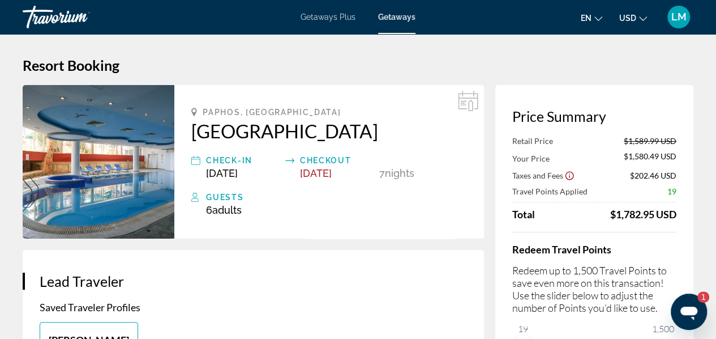
click at [225, 131] on h2 "[GEOGRAPHIC_DATA]" at bounding box center [329, 130] width 276 height 23
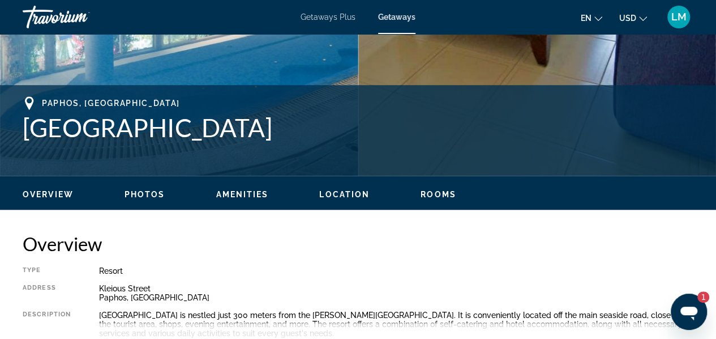
scroll to position [453, 0]
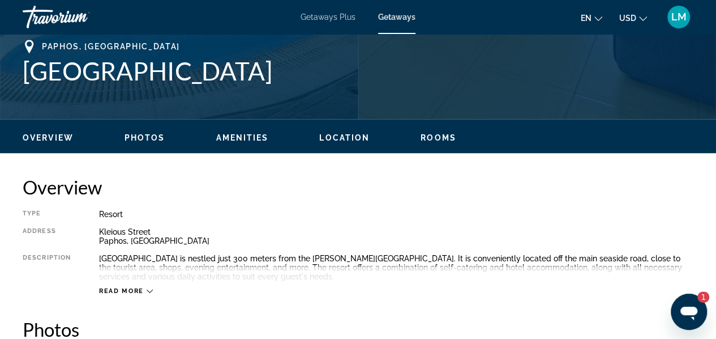
click at [148, 291] on icon "Main content" at bounding box center [150, 291] width 6 height 6
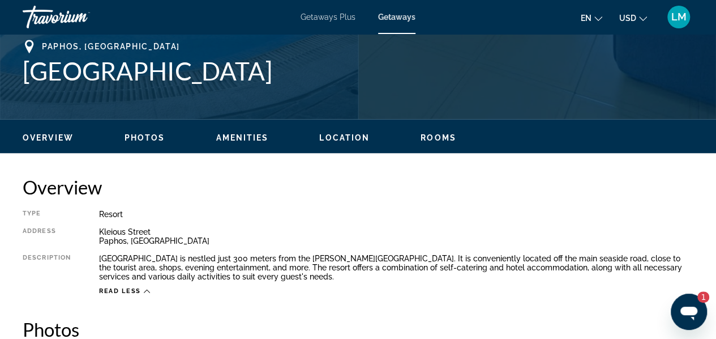
click at [358, 136] on span "Location" at bounding box center [344, 137] width 50 height 9
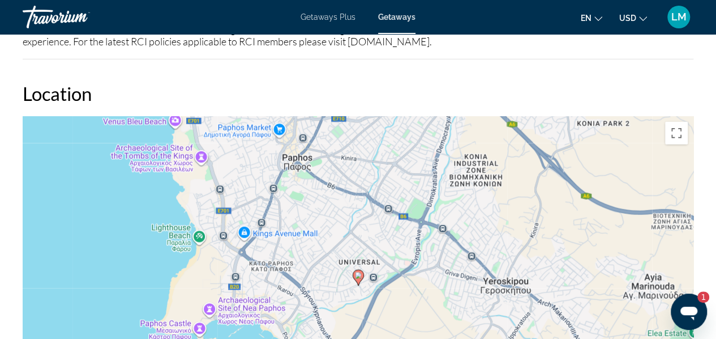
scroll to position [1424, 0]
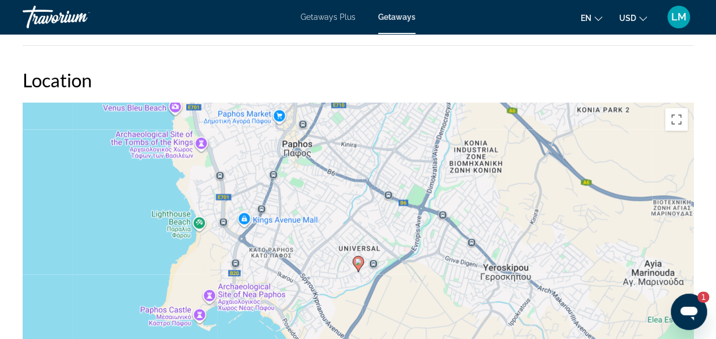
drag, startPoint x: 368, startPoint y: 15, endPoint x: 308, endPoint y: 62, distance: 75.5
click at [308, 62] on div "Overview Type Resort All-Inclusive No All-Inclusive Address [GEOGRAPHIC_DATA] D…" at bounding box center [358, 205] width 682 height 2000
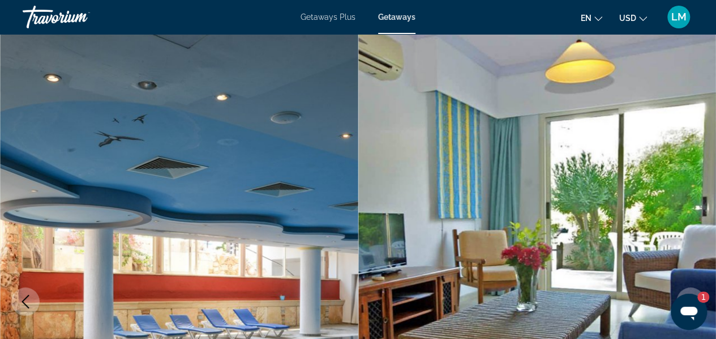
scroll to position [0, 0]
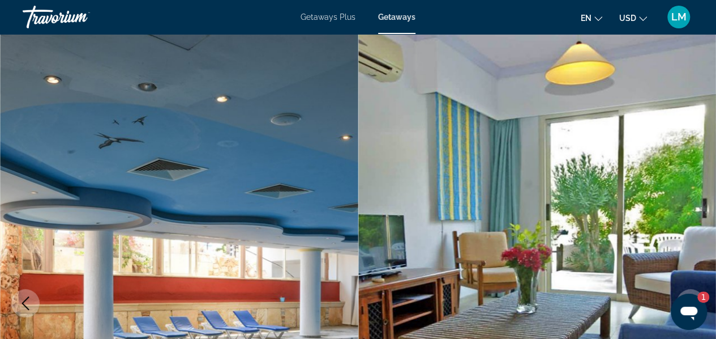
click at [75, 16] on div "Travorium" at bounding box center [79, 16] width 113 height 29
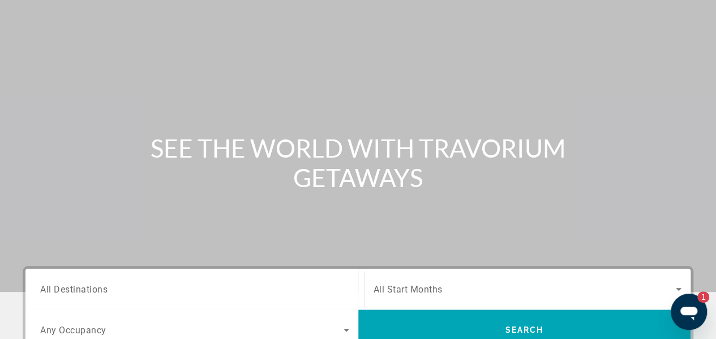
scroll to position [113, 0]
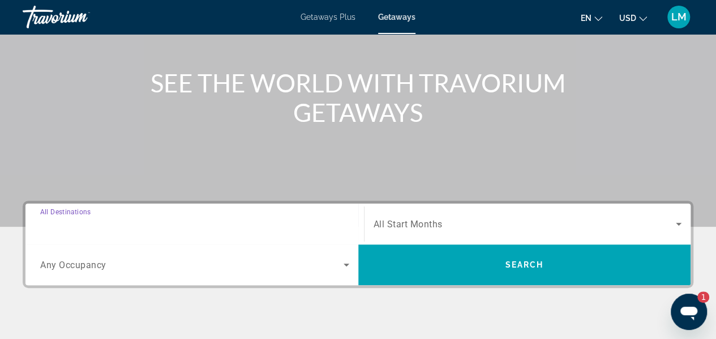
click at [220, 221] on input "Destination All Destinations" at bounding box center [194, 224] width 309 height 14
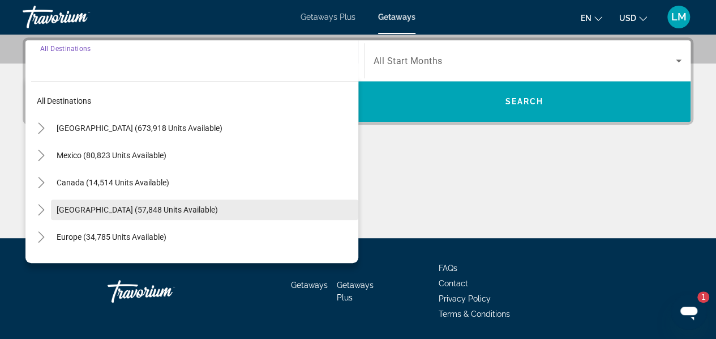
scroll to position [276, 0]
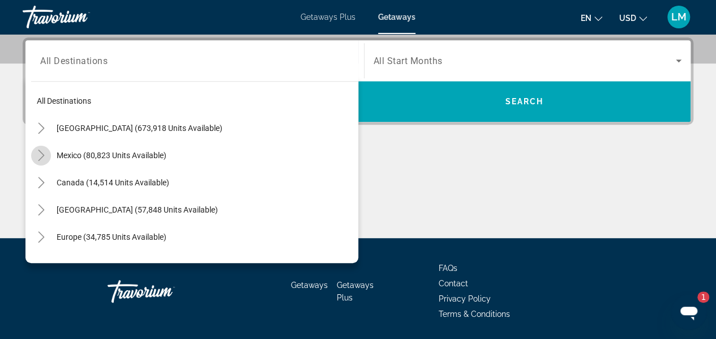
click at [42, 153] on icon "Toggle Mexico (80,823 units available)" at bounding box center [41, 155] width 11 height 11
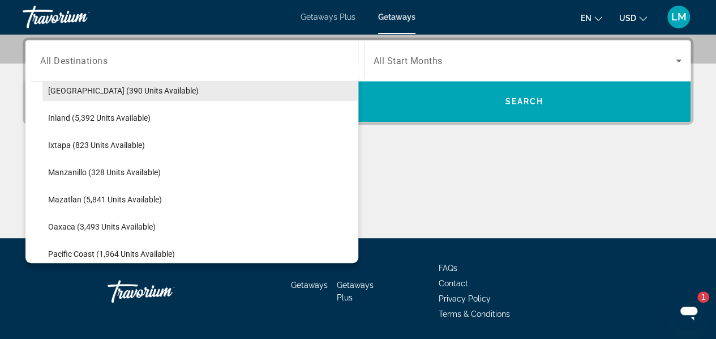
scroll to position [230, 0]
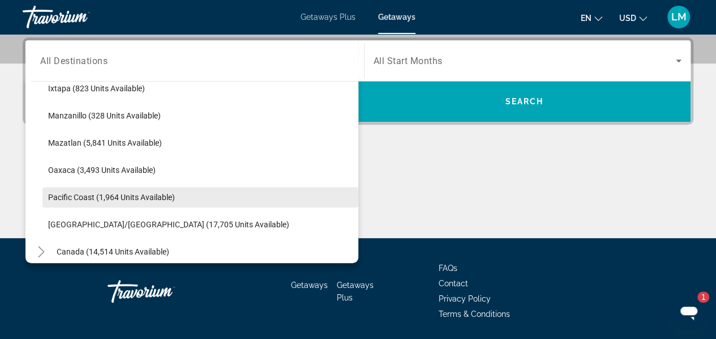
click at [147, 198] on span "Pacific Coast (1,964 units available)" at bounding box center [111, 197] width 127 height 9
type input "**********"
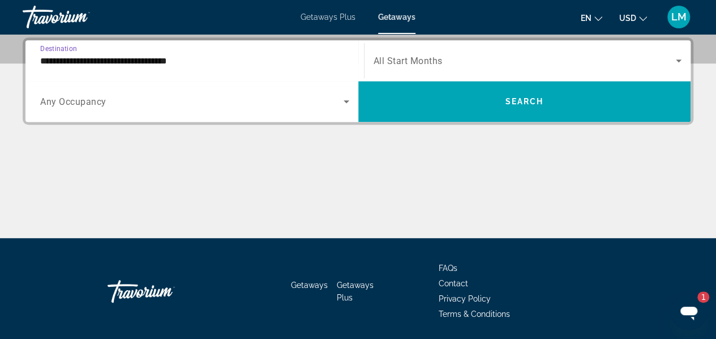
click at [674, 56] on icon "Search widget" at bounding box center [679, 61] width 14 height 14
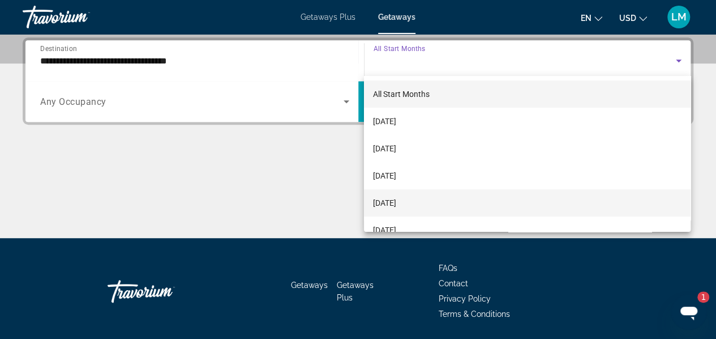
click at [396, 200] on span "[DATE]" at bounding box center [384, 203] width 23 height 14
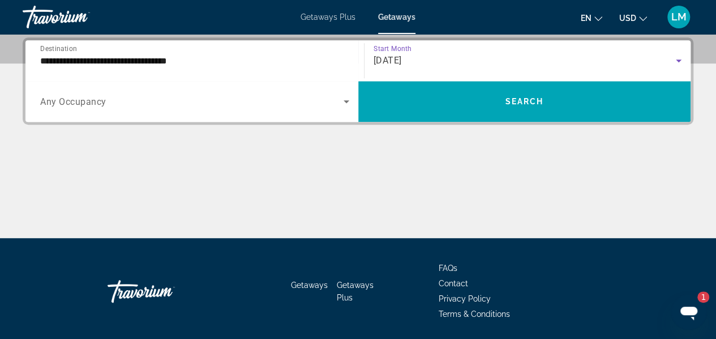
click at [344, 101] on icon "Search widget" at bounding box center [347, 102] width 14 height 14
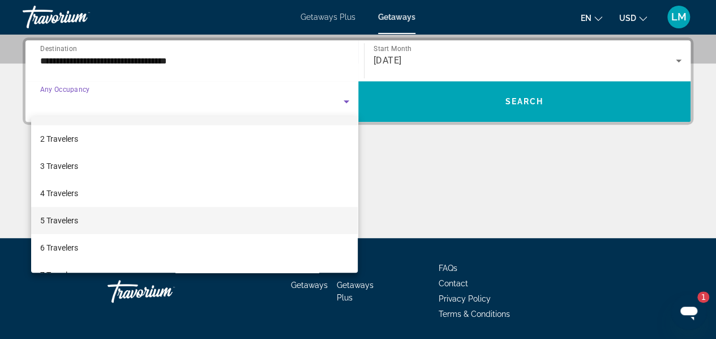
scroll to position [57, 0]
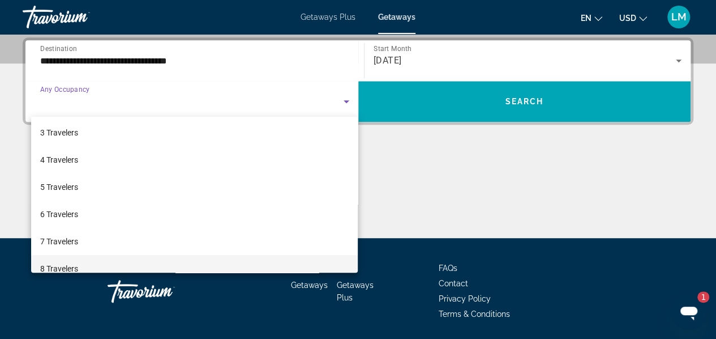
click at [70, 264] on span "8 Travelers" at bounding box center [59, 269] width 38 height 14
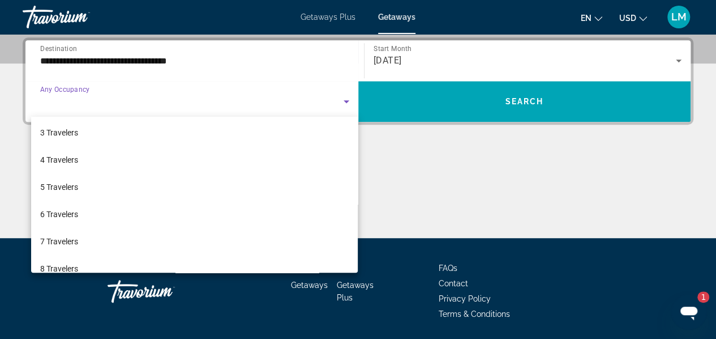
scroll to position [0, 0]
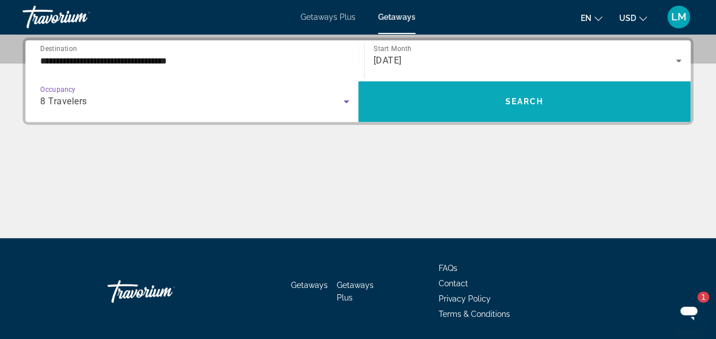
click at [538, 97] on span "Search" at bounding box center [524, 101] width 39 height 9
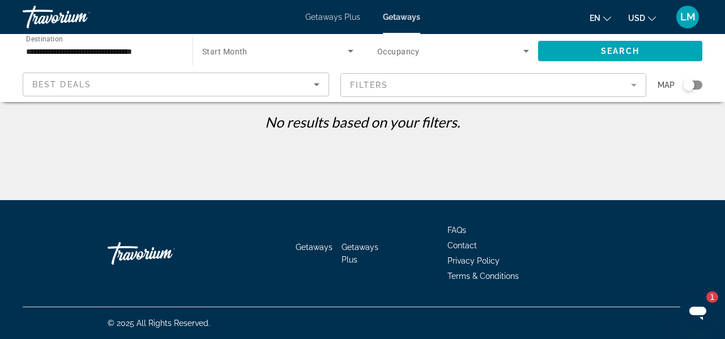
click at [526, 52] on icon "Search widget" at bounding box center [526, 51] width 6 height 3
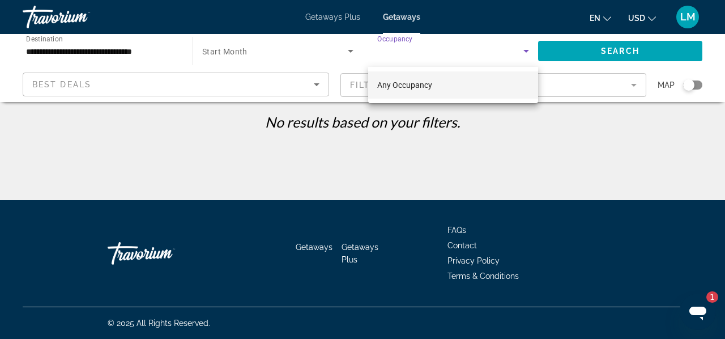
click at [441, 87] on mat-option "Any Occupancy" at bounding box center [453, 84] width 170 height 27
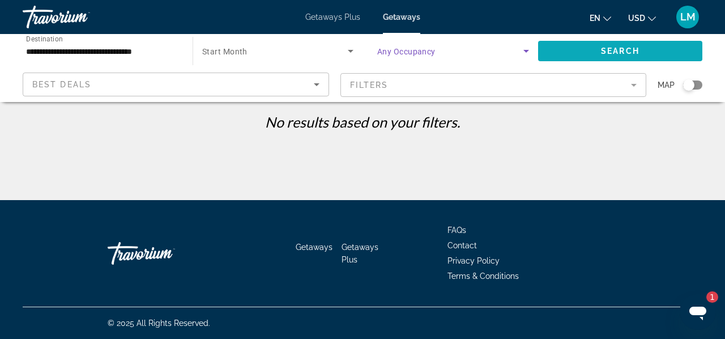
click at [616, 54] on span "Search" at bounding box center [620, 50] width 39 height 9
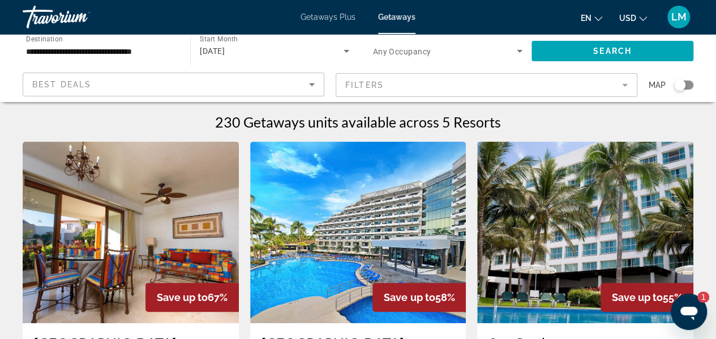
click at [344, 51] on icon "Search widget" at bounding box center [347, 51] width 14 height 14
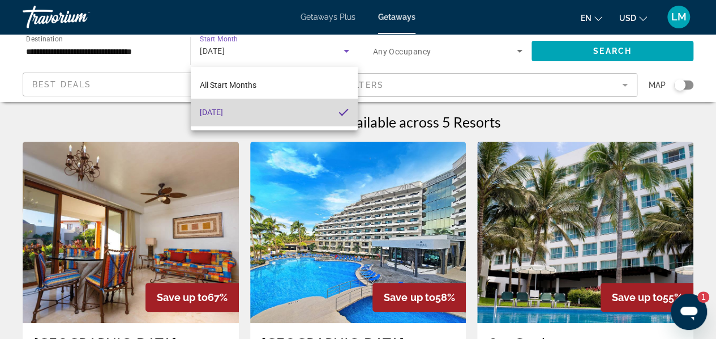
click at [260, 110] on mat-option "[DATE]" at bounding box center [275, 112] width 168 height 27
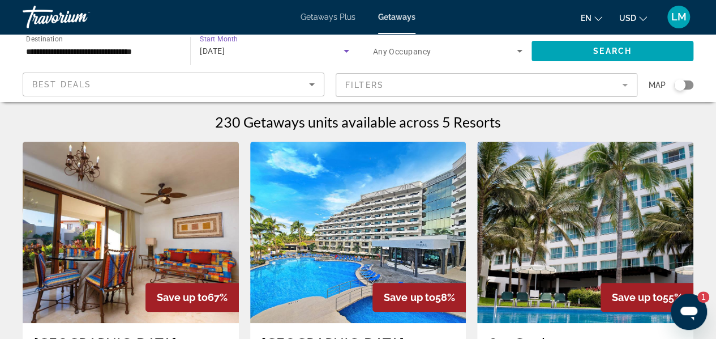
click at [617, 88] on mat-form-field "Filters" at bounding box center [487, 85] width 302 height 24
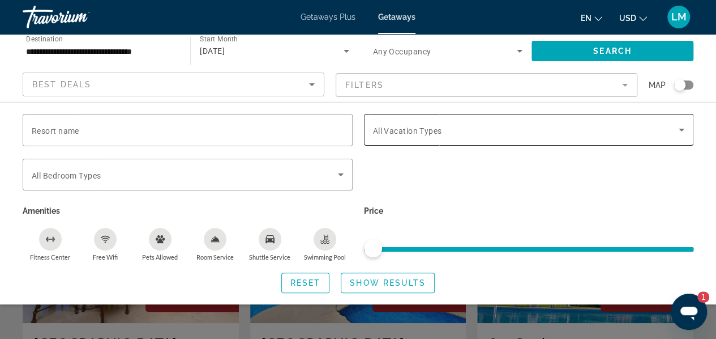
click at [435, 136] on span "Search widget" at bounding box center [526, 130] width 306 height 14
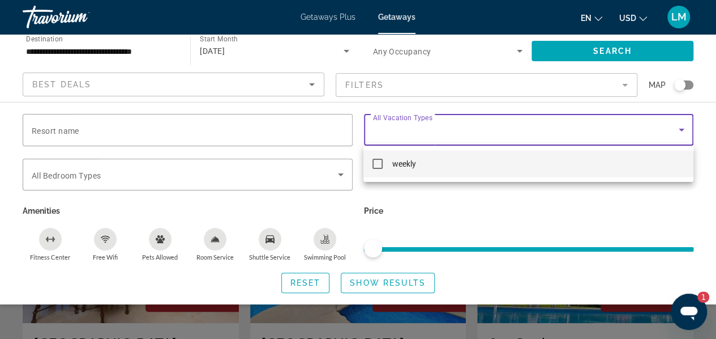
click at [383, 164] on mat-pseudo-checkbox at bounding box center [378, 164] width 10 height 10
click at [373, 280] on div at bounding box center [358, 169] width 716 height 339
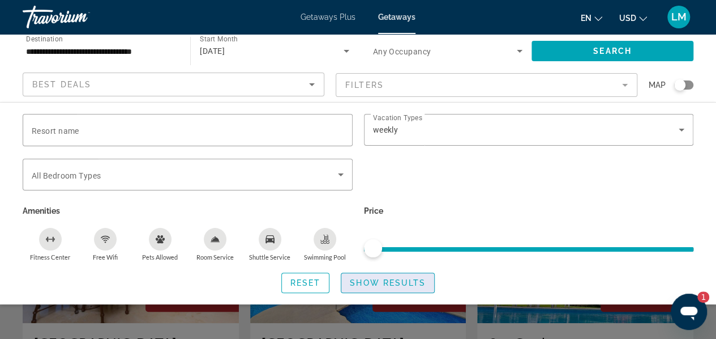
click at [376, 284] on span "Show Results" at bounding box center [388, 282] width 76 height 9
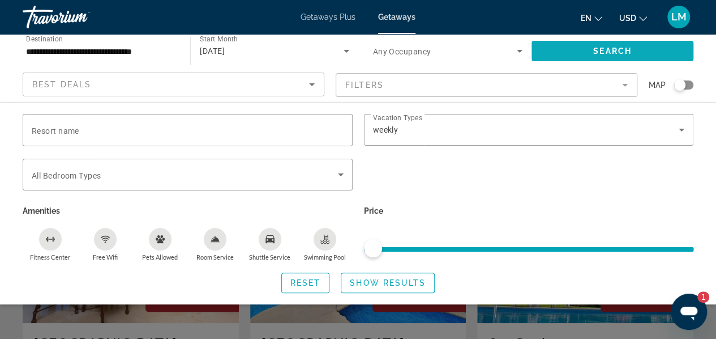
click at [570, 49] on span "Search widget" at bounding box center [613, 50] width 162 height 27
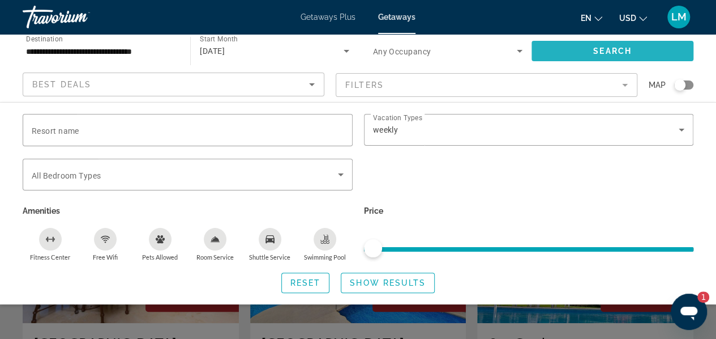
click at [630, 54] on span "Search" at bounding box center [613, 50] width 39 height 9
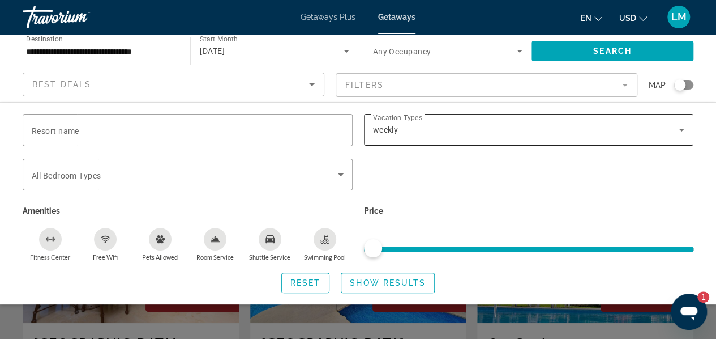
click at [684, 134] on icon "Search widget" at bounding box center [682, 130] width 14 height 14
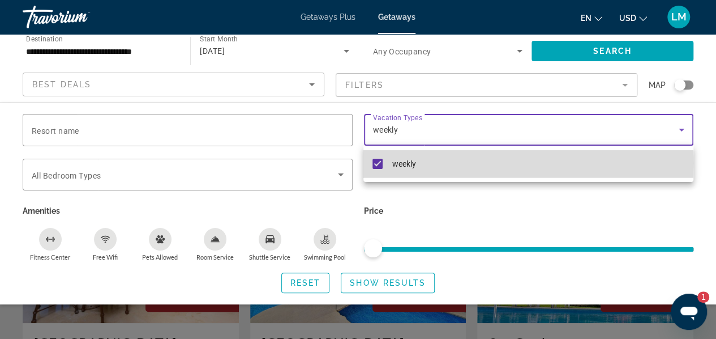
click at [386, 163] on mat-option "weekly" at bounding box center [529, 163] width 330 height 27
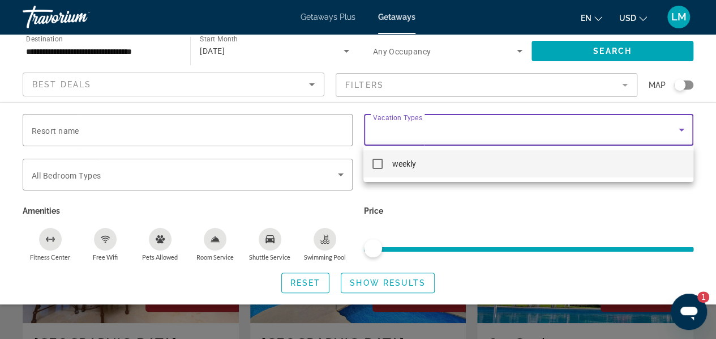
click at [608, 54] on div at bounding box center [358, 169] width 716 height 339
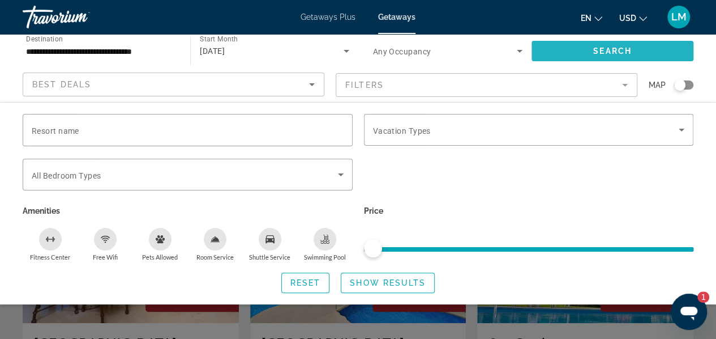
click at [607, 49] on span "Search" at bounding box center [613, 50] width 39 height 9
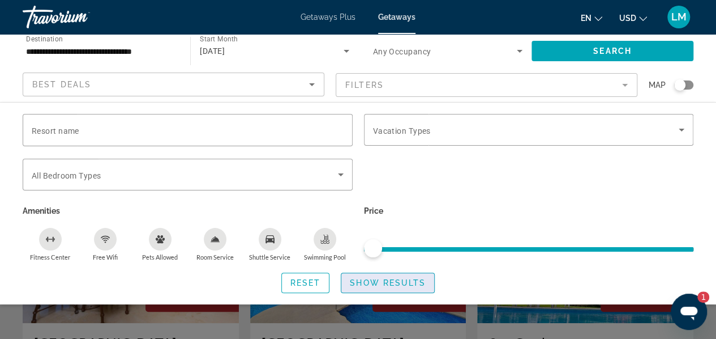
click at [391, 281] on span "Show Results" at bounding box center [388, 282] width 76 height 9
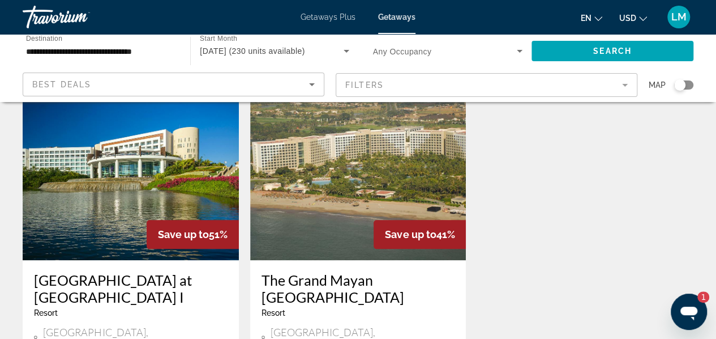
scroll to position [566, 0]
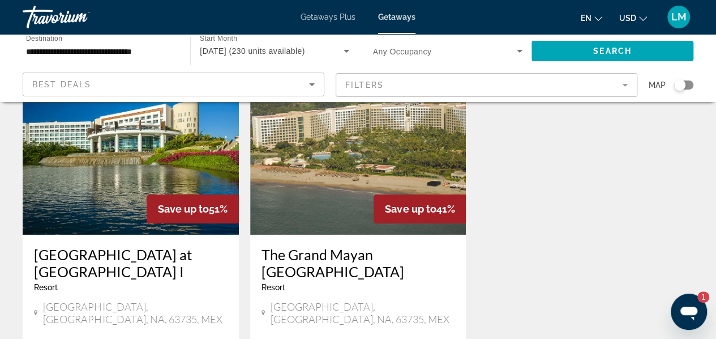
click at [122, 246] on h3 "[GEOGRAPHIC_DATA] at [GEOGRAPHIC_DATA] I" at bounding box center [131, 263] width 194 height 34
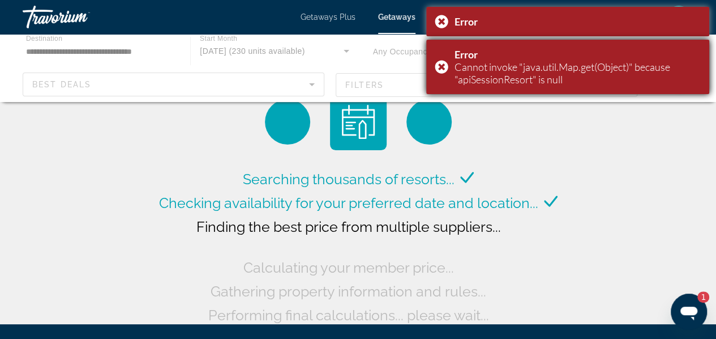
click at [440, 70] on div "Error Cannot invoke "java.util.Map.get(Object)" because "apiSessionResort" is n…" at bounding box center [567, 67] width 283 height 54
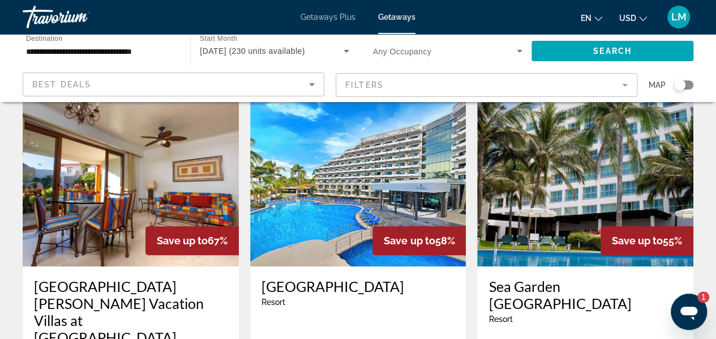
scroll to position [113, 0]
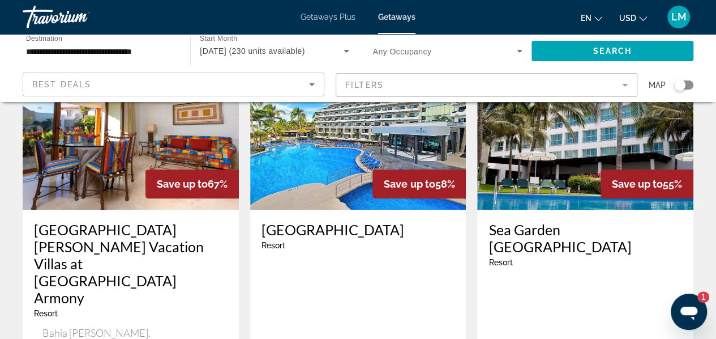
click at [314, 232] on h3 "[GEOGRAPHIC_DATA]" at bounding box center [359, 229] width 194 height 17
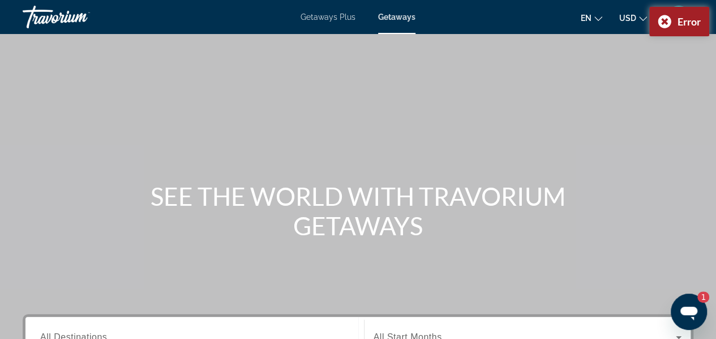
click at [207, 82] on div "Main content" at bounding box center [358, 170] width 716 height 340
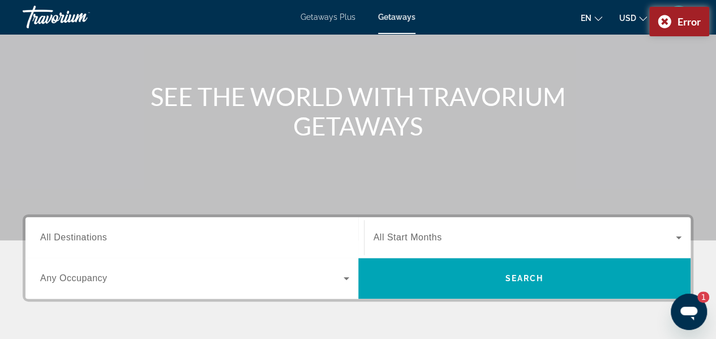
scroll to position [170, 0]
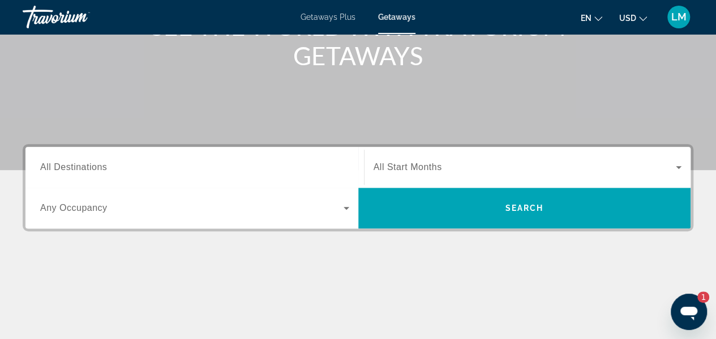
click at [339, 170] on input "Destination All Destinations" at bounding box center [194, 168] width 309 height 14
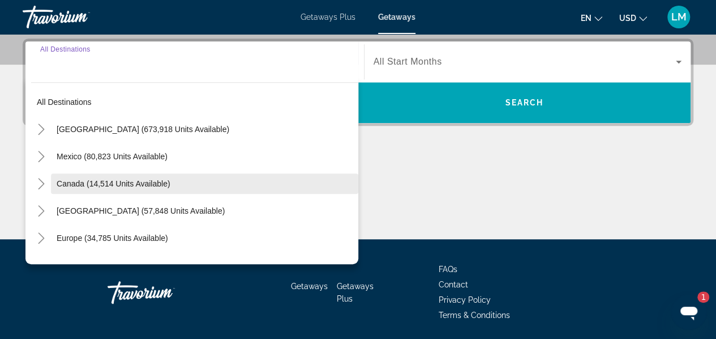
scroll to position [276, 0]
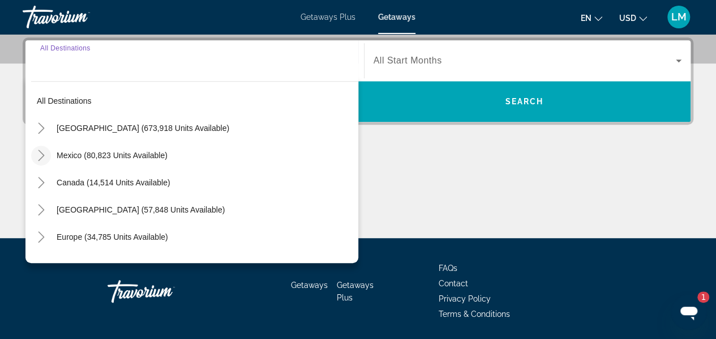
click at [42, 154] on icon "Toggle Mexico (80,823 units available)" at bounding box center [41, 155] width 11 height 11
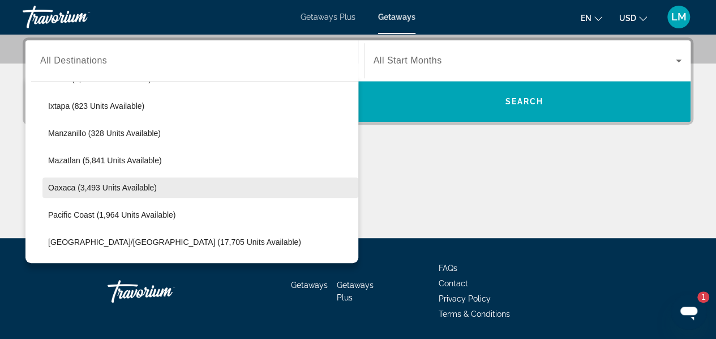
scroll to position [230, 0]
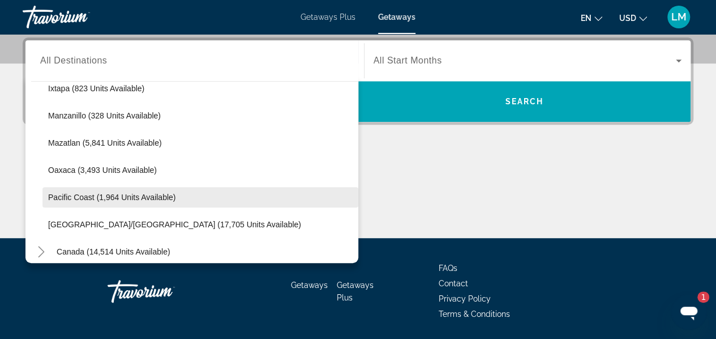
click at [104, 200] on span "Pacific Coast (1,964 units available)" at bounding box center [111, 197] width 127 height 9
type input "**********"
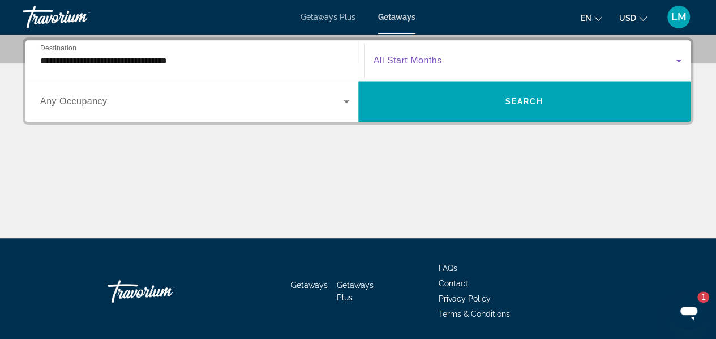
click at [683, 59] on icon "Search widget" at bounding box center [679, 61] width 14 height 14
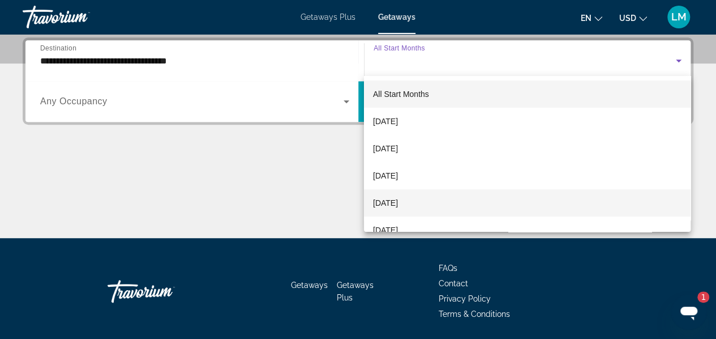
click at [398, 202] on span "[DATE]" at bounding box center [385, 203] width 25 height 14
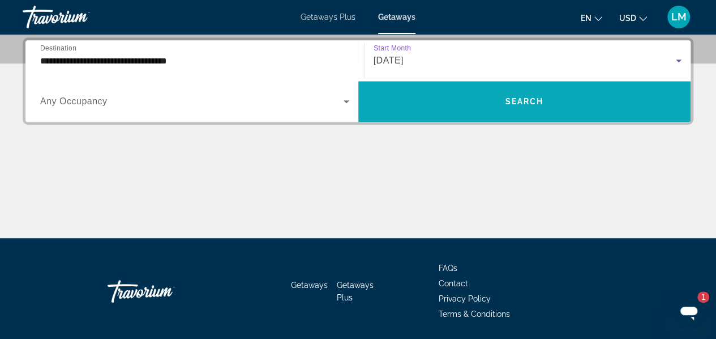
click at [520, 103] on span "Search" at bounding box center [524, 101] width 39 height 9
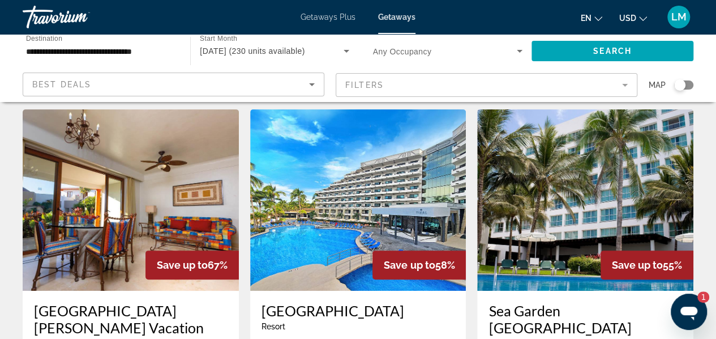
scroll to position [57, 0]
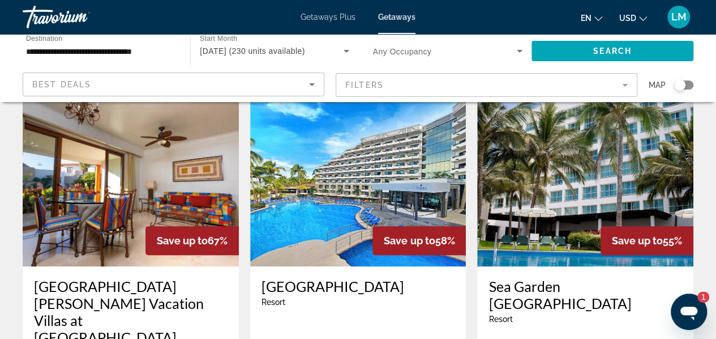
click at [366, 194] on img "Main content" at bounding box center [358, 175] width 216 height 181
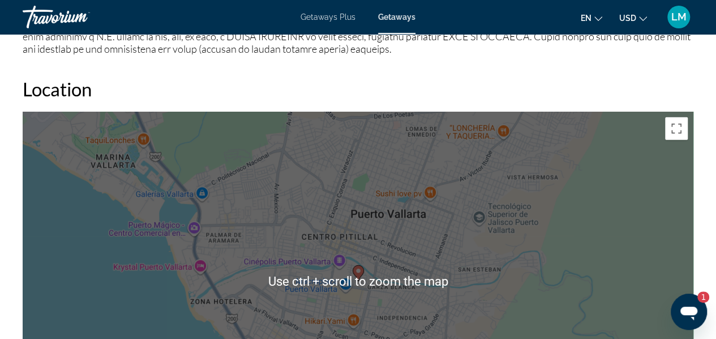
scroll to position [1756, 0]
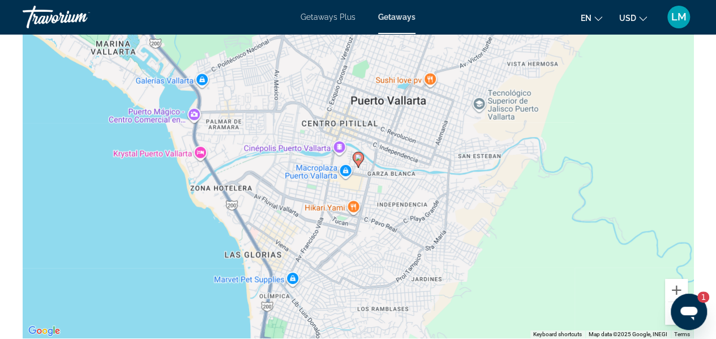
click at [666, 308] on button "Zoom out" at bounding box center [676, 313] width 23 height 23
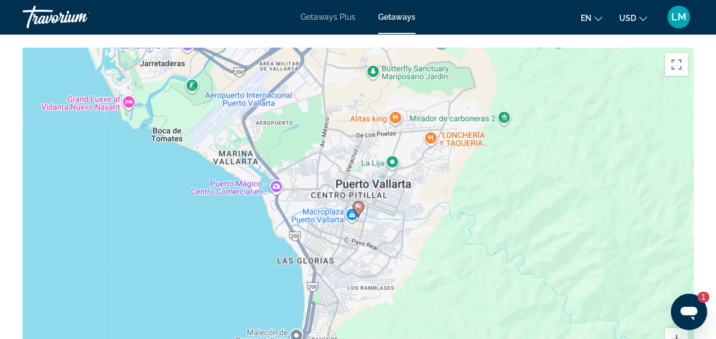
scroll to position [1691, 0]
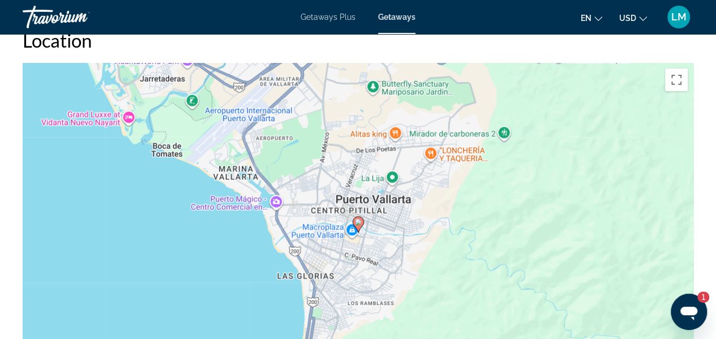
click at [360, 223] on image "Main content" at bounding box center [358, 222] width 7 height 7
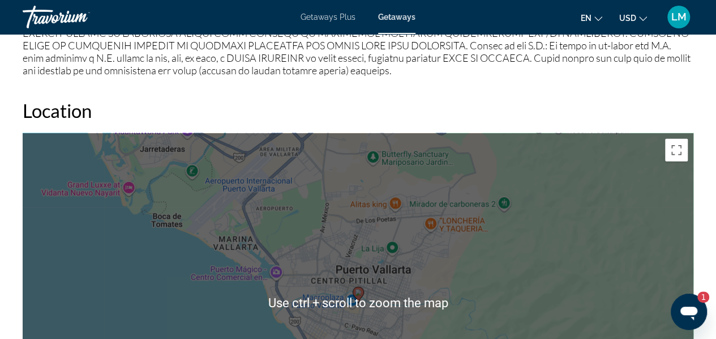
scroll to position [1588, 0]
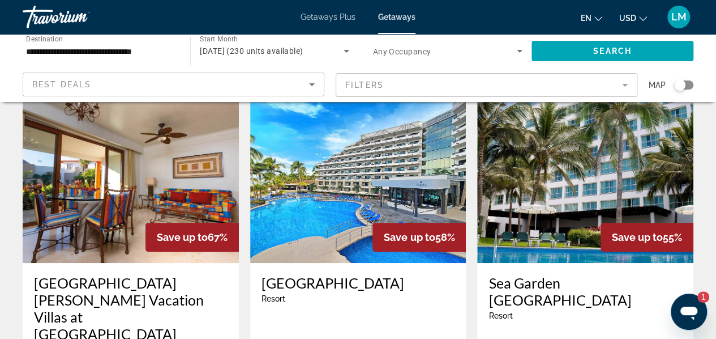
scroll to position [57, 0]
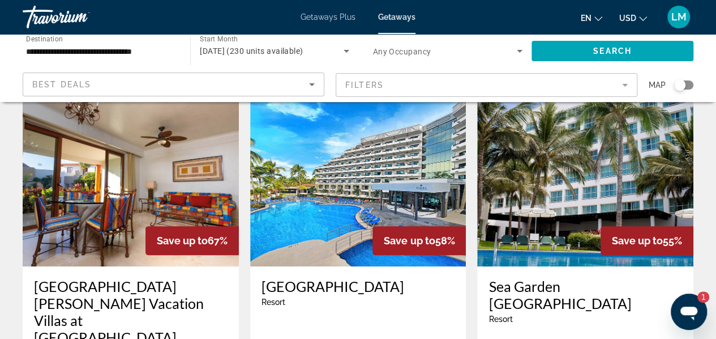
click at [549, 239] on img "Main content" at bounding box center [585, 175] width 216 height 181
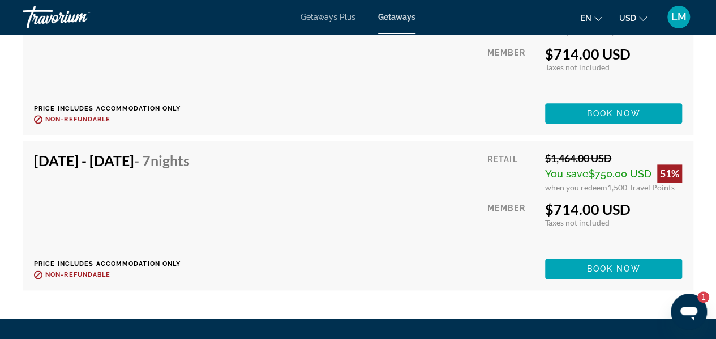
scroll to position [4927, 0]
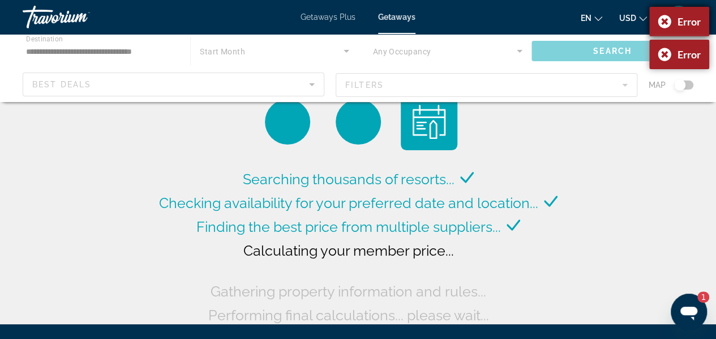
click at [663, 25] on div "Error" at bounding box center [680, 21] width 60 height 29
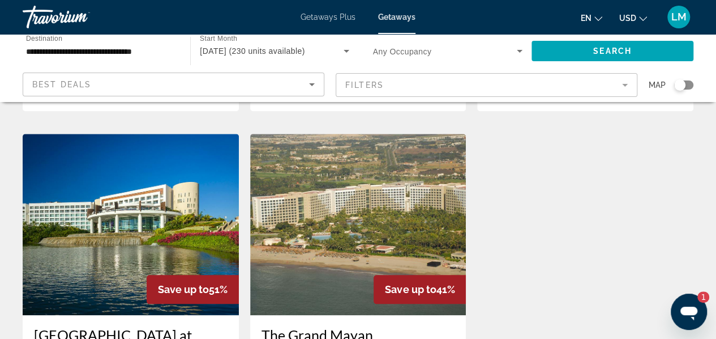
scroll to position [510, 0]
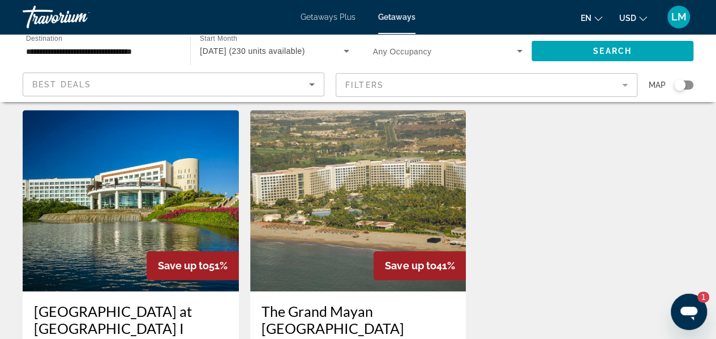
click at [350, 201] on img "Main content" at bounding box center [358, 200] width 216 height 181
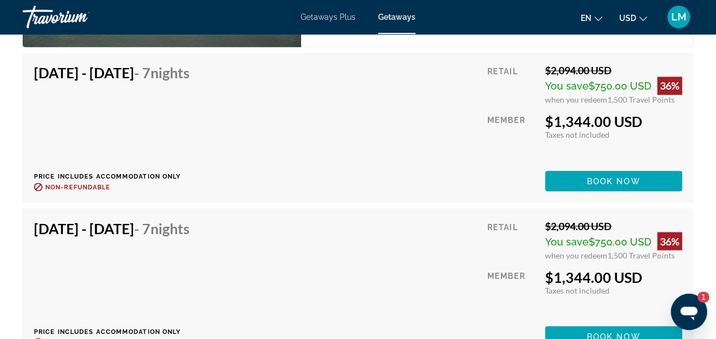
scroll to position [5072, 0]
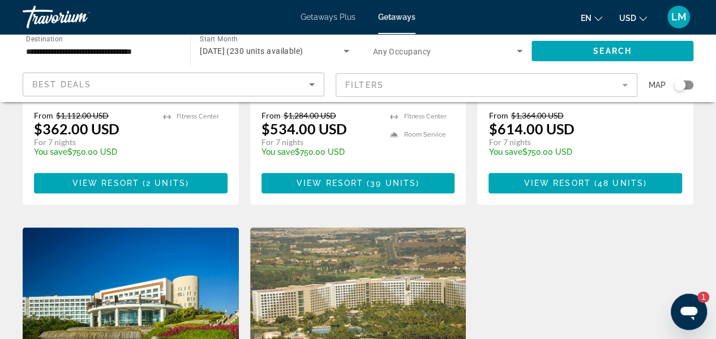
scroll to position [453, 0]
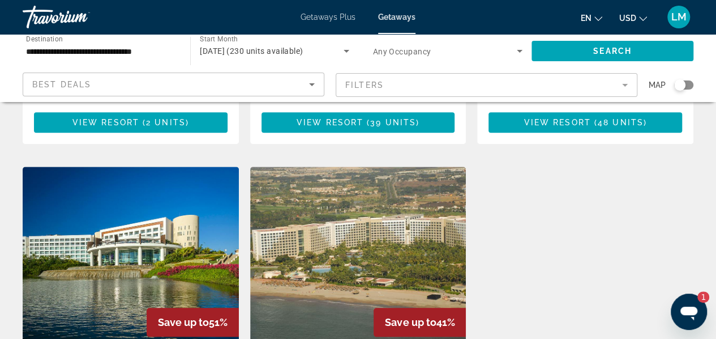
click at [116, 219] on img "Main content" at bounding box center [131, 257] width 216 height 181
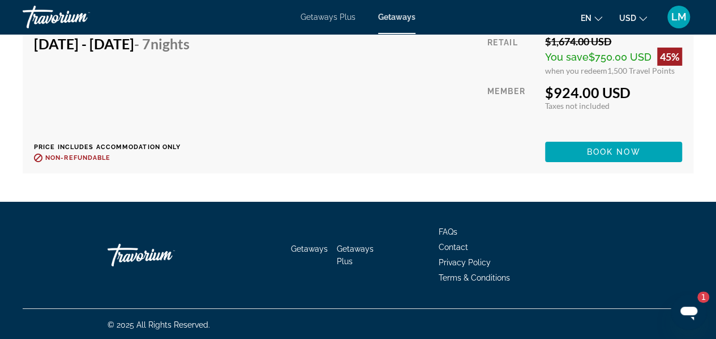
scroll to position [6183, 0]
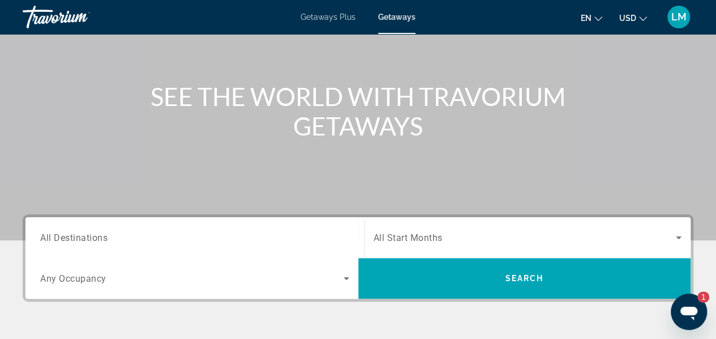
scroll to position [170, 0]
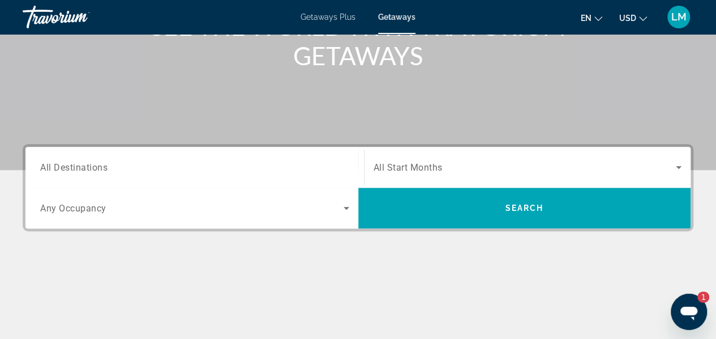
click at [310, 169] on input "Destination All Destinations" at bounding box center [194, 168] width 309 height 14
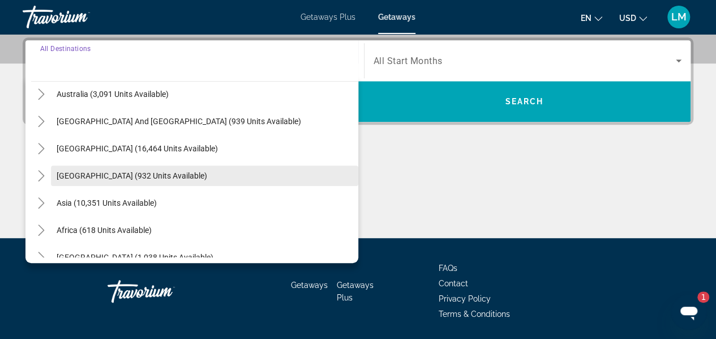
scroll to position [183, 0]
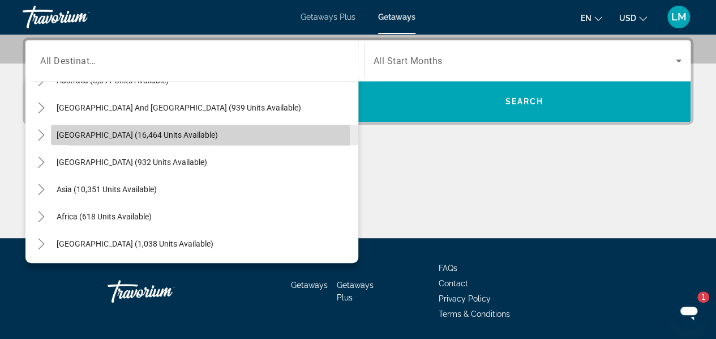
click at [137, 134] on span "[GEOGRAPHIC_DATA] (16,464 units available)" at bounding box center [137, 134] width 161 height 9
type input "**********"
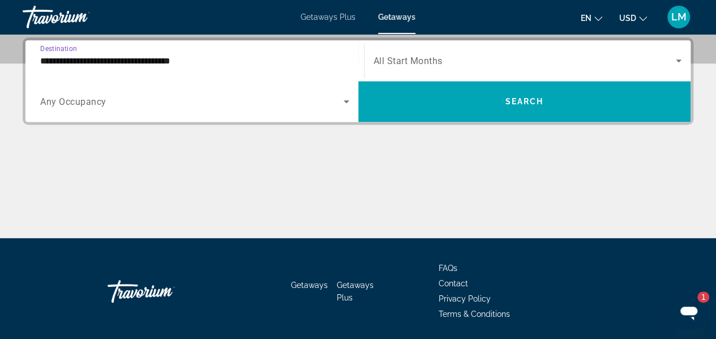
click at [540, 72] on div "Search widget" at bounding box center [528, 61] width 309 height 32
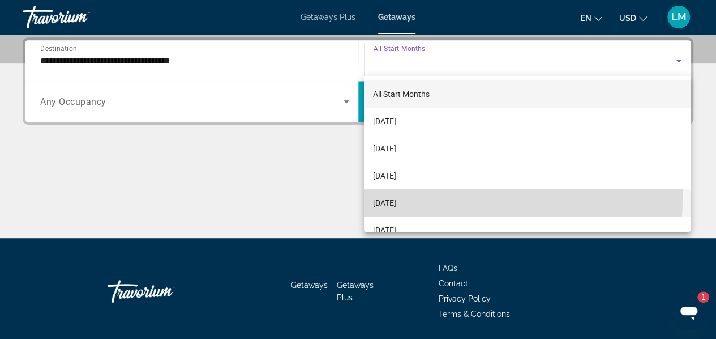
click at [396, 197] on span "[DATE]" at bounding box center [384, 203] width 23 height 14
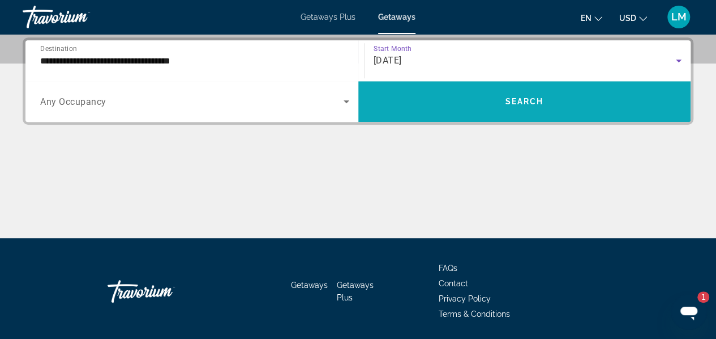
click at [433, 106] on span "Search widget" at bounding box center [524, 101] width 333 height 27
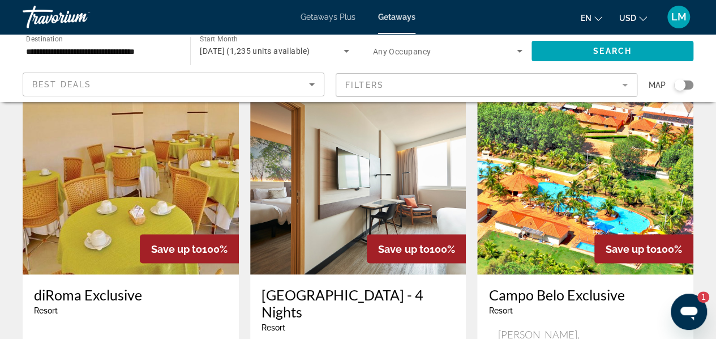
scroll to position [963, 0]
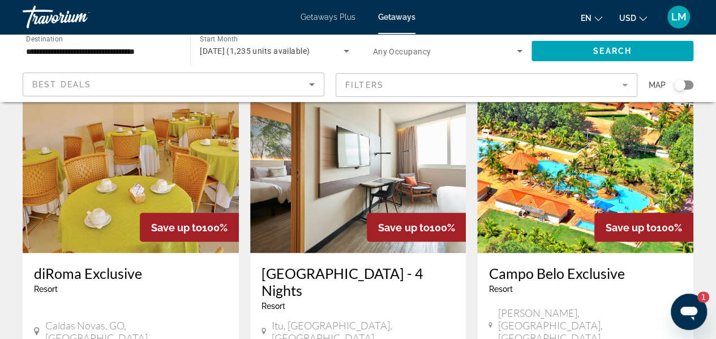
click at [515, 48] on icon "Search widget" at bounding box center [520, 51] width 14 height 14
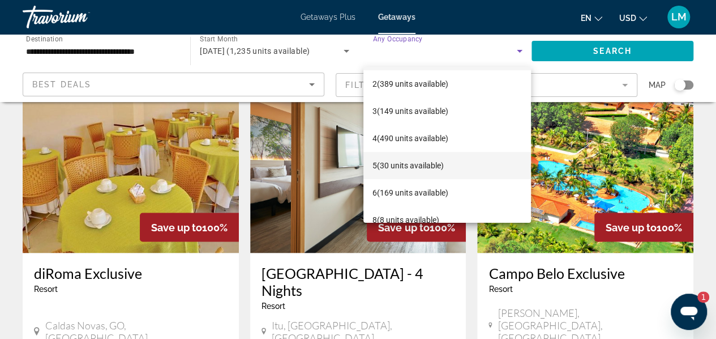
scroll to position [43, 0]
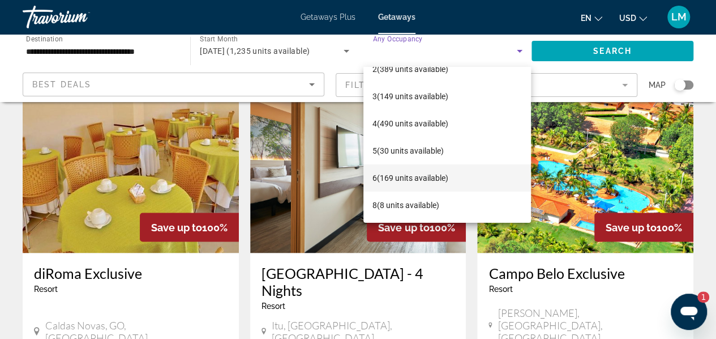
click at [441, 180] on span "6 (169 units available)" at bounding box center [411, 178] width 76 height 14
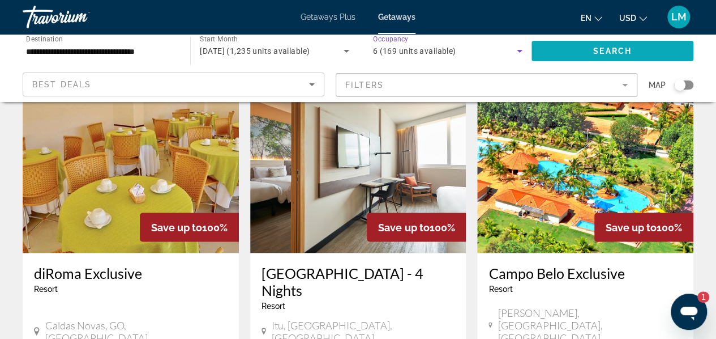
click at [606, 52] on span "Search" at bounding box center [613, 50] width 39 height 9
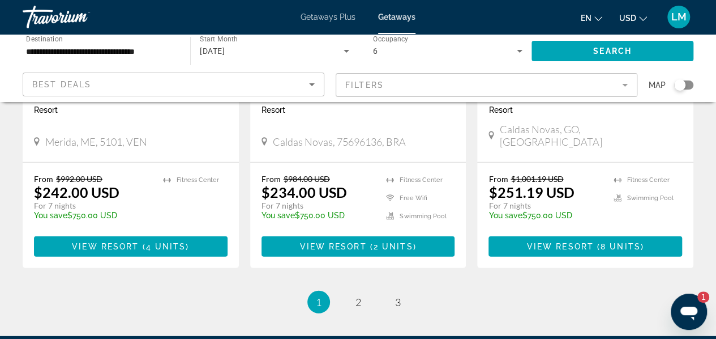
scroll to position [1529, 0]
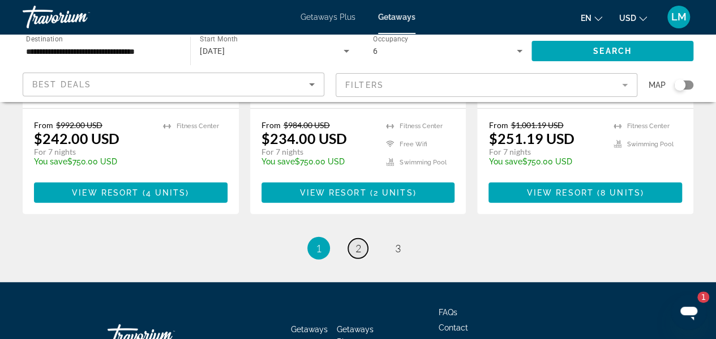
click at [358, 242] on span "2" at bounding box center [359, 248] width 6 height 12
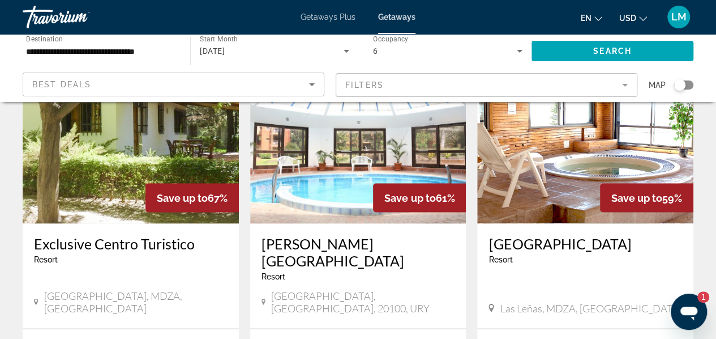
scroll to position [963, 0]
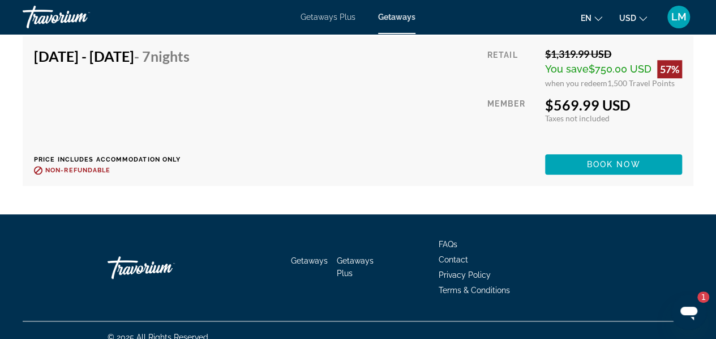
scroll to position [2520, 0]
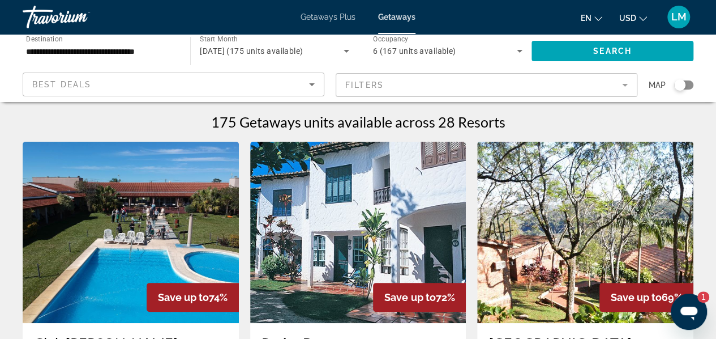
click at [624, 89] on mat-form-field "Filters" at bounding box center [487, 85] width 302 height 24
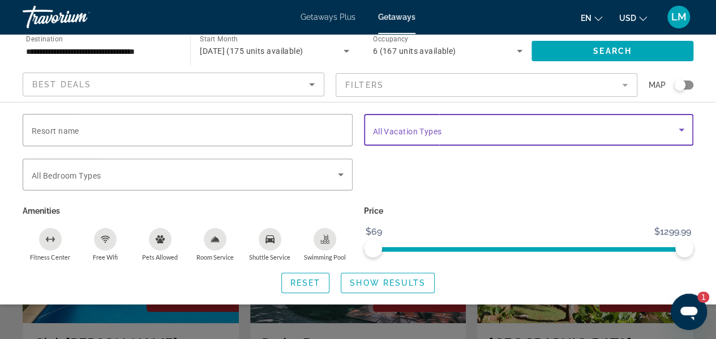
click at [462, 131] on span "Search widget" at bounding box center [526, 130] width 306 height 14
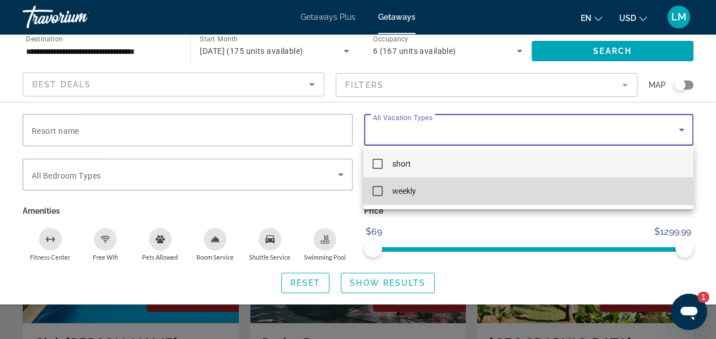
click at [390, 190] on mat-option "weekly" at bounding box center [529, 190] width 330 height 27
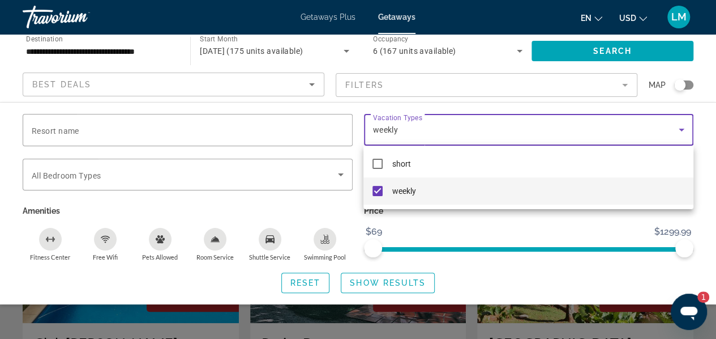
click at [624, 54] on div at bounding box center [358, 169] width 716 height 339
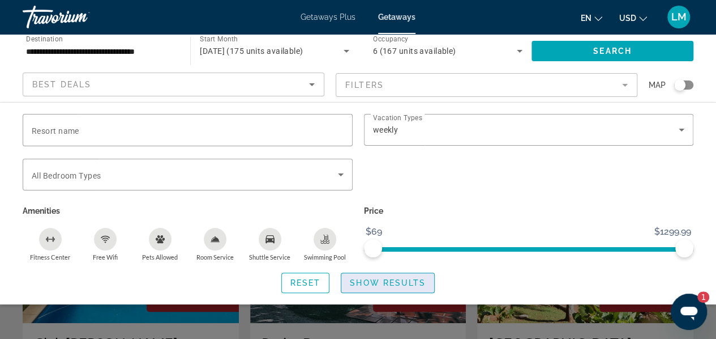
click at [404, 284] on span "Show Results" at bounding box center [388, 282] width 76 height 9
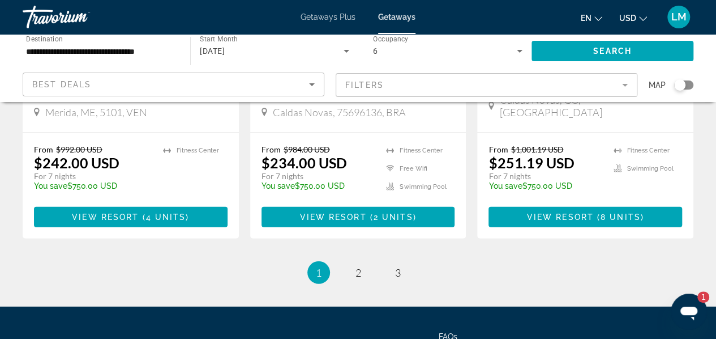
scroll to position [1529, 0]
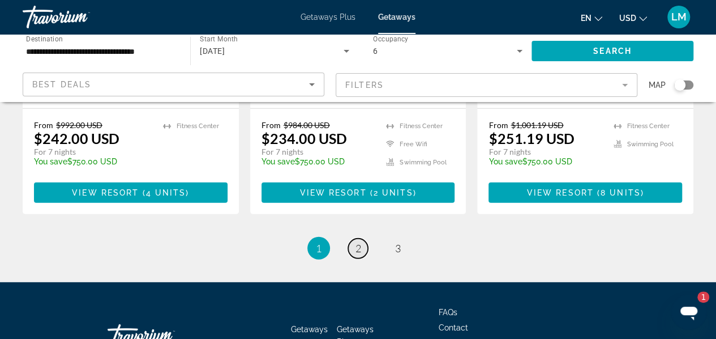
click at [359, 242] on span "2" at bounding box center [359, 248] width 6 height 12
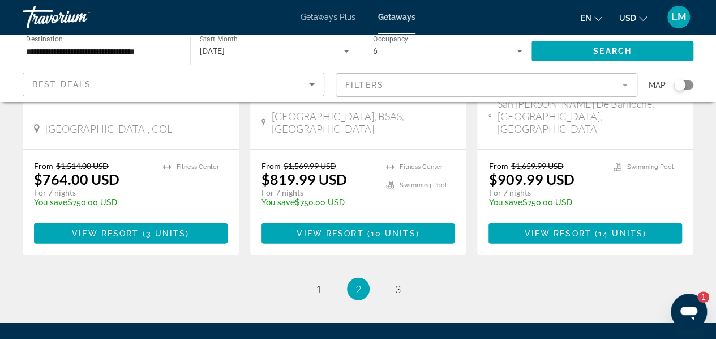
scroll to position [1529, 0]
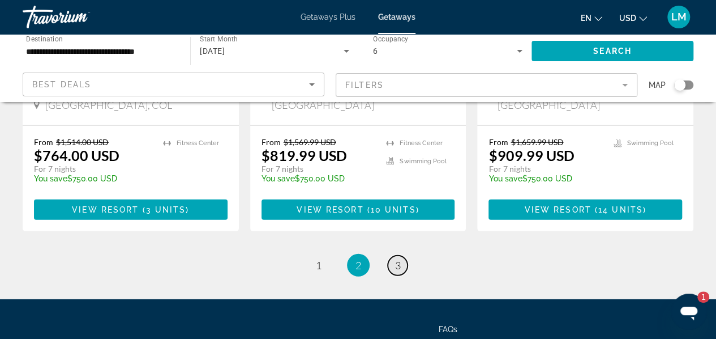
click at [397, 259] on span "3" at bounding box center [398, 265] width 6 height 12
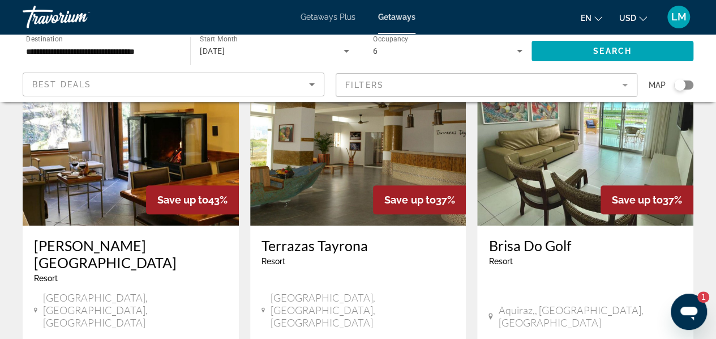
scroll to position [170, 0]
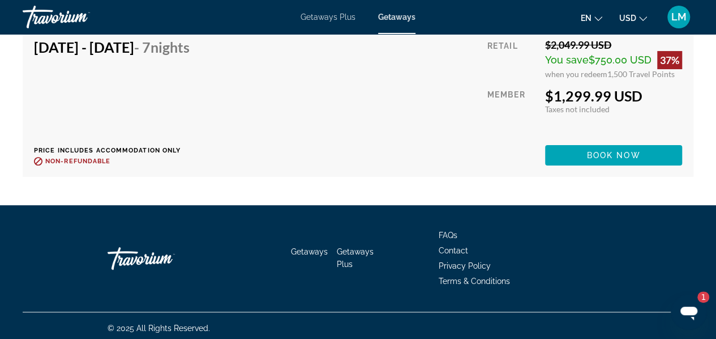
scroll to position [2250, 0]
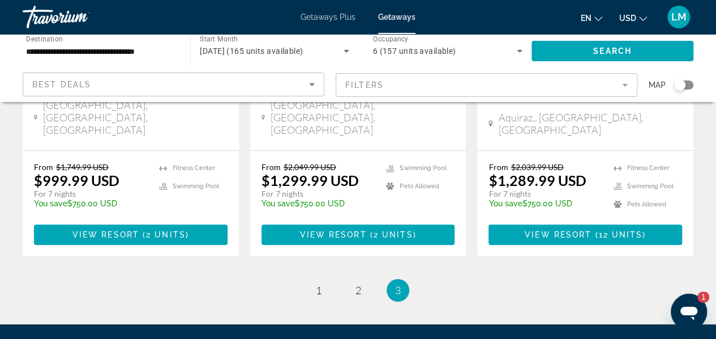
scroll to position [227, 0]
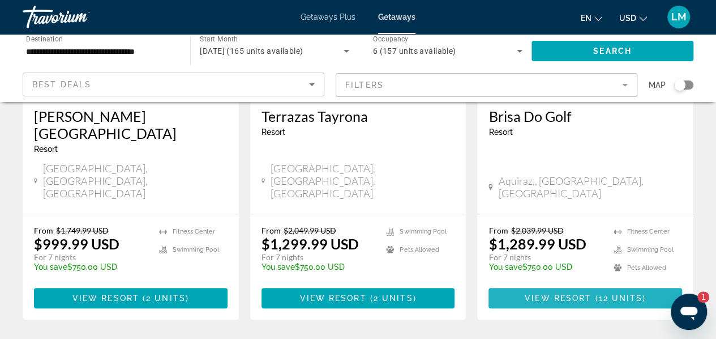
click at [580, 293] on span "View Resort" at bounding box center [558, 297] width 67 height 9
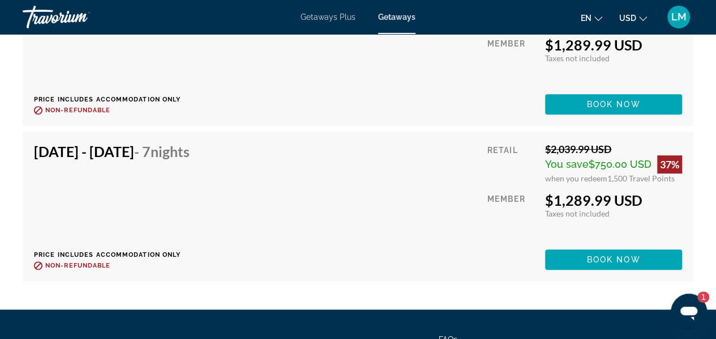
scroll to position [2410, 0]
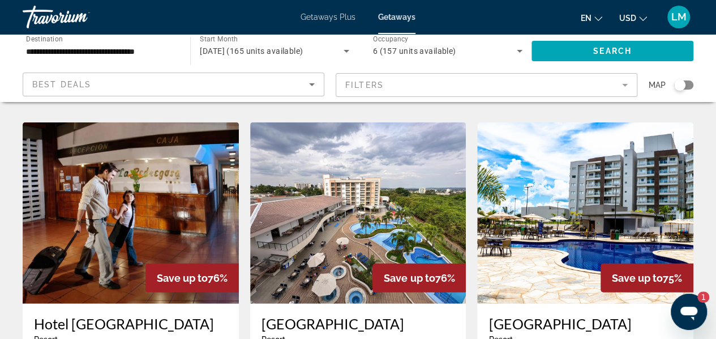
scroll to position [1529, 0]
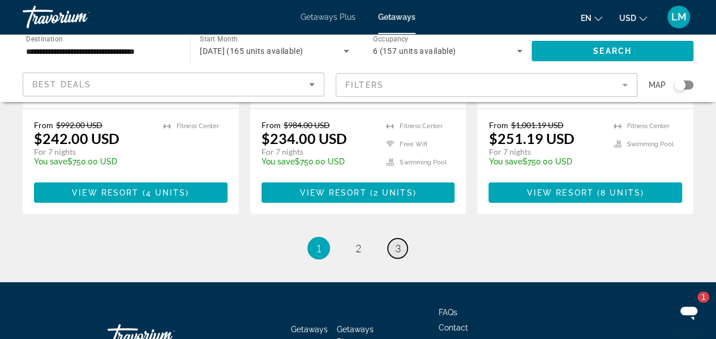
click at [392, 238] on link "page 3" at bounding box center [398, 248] width 20 height 20
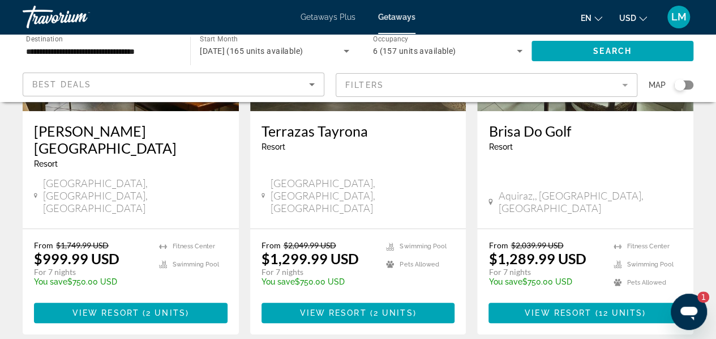
scroll to position [227, 0]
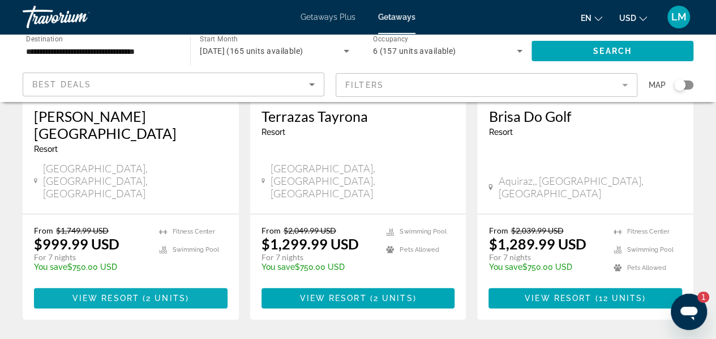
click at [156, 293] on span "2 units" at bounding box center [166, 297] width 40 height 9
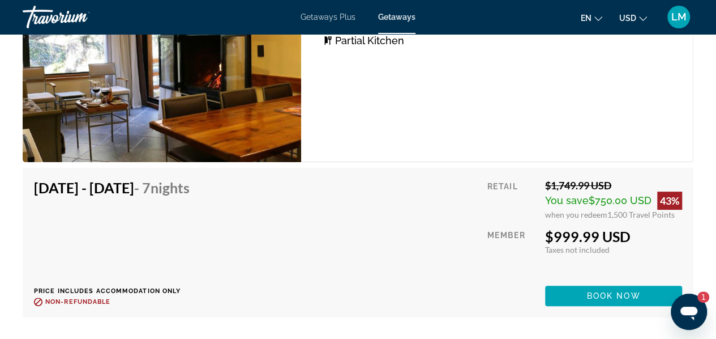
scroll to position [2332, 0]
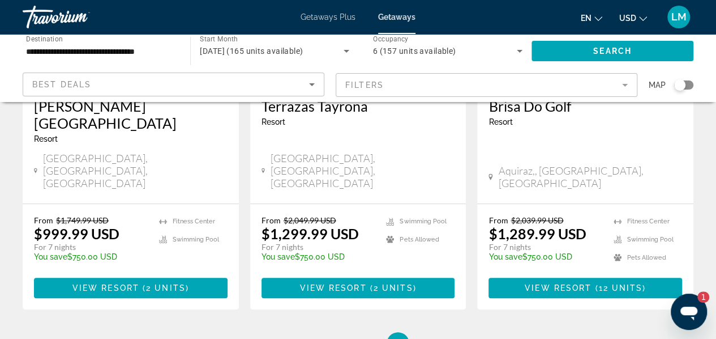
scroll to position [340, 0]
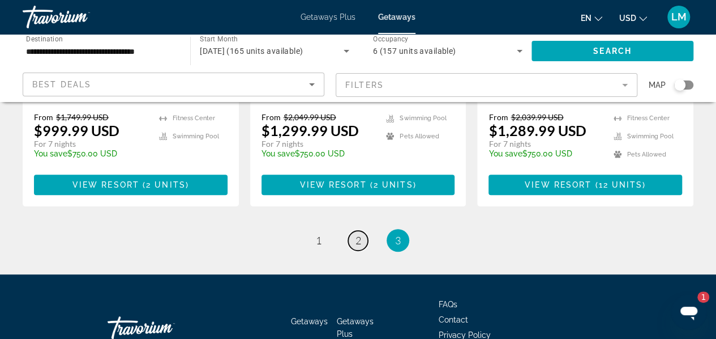
click at [357, 234] on span "2" at bounding box center [359, 240] width 6 height 12
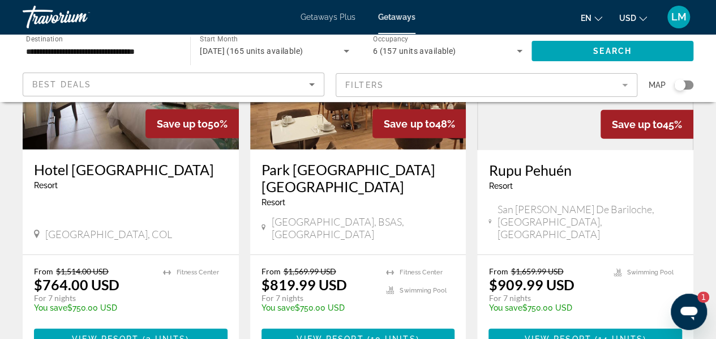
scroll to position [1374, 0]
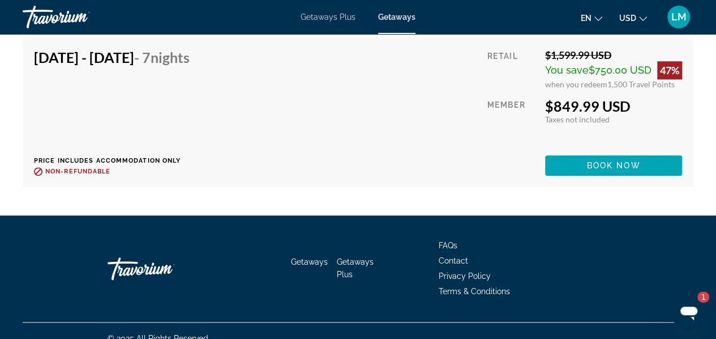
scroll to position [2566, 0]
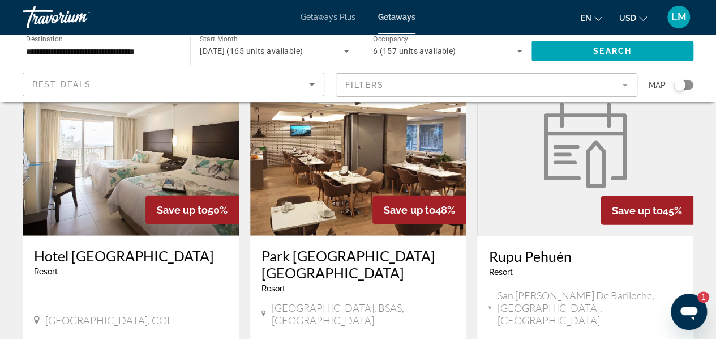
scroll to position [1374, 0]
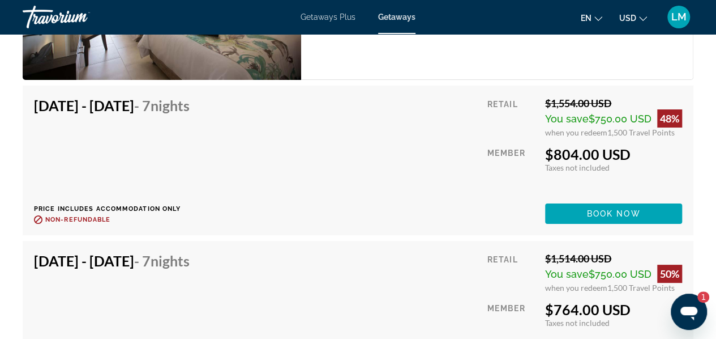
scroll to position [2075, 0]
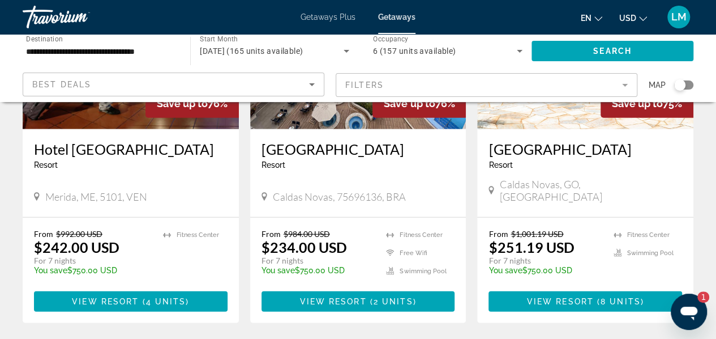
scroll to position [1430, 0]
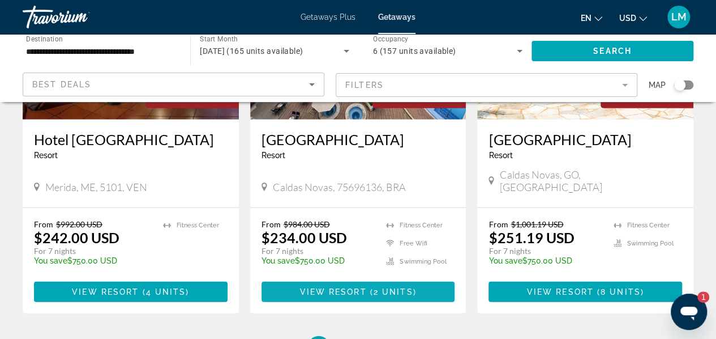
click at [370, 287] on span "( 2 units )" at bounding box center [392, 291] width 50 height 9
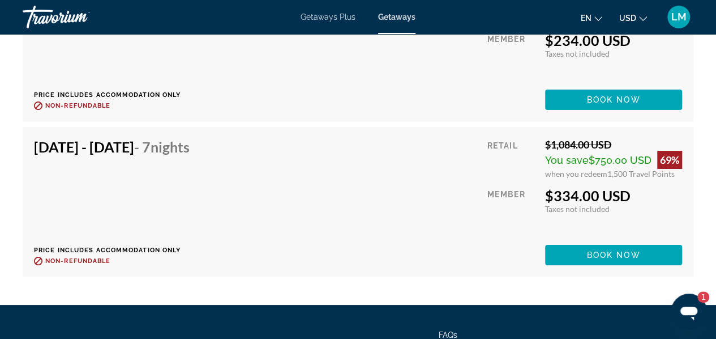
scroll to position [2095, 0]
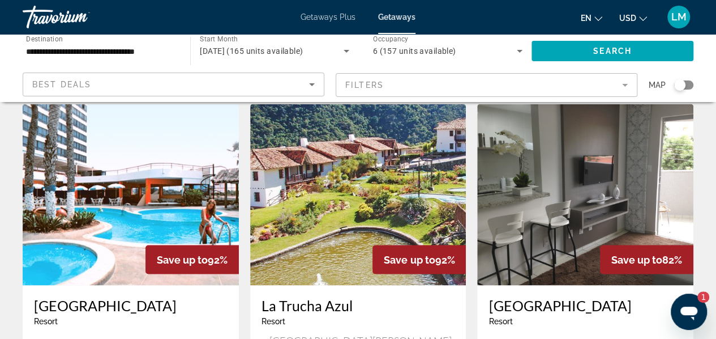
scroll to position [906, 0]
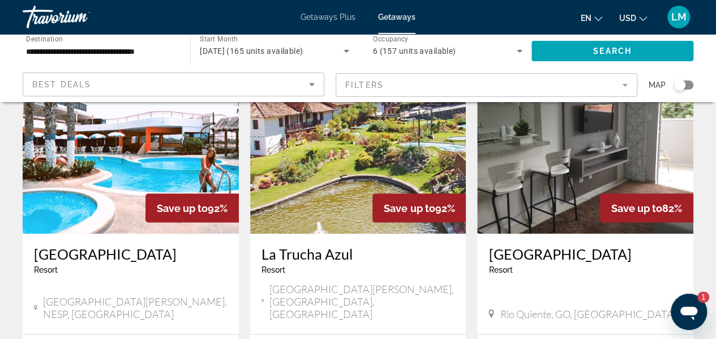
click at [526, 245] on h3 "Serra Madre Hotel" at bounding box center [586, 253] width 194 height 17
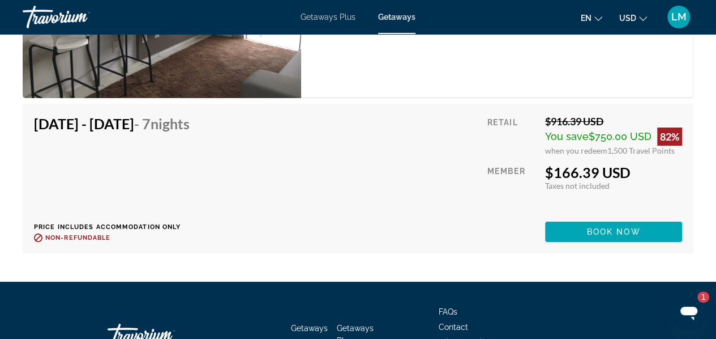
scroll to position [2087, 0]
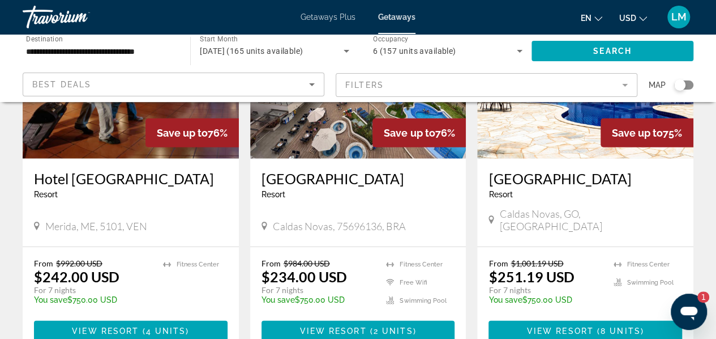
scroll to position [1416, 0]
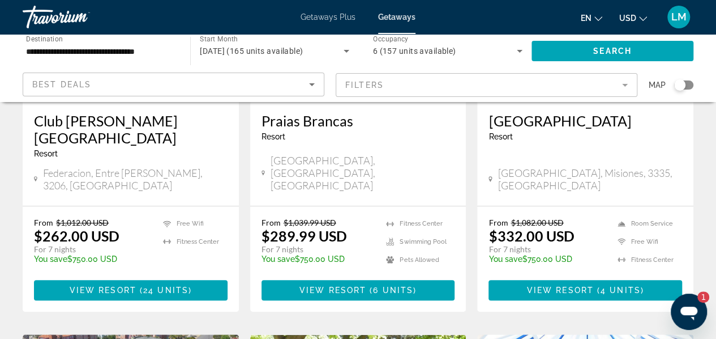
scroll to position [227, 0]
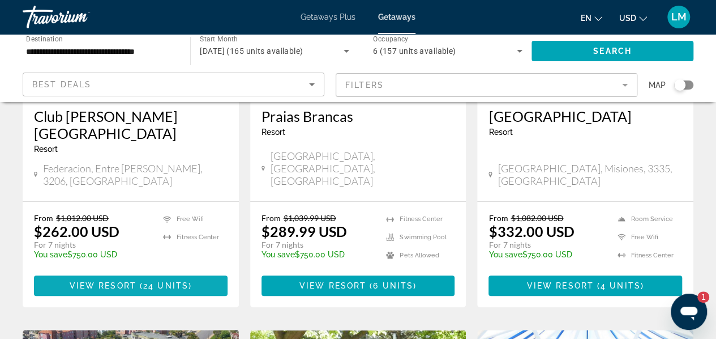
click at [135, 281] on span "View Resort" at bounding box center [103, 285] width 67 height 9
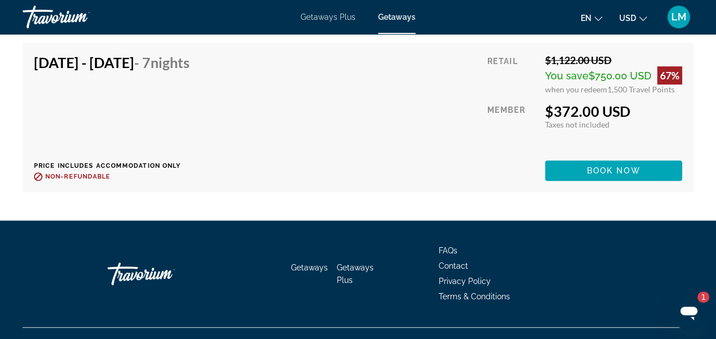
scroll to position [2419, 0]
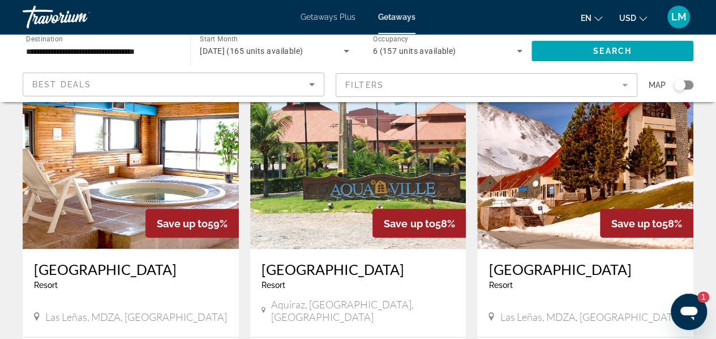
scroll to position [906, 0]
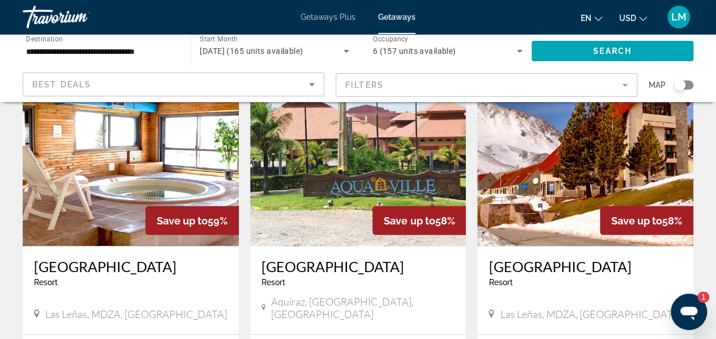
click at [307, 257] on h3 "Aquaville Resort" at bounding box center [359, 265] width 194 height 17
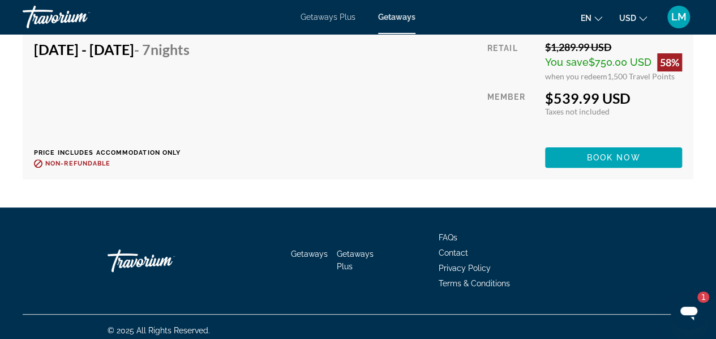
scroll to position [2274, 0]
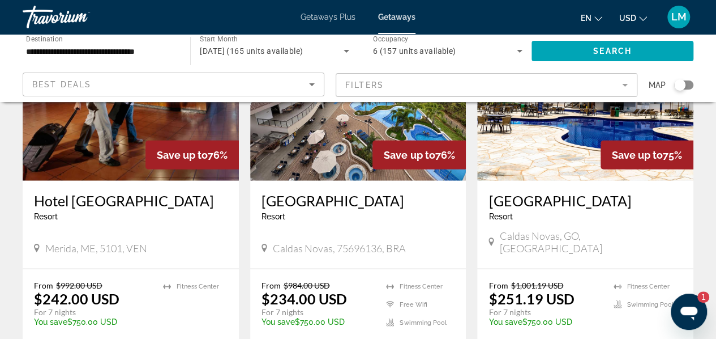
scroll to position [1416, 0]
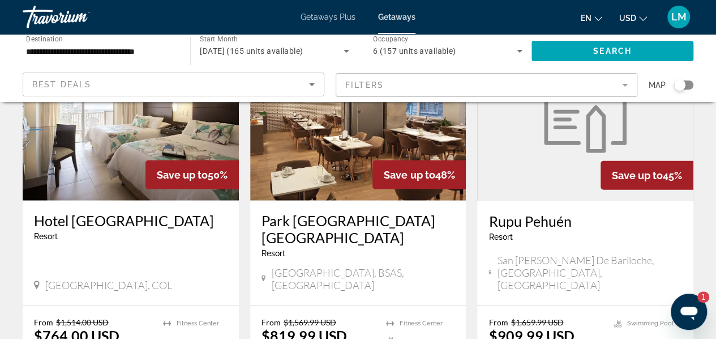
scroll to position [1416, 0]
